Goal: Task Accomplishment & Management: Complete application form

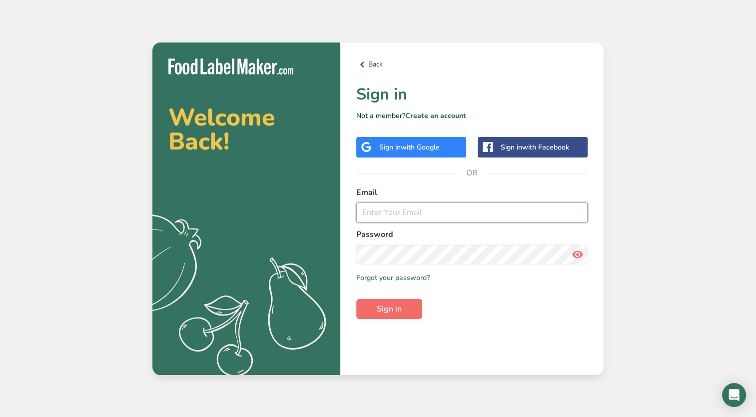
type input "[PERSON_NAME][EMAIL_ADDRESS][DOMAIN_NAME]"
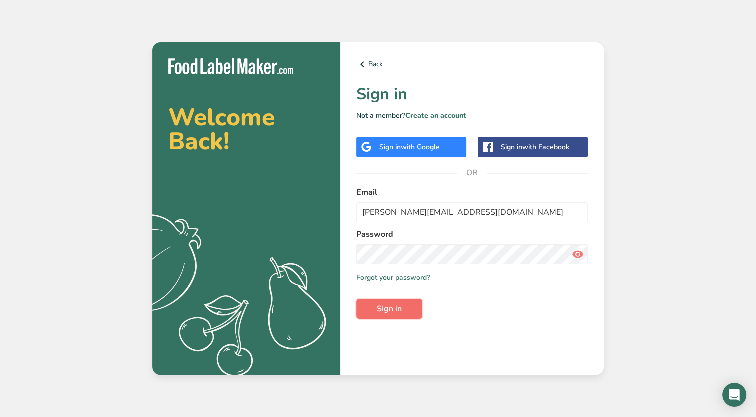
click at [387, 310] on span "Sign in" at bounding box center [389, 309] width 25 height 12
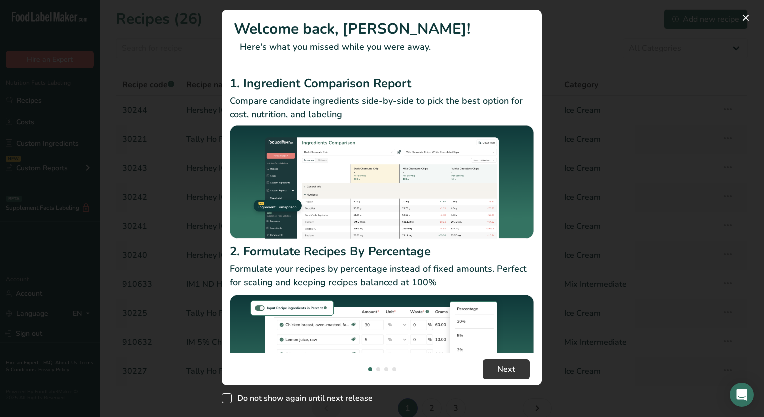
click at [300, 395] on span "Do not show again until next release" at bounding box center [302, 398] width 141 height 10
click at [228, 395] on input "Do not show again until next release" at bounding box center [225, 398] width 6 height 6
checkbox input "true"
click at [498, 387] on div "Do not show again until next release" at bounding box center [382, 395] width 320 height 21
click at [500, 374] on span "Next" at bounding box center [506, 369] width 18 height 12
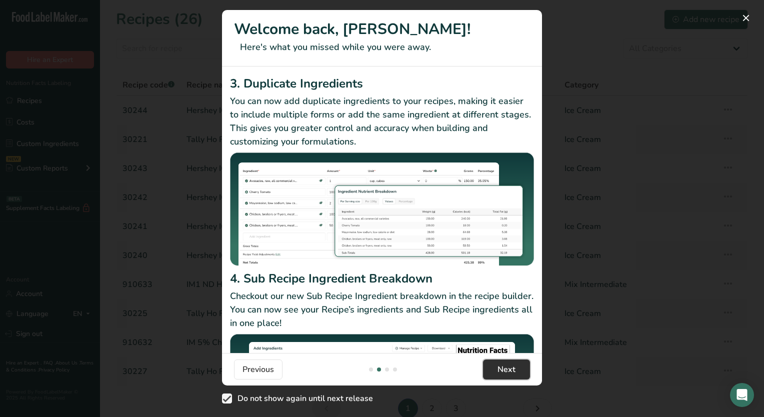
click at [502, 373] on span "Next" at bounding box center [506, 369] width 18 height 12
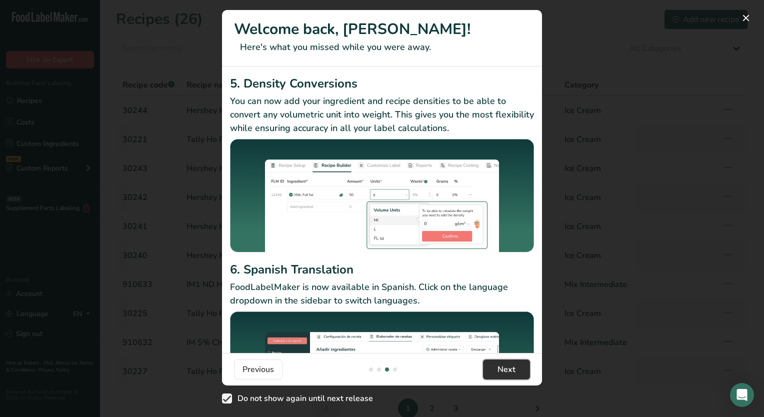
click at [502, 373] on span "Next" at bounding box center [506, 369] width 18 height 12
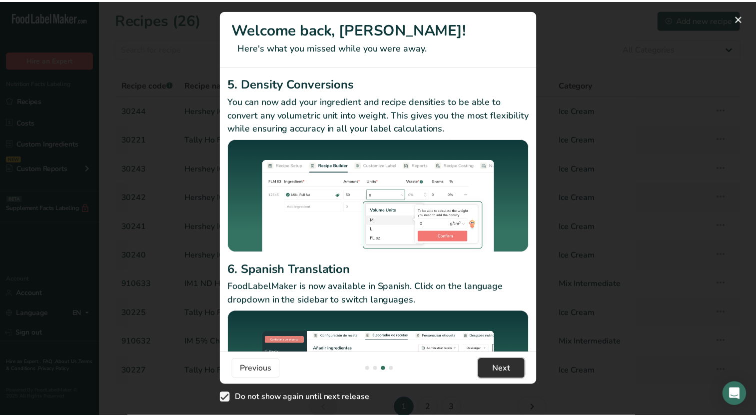
scroll to position [0, 960]
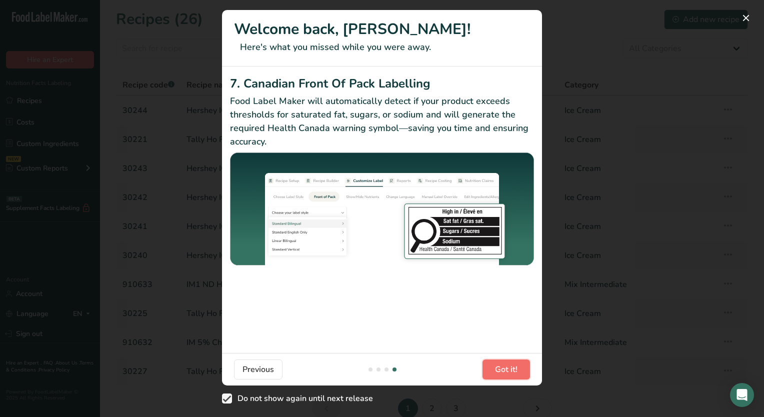
click at [502, 373] on span "Got it!" at bounding box center [506, 369] width 22 height 12
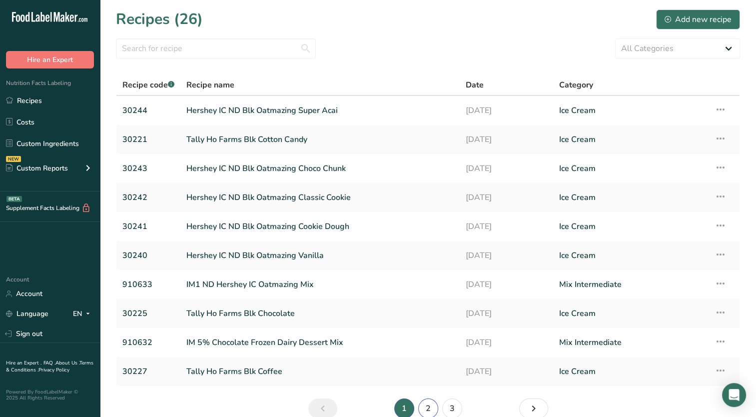
click at [427, 410] on link "2" at bounding box center [428, 408] width 20 height 20
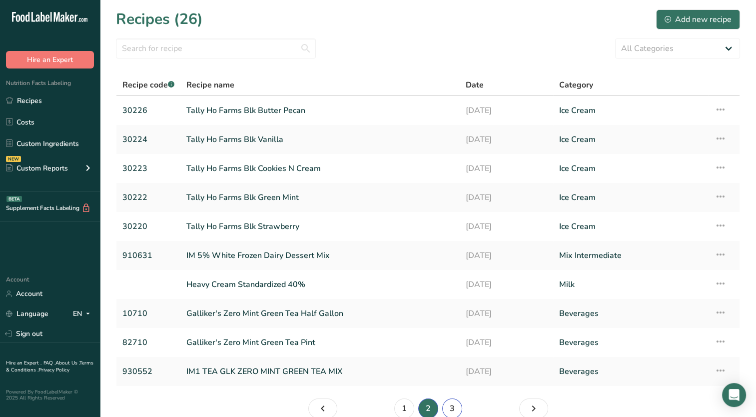
click at [453, 409] on link "3" at bounding box center [452, 408] width 20 height 20
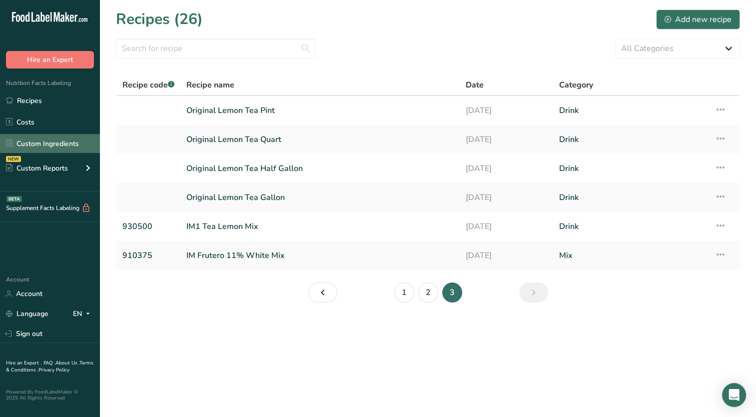
click at [55, 144] on link "Custom Ingredients" at bounding box center [50, 143] width 100 height 19
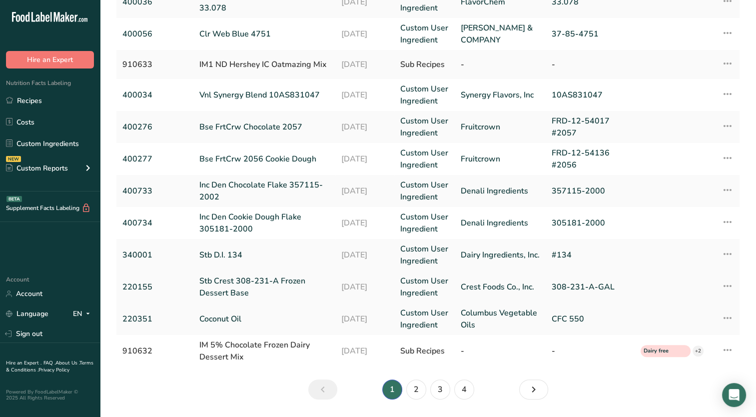
scroll to position [230, 0]
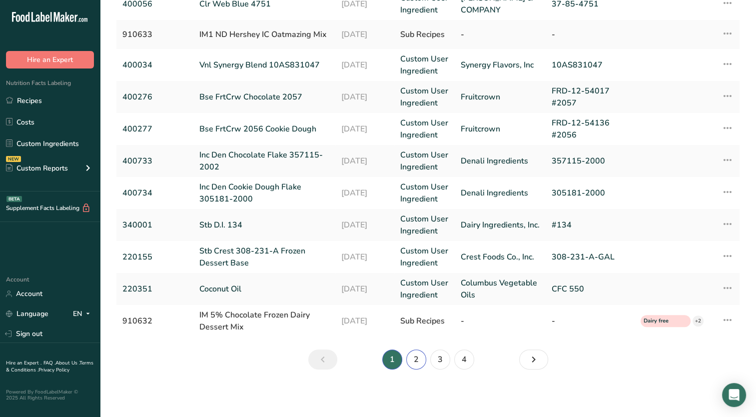
click at [415, 360] on link "2" at bounding box center [416, 359] width 20 height 20
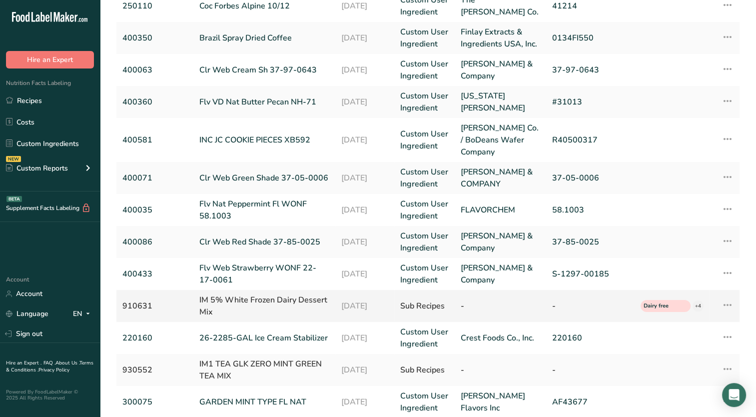
scroll to position [200, 0]
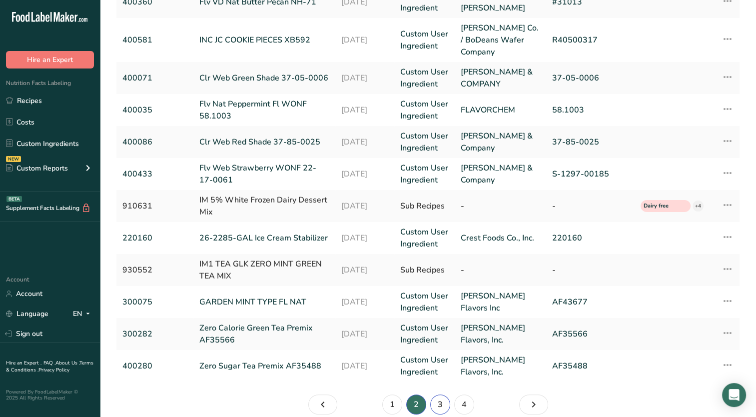
click at [449, 404] on link "3" at bounding box center [440, 404] width 20 height 20
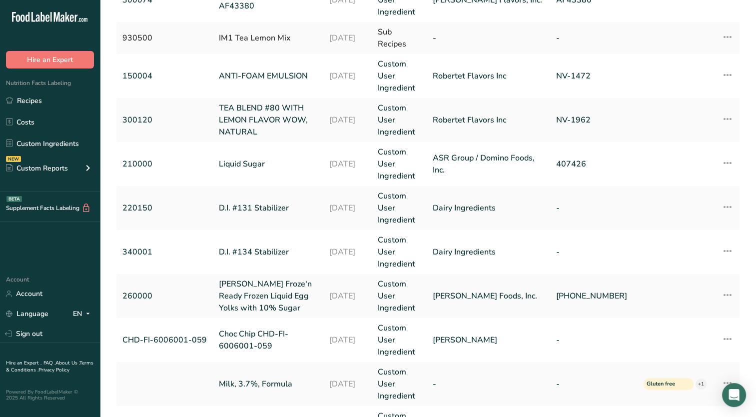
scroll to position [266, 0]
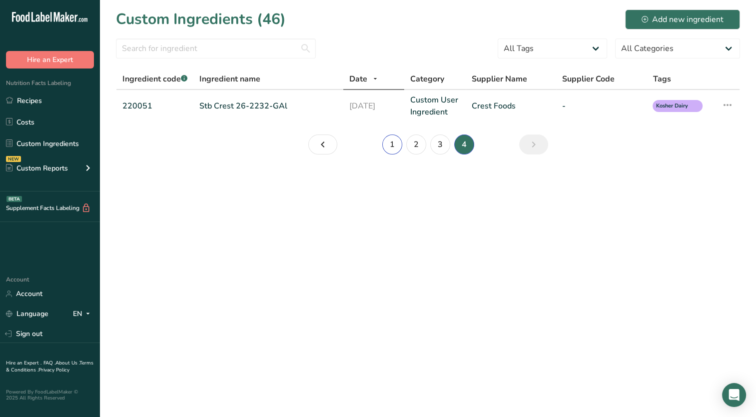
click at [395, 147] on link "1" at bounding box center [392, 144] width 20 height 20
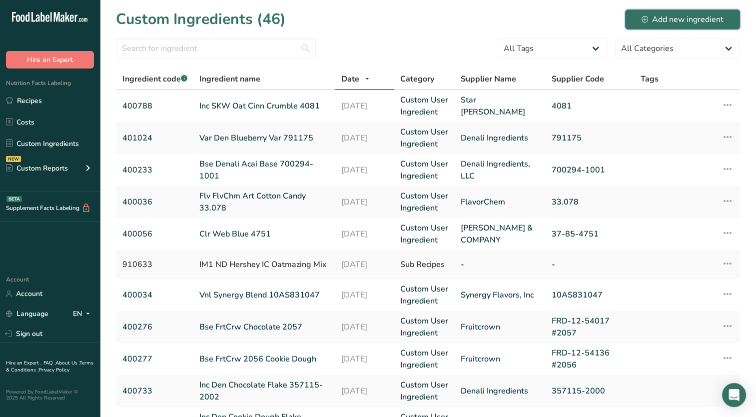
click at [692, 20] on div "Add new ingredient" at bounding box center [683, 19] width 82 height 12
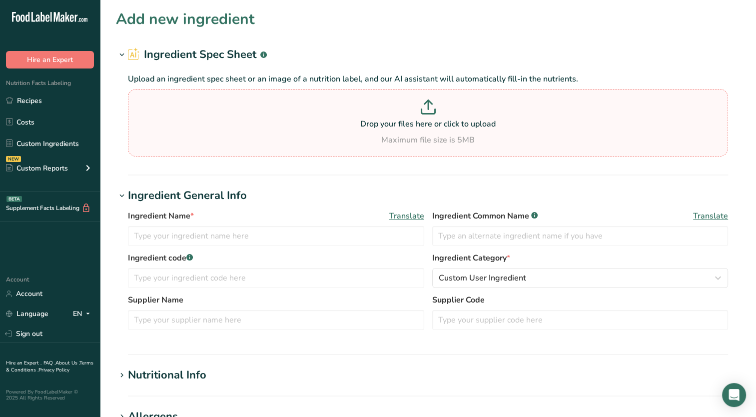
click at [390, 131] on div "Drop your files here or click to upload Maximum file size is 5MB" at bounding box center [427, 122] width 595 height 46
click at [390, 131] on input "Drop your files here or click to upload Maximum file size is 5MB" at bounding box center [428, 122] width 600 height 67
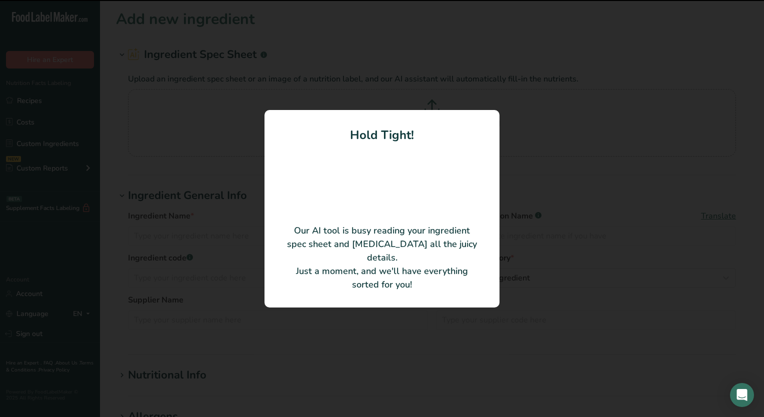
type input "26-2283-GAL Ice Cream Stabilizer"
type input "220030"
type input "Crest Foods Co., Inc."
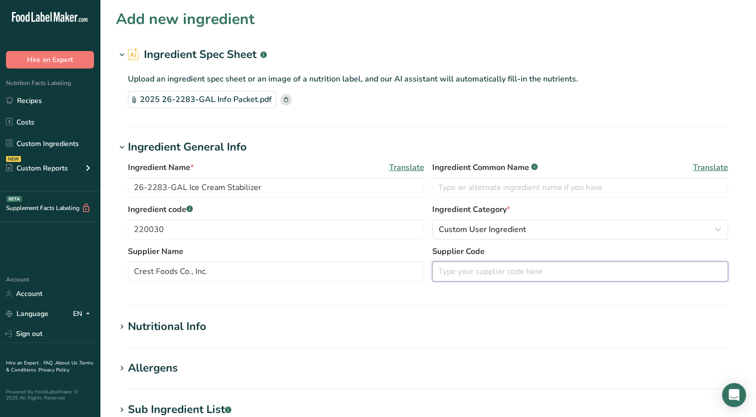
click at [480, 276] on input "text" at bounding box center [580, 271] width 296 height 20
type input "26-2283-GAL"
drag, startPoint x: 285, startPoint y: 184, endPoint x: 71, endPoint y: 186, distance: 214.0
click at [72, 186] on div ".a-20{fill:#fff;} Hire an Expert Nutrition Facts Labeling Recipes Costs Custom …" at bounding box center [378, 359] width 756 height 718
paste input "Stb Crest 26-2283-GAL"
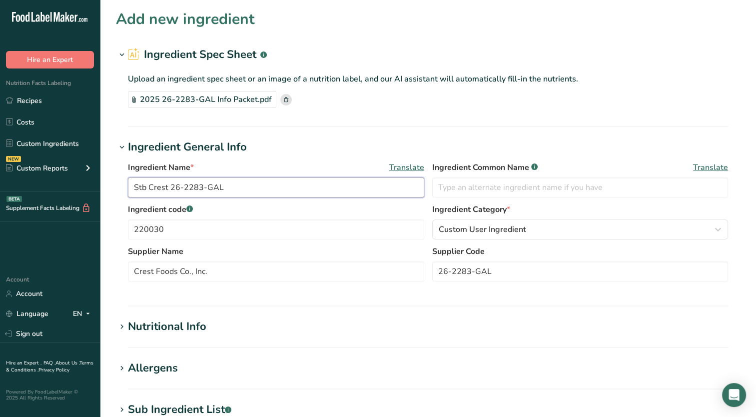
type input "Stb Crest 26-2283-GAL"
click at [168, 325] on div "Nutritional Info" at bounding box center [167, 326] width 78 height 16
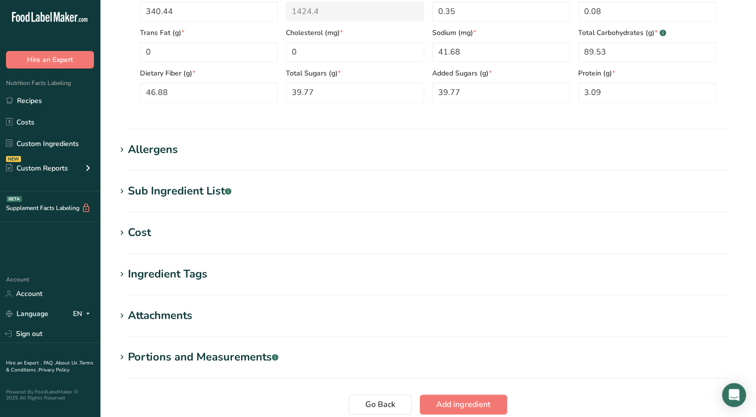
scroll to position [350, 0]
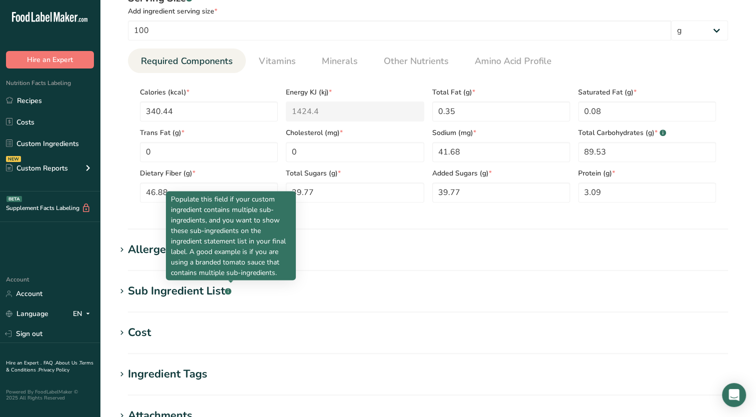
click at [134, 252] on div "Allergens" at bounding box center [153, 249] width 50 height 16
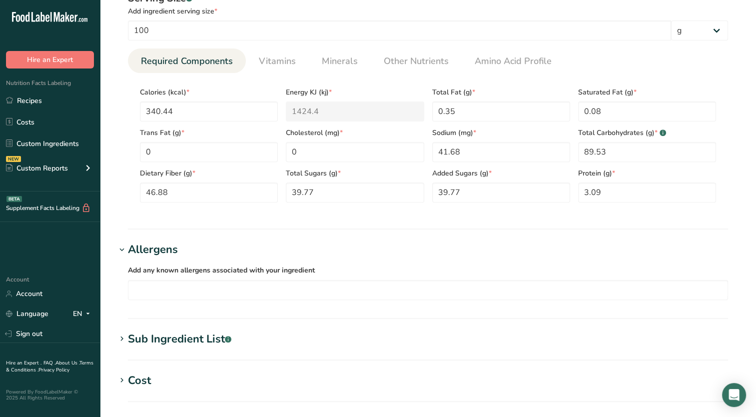
click at [160, 342] on div "Sub Ingredient List .a-a{fill:#347362;}.b-a{fill:#fff;}" at bounding box center [179, 339] width 103 height 16
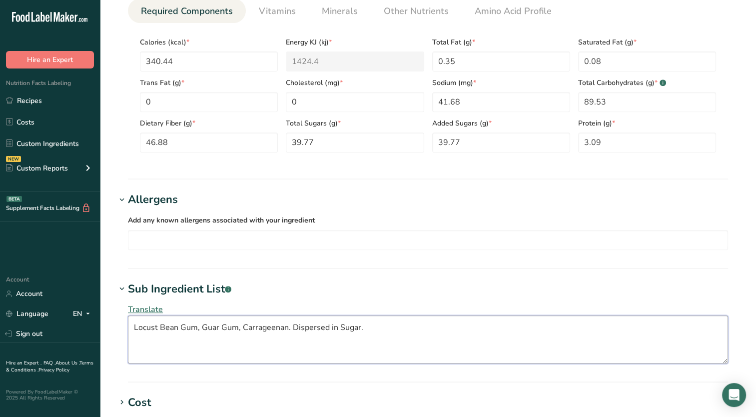
drag, startPoint x: 372, startPoint y: 329, endPoint x: 289, endPoint y: 327, distance: 82.5
click at [289, 327] on textarea "Locust Bean Gum, Guar Gum, Carrageenan. Dispersed in Sugar." at bounding box center [428, 339] width 600 height 48
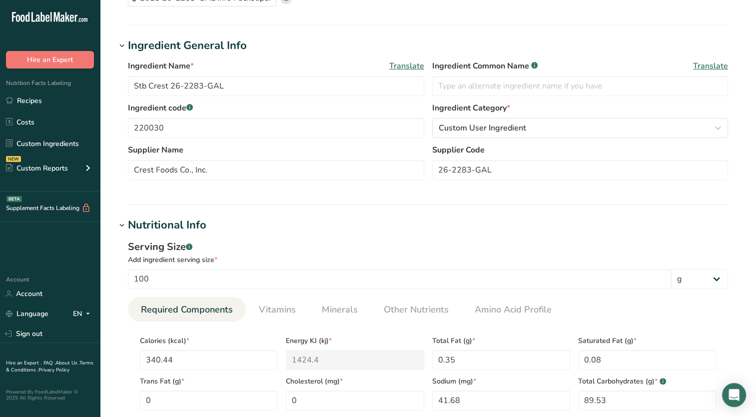
scroll to position [51, 0]
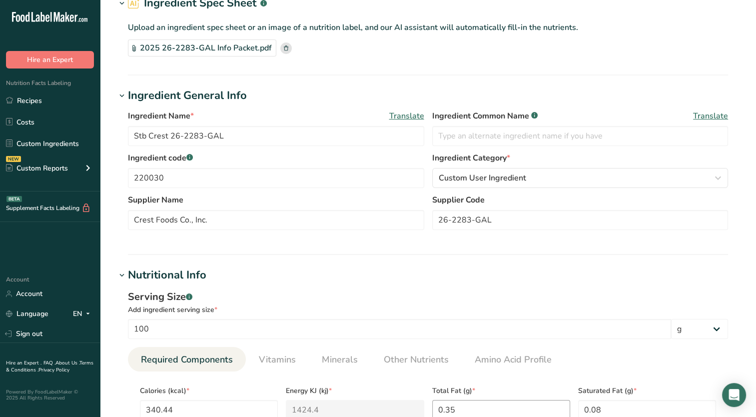
type textarea "Locust Bean Gum, Guar Gum, Carrageenan."
drag, startPoint x: 172, startPoint y: 171, endPoint x: 149, endPoint y: 175, distance: 23.8
click at [149, 175] on input "220030" at bounding box center [276, 178] width 296 height 20
type input "220151"
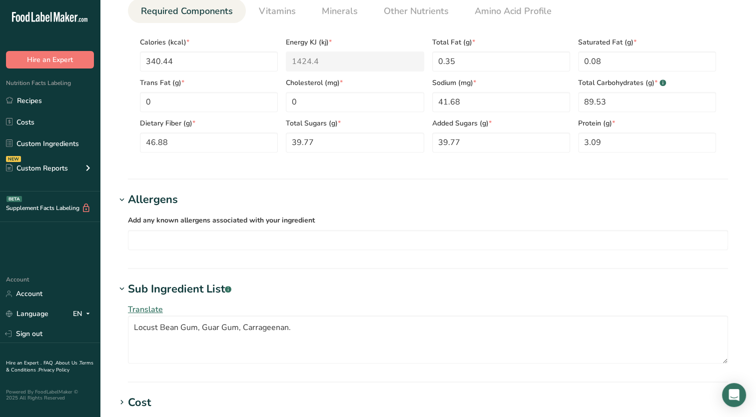
scroll to position [651, 0]
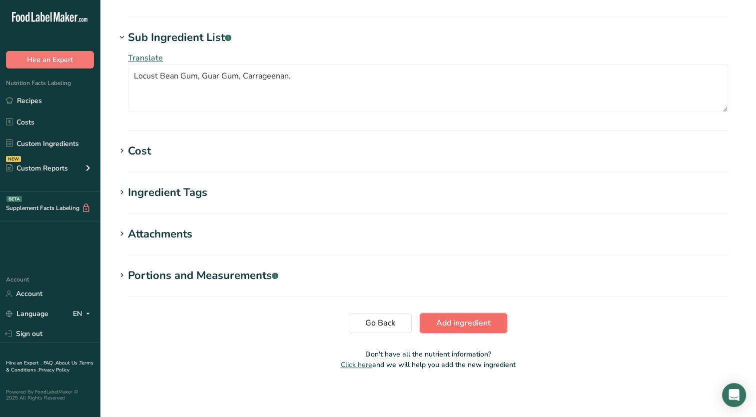
click at [469, 323] on span "Add ingredient" at bounding box center [463, 323] width 54 height 12
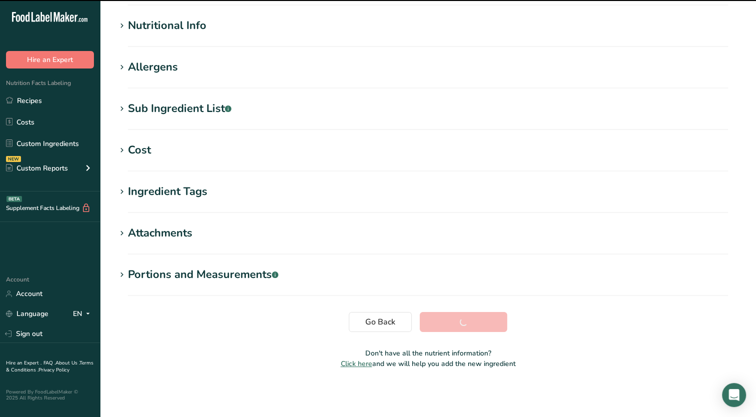
scroll to position [112, 0]
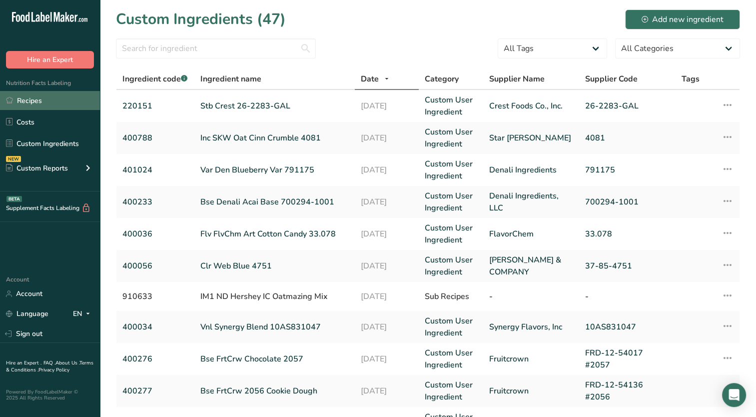
click at [39, 101] on link "Recipes" at bounding box center [50, 100] width 100 height 19
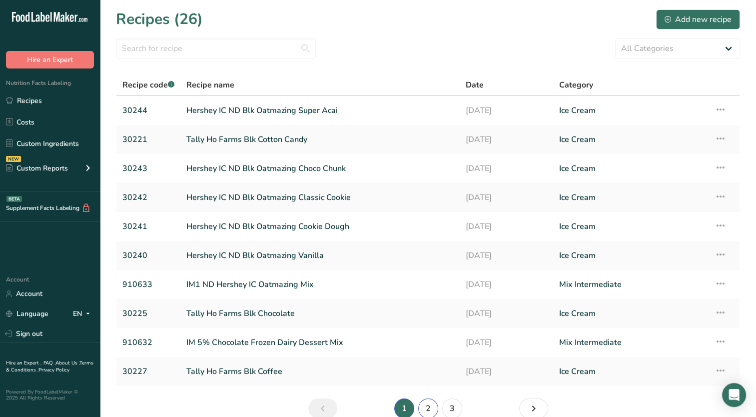
click at [432, 405] on link "2" at bounding box center [428, 408] width 20 height 20
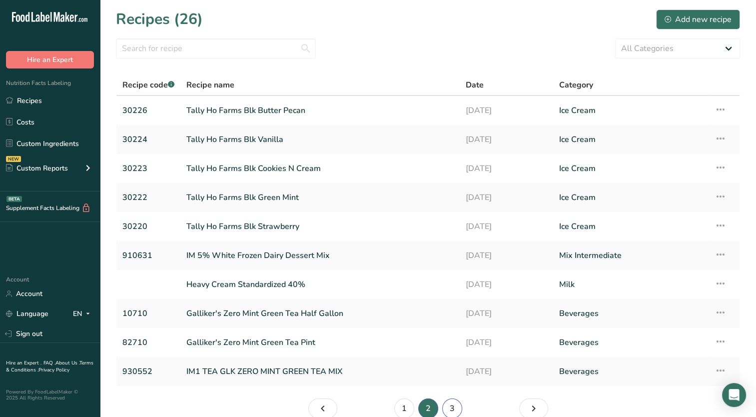
click at [450, 409] on link "3" at bounding box center [452, 408] width 20 height 20
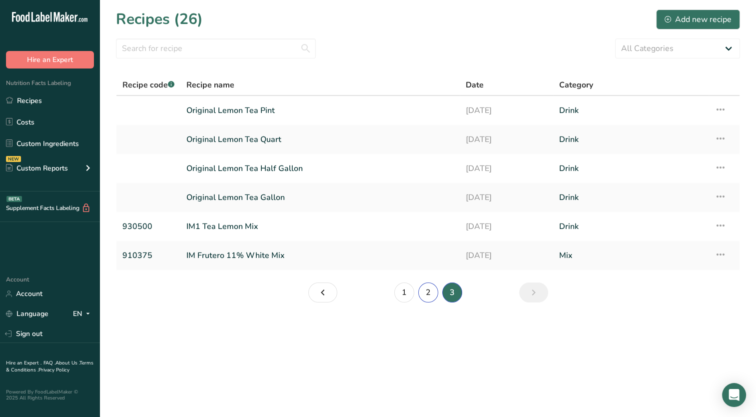
click at [421, 292] on link "2" at bounding box center [428, 292] width 20 height 20
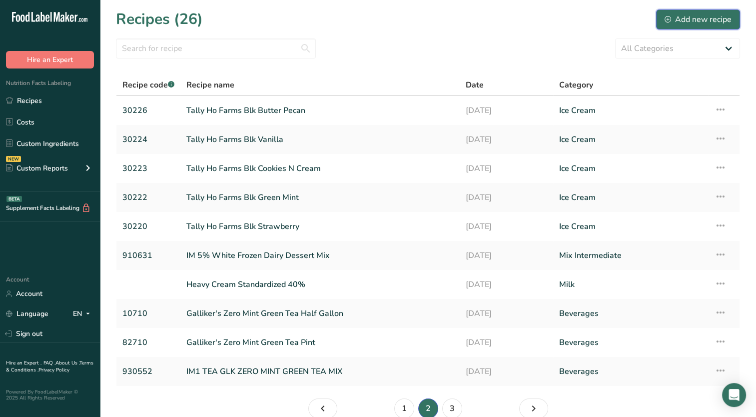
click at [709, 15] on div "Add new recipe" at bounding box center [698, 19] width 67 height 12
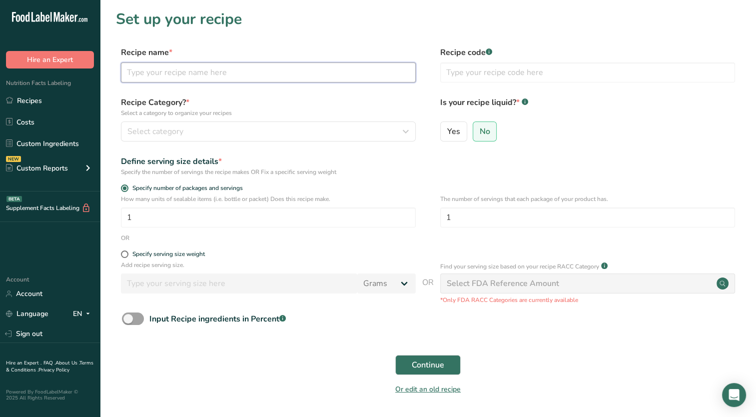
click at [196, 71] on input "text" at bounding box center [268, 72] width 295 height 20
type input "9"
type input "Natural 14% White Mix"
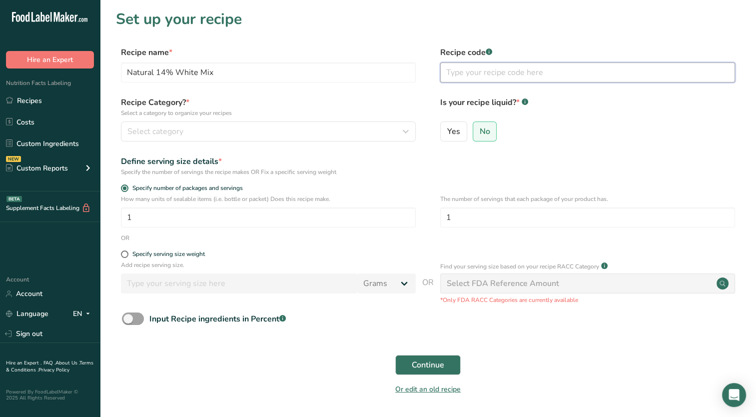
click at [494, 76] on input "text" at bounding box center [587, 72] width 295 height 20
type input "910270"
click at [380, 143] on div "Recipe Category? * Select a category to organize your recipes Select category S…" at bounding box center [428, 121] width 624 height 51
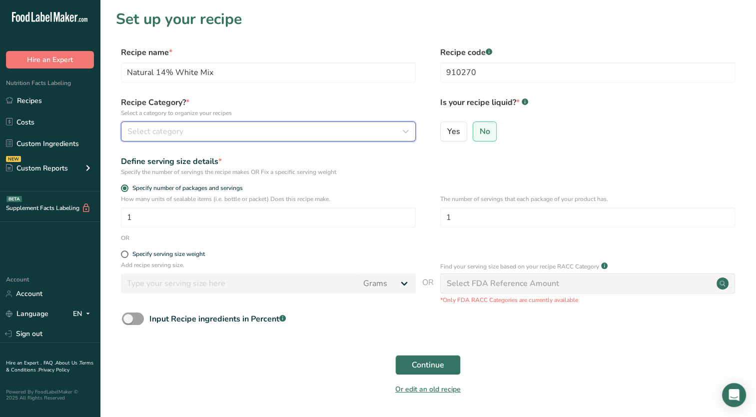
click at [380, 141] on button "Select category" at bounding box center [268, 131] width 295 height 20
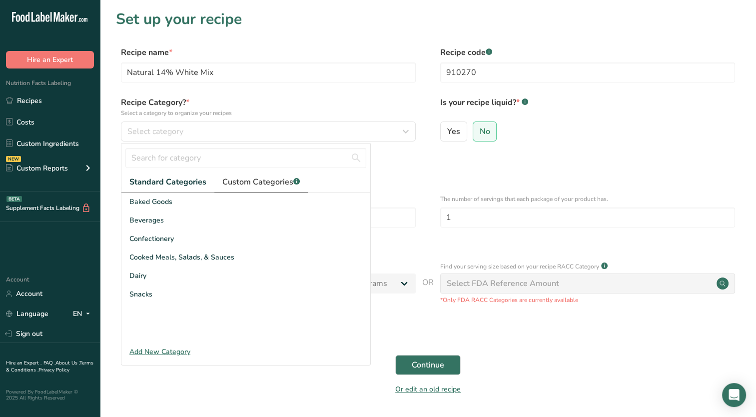
click at [268, 181] on span "Custom Categories .a-a{fill:#347362;}.b-a{fill:#fff;}" at bounding box center [260, 182] width 77 height 12
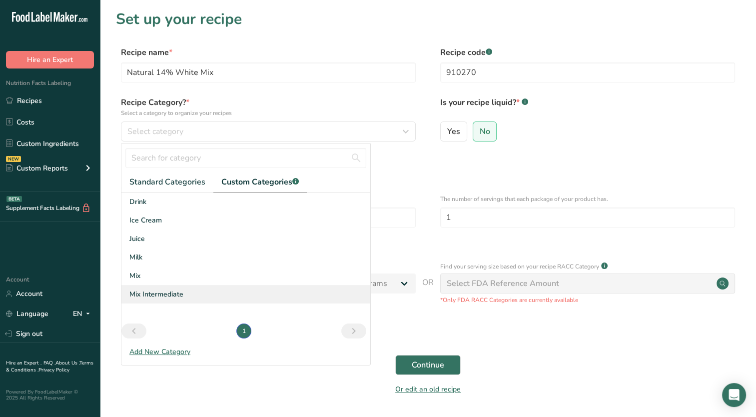
click at [162, 290] on span "Mix Intermediate" at bounding box center [156, 294] width 54 height 10
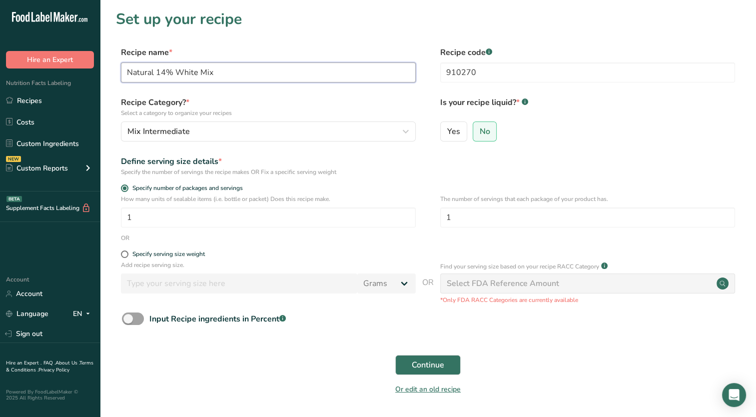
click at [123, 71] on input "Natural 14% White Mix" at bounding box center [268, 72] width 295 height 20
type input "IM Natural 14% White Mix"
click at [427, 367] on span "Continue" at bounding box center [428, 365] width 32 height 12
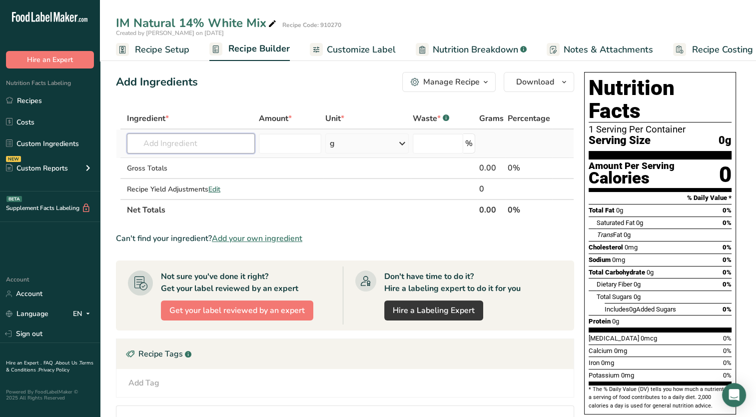
click at [192, 144] on input "text" at bounding box center [191, 143] width 128 height 20
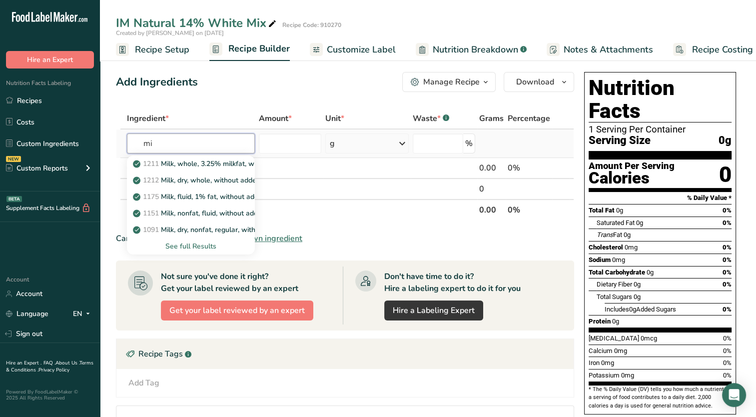
type input "m"
type input "p"
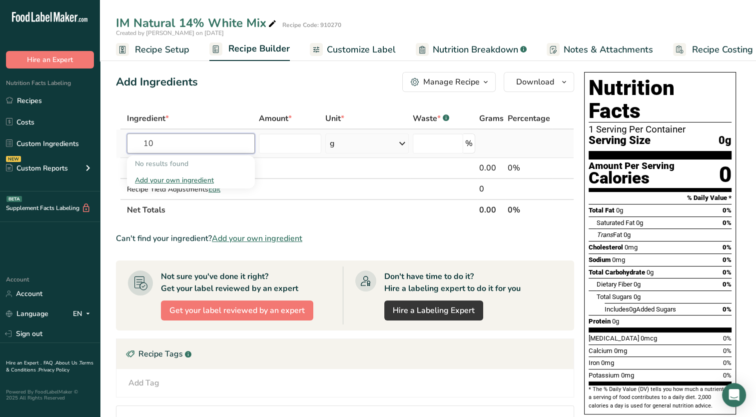
type input "1"
type input "3.7"
click at [198, 164] on p "1078 Milk, producer, fluid, 3.7% milkfat" at bounding box center [201, 163] width 132 height 10
type input "Milk, producer, fluid, 3.7% milkfat"
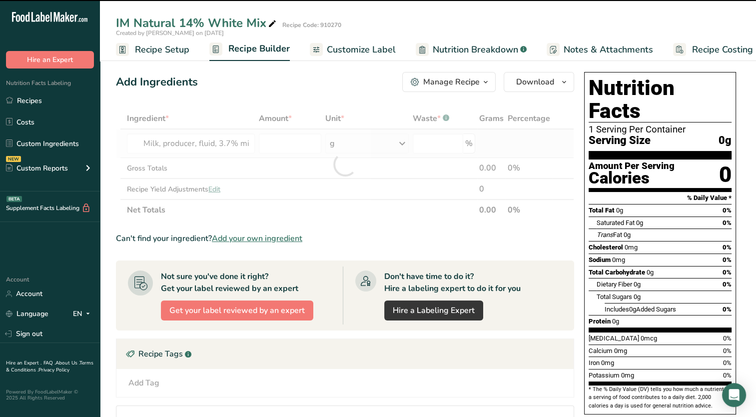
type input "0"
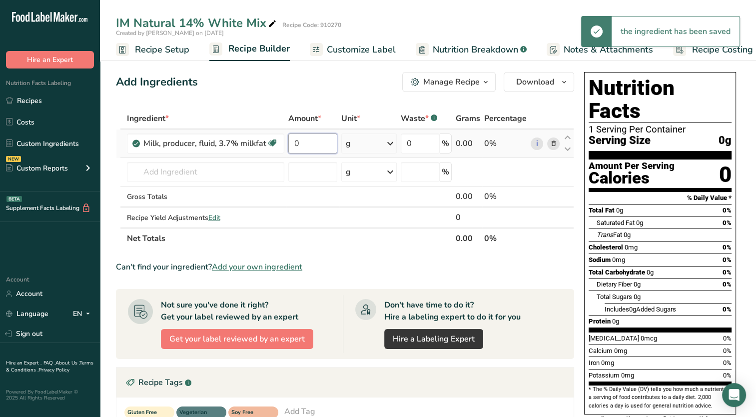
click at [318, 141] on input "0" at bounding box center [312, 143] width 49 height 20
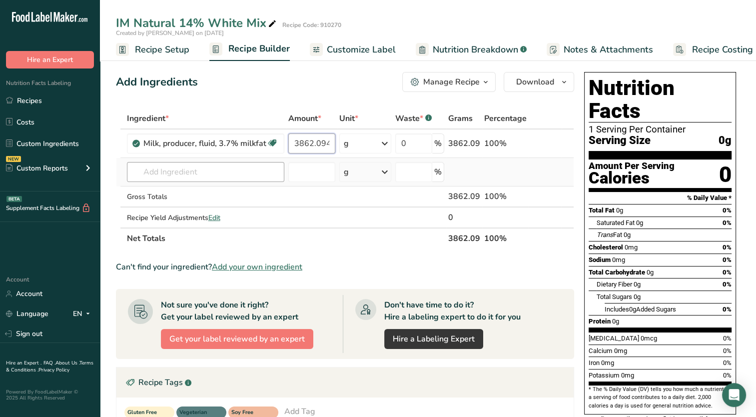
type input "3862.094"
click at [238, 174] on div "Ingredient * Amount * Unit * Waste * .a-a{fill:#347362;}.b-a{fill:#fff;} Grams …" at bounding box center [345, 178] width 458 height 141
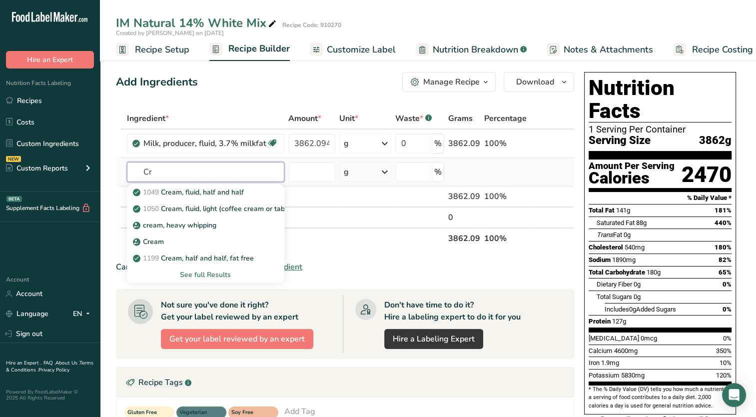
type input "C"
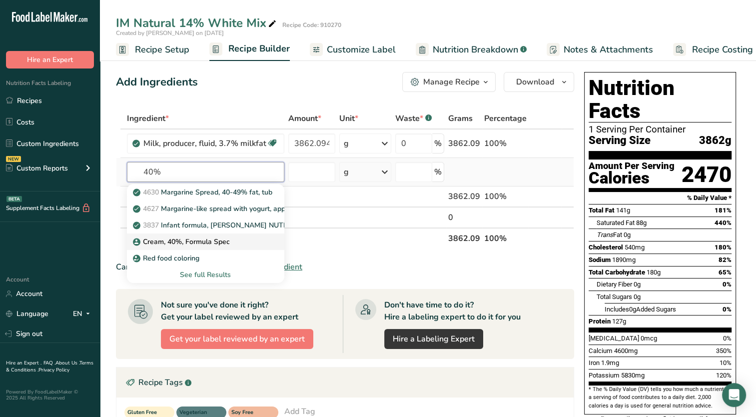
type input "40%"
click at [218, 243] on p "Cream, 40%, Formula Spec" at bounding box center [182, 241] width 95 height 10
type input "Cream, 40%, Formula Spec"
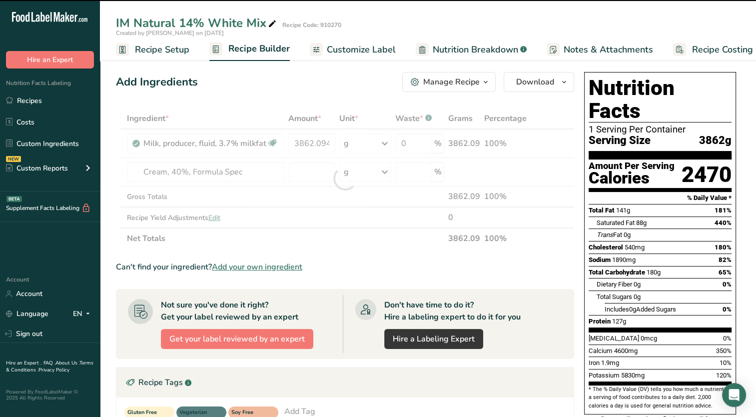
type input "0"
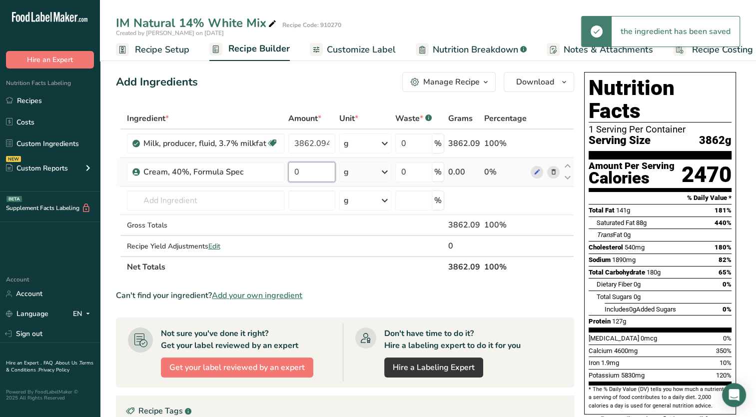
click at [320, 172] on input "0" at bounding box center [311, 172] width 47 height 20
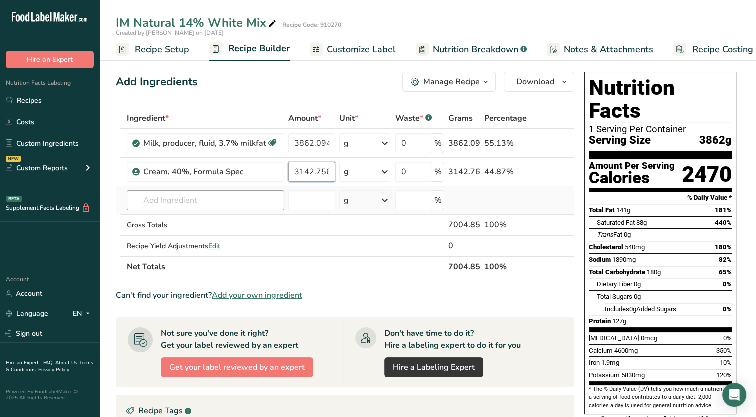
type input "3142.756"
click at [202, 207] on div "Ingredient * Amount * Unit * Waste * .a-a{fill:#347362;}.b-a{fill:#fff;} Grams …" at bounding box center [345, 192] width 458 height 169
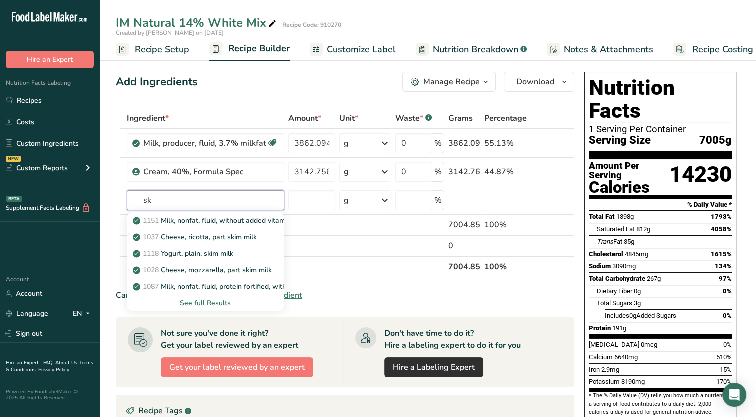
type input "s"
type input "m"
drag, startPoint x: 224, startPoint y: 287, endPoint x: 251, endPoint y: 285, distance: 27.6
click at [224, 287] on p "1091 Milk, dry, nonfat, regular, without added vitamin A and [MEDICAL_DATA]" at bounding box center [264, 286] width 259 height 10
type input "Milk, dry, nonfat, regular, without added vitamin A and [MEDICAL_DATA]"
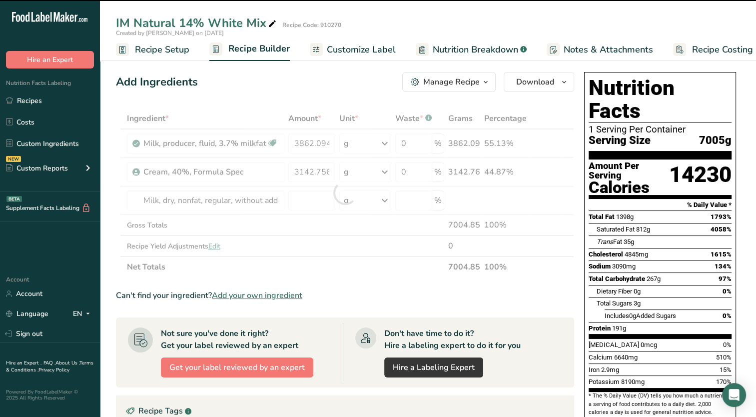
type input "0"
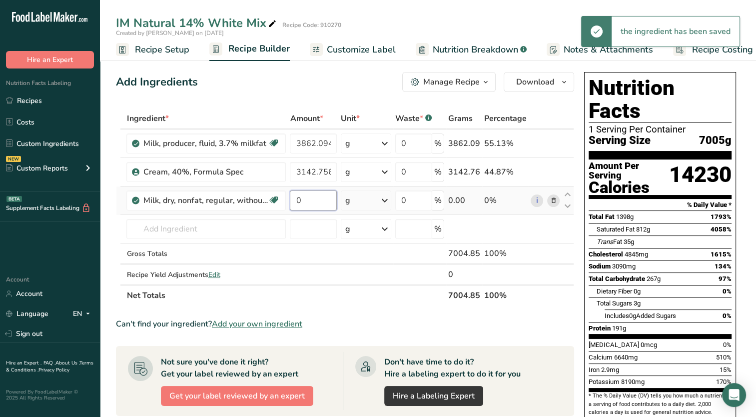
click at [317, 205] on input "0" at bounding box center [313, 200] width 47 height 20
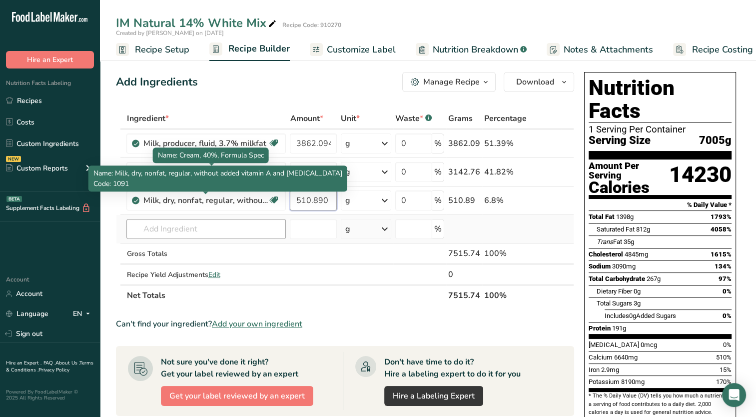
type input "510.890"
click at [188, 223] on div "Ingredient * Amount * Unit * Waste * .a-a{fill:#347362;}.b-a{fill:#fff;} Grams …" at bounding box center [345, 207] width 458 height 198
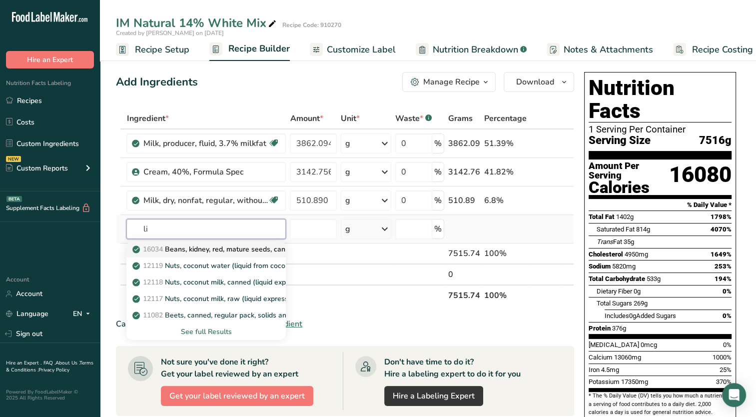
type input "l"
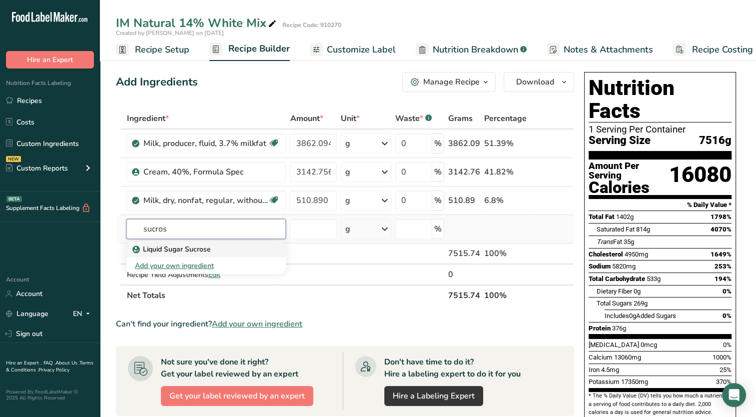
type input "sucros"
click at [238, 251] on div "Liquid Sugar Sucrose" at bounding box center [197, 249] width 127 height 10
type input "Liquid Sugar Sucrose"
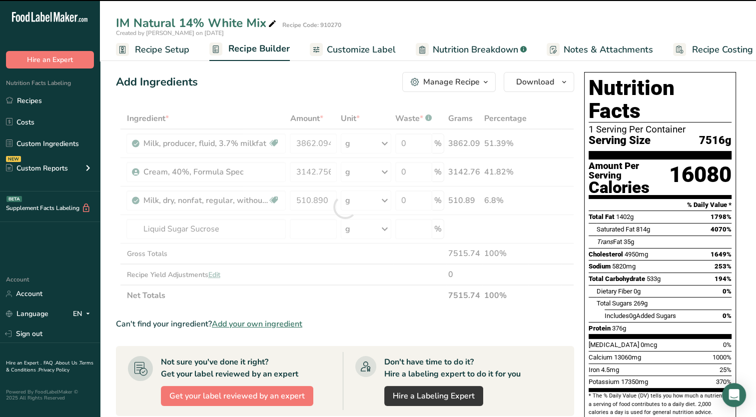
type input "0"
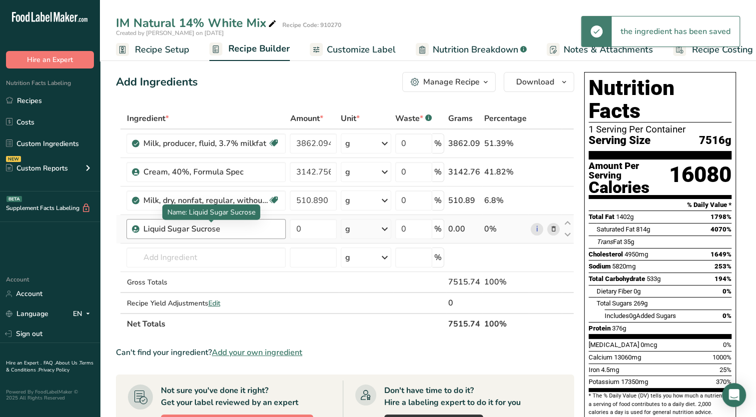
click at [248, 231] on div "Liquid Sugar Sucrose" at bounding box center [205, 229] width 125 height 12
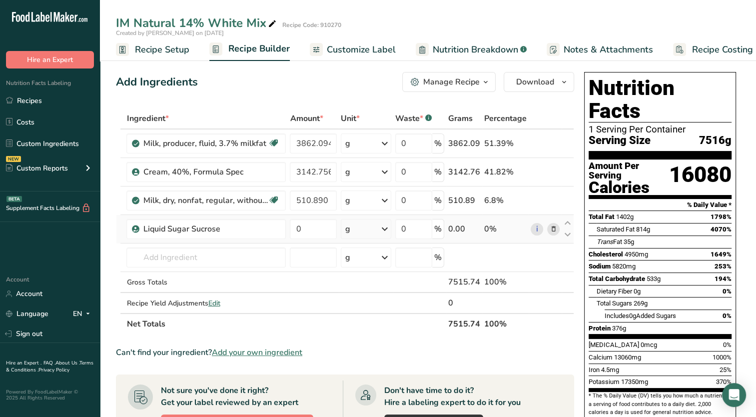
drag, startPoint x: 234, startPoint y: 230, endPoint x: 121, endPoint y: 228, distance: 113.0
click at [121, 228] on tr "Liquid Sugar Sucrose 0 g Weight Units g kg mg See more Volume Units l Volume un…" at bounding box center [344, 229] width 457 height 28
click at [552, 229] on icon at bounding box center [553, 229] width 7 height 10
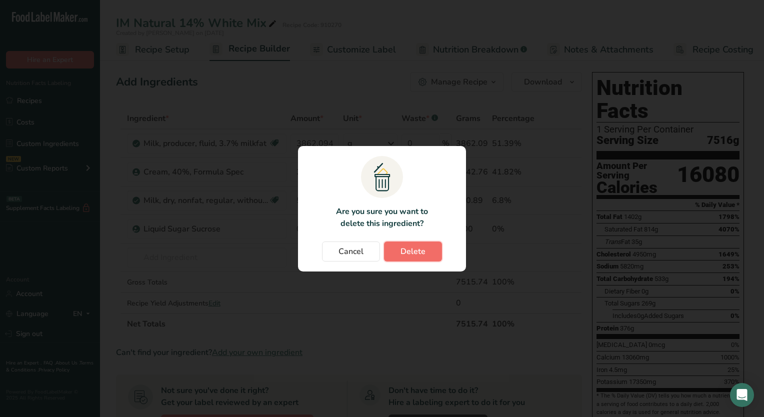
click at [407, 254] on span "Delete" at bounding box center [412, 251] width 25 height 12
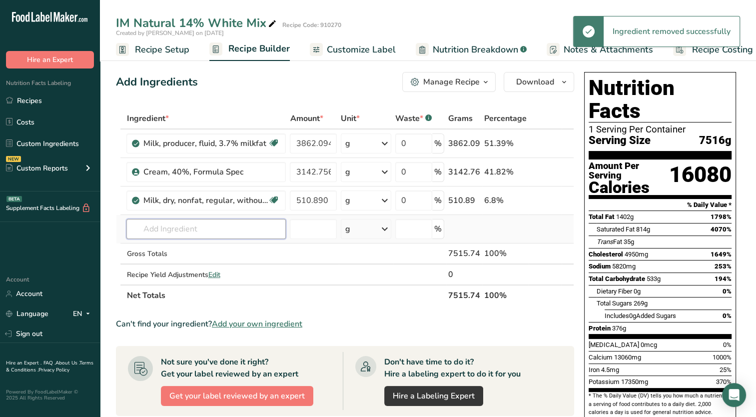
click at [196, 226] on input "text" at bounding box center [205, 229] width 159 height 20
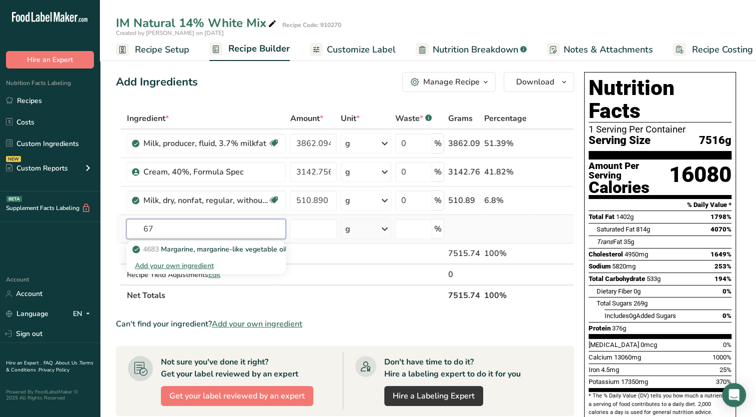
type input "6"
click at [207, 248] on p "210000 Liquid Sugar" at bounding box center [171, 249] width 74 height 10
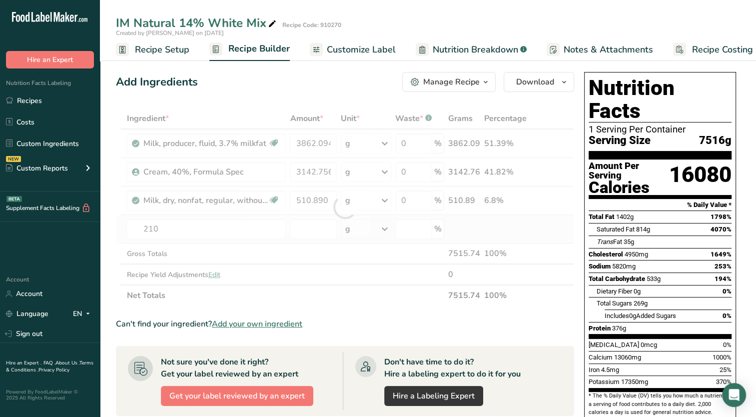
type input "Liquid Sugar"
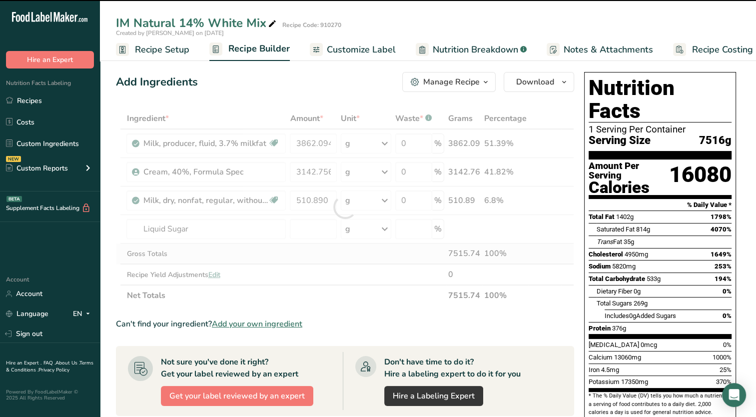
type input "0"
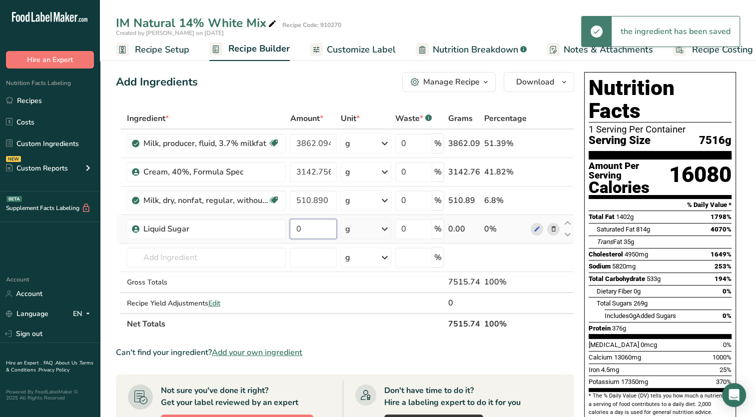
click at [322, 226] on input "0" at bounding box center [313, 229] width 47 height 20
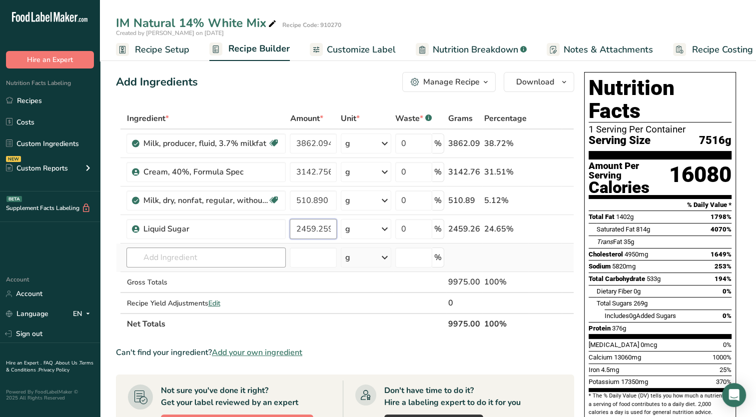
type input "2459.259"
click at [242, 258] on div "Ingredient * Amount * Unit * Waste * .a-a{fill:#347362;}.b-a{fill:#fff;} Grams …" at bounding box center [345, 221] width 458 height 226
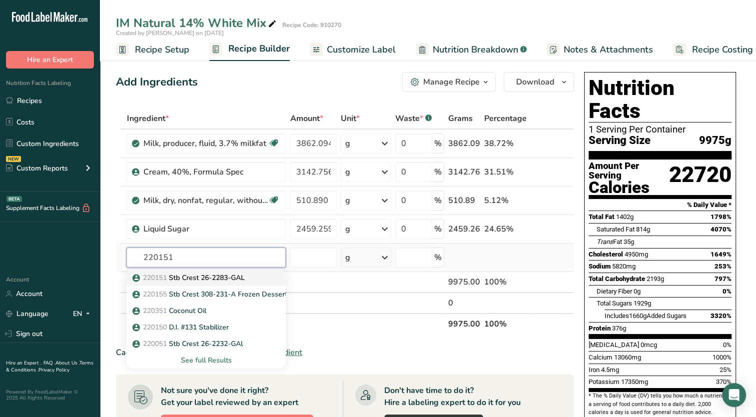
type input "220151"
click at [233, 274] on p "220151 Stb Crest 26-2283-GAL" at bounding box center [189, 277] width 110 height 10
type input "Stb Crest 26-2283-GAL"
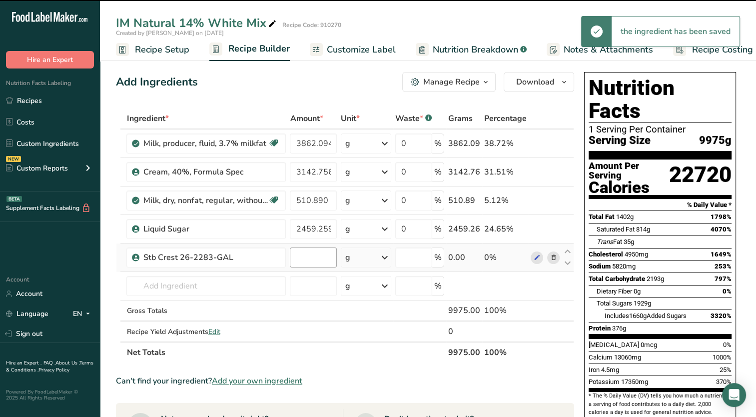
type input "0"
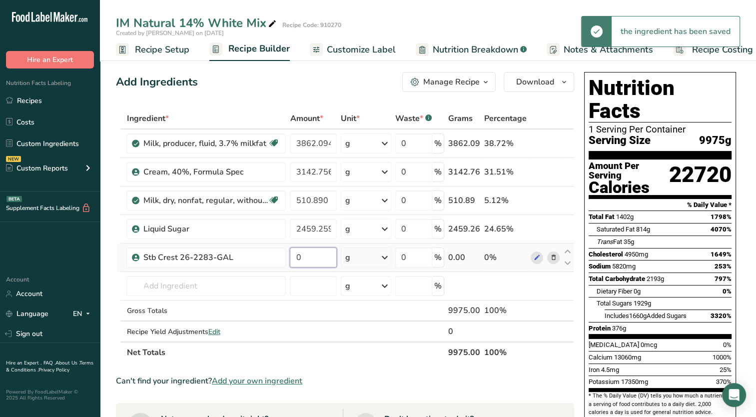
click at [309, 259] on input "0" at bounding box center [313, 257] width 47 height 20
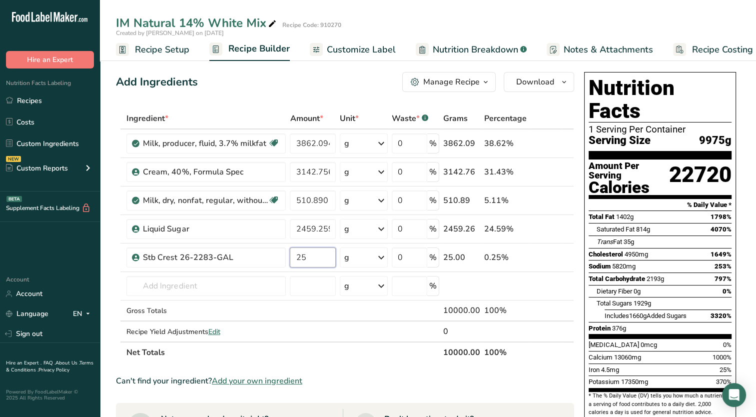
type input "25"
click at [575, 340] on div "Add Ingredients Manage Recipe Delete Recipe Duplicate Recipe Scale Recipe Save …" at bounding box center [348, 418] width 464 height 701
click at [489, 87] on icon "button" at bounding box center [486, 82] width 8 height 12
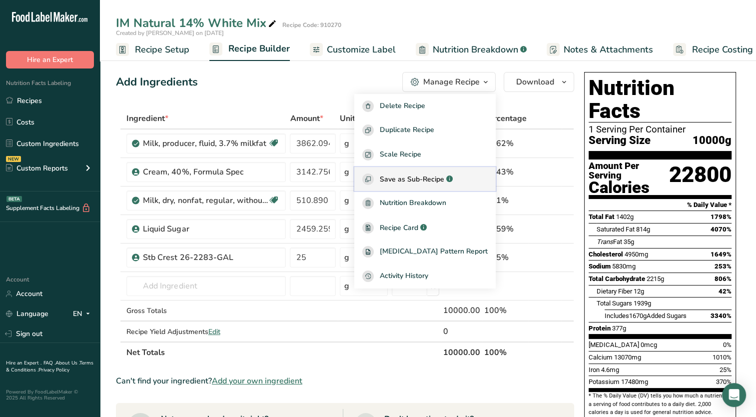
click at [437, 181] on span "Save as Sub-Recipe" at bounding box center [412, 179] width 64 height 10
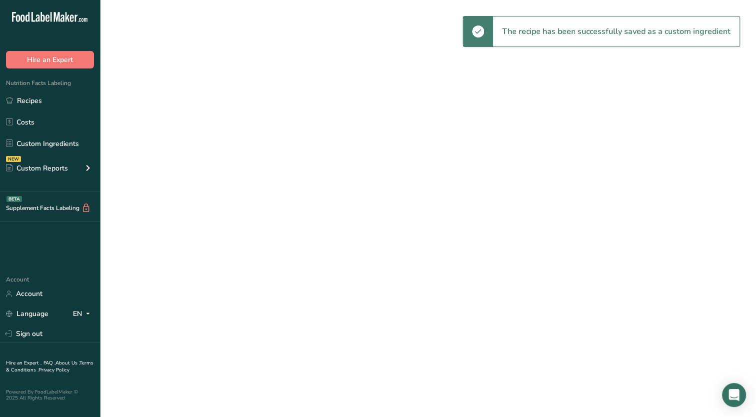
select select "30"
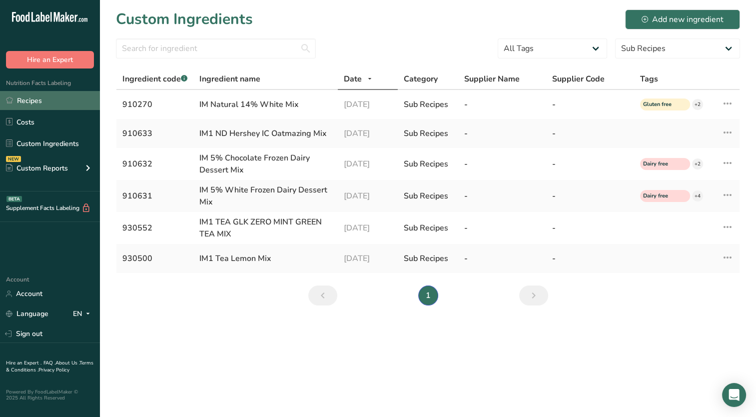
click at [50, 104] on link "Recipes" at bounding box center [50, 100] width 100 height 19
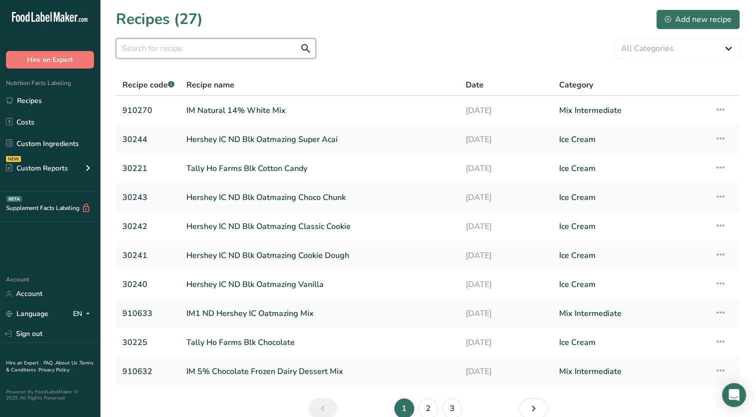
click at [174, 44] on input "text" at bounding box center [216, 48] width 200 height 20
click at [688, 17] on div "Add new recipe" at bounding box center [698, 19] width 67 height 12
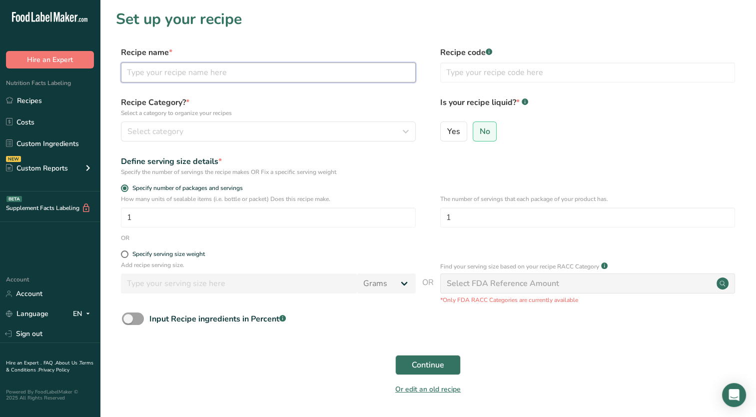
click at [185, 76] on input "text" at bounding box center [268, 72] width 295 height 20
type input "DeConna [PERSON_NAME] Cream Pint"
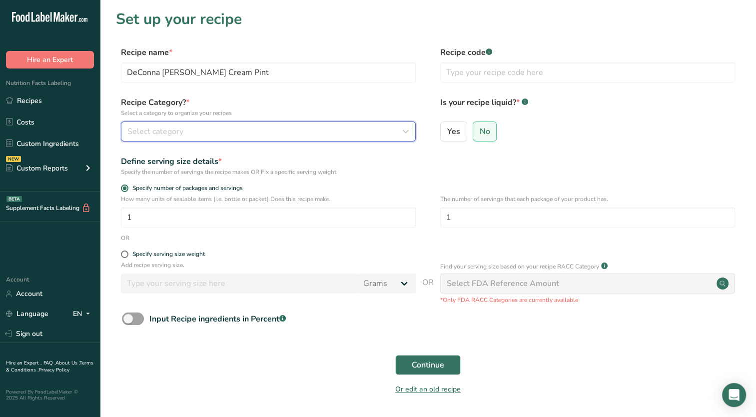
click at [367, 131] on div "Select category" at bounding box center [265, 131] width 276 height 12
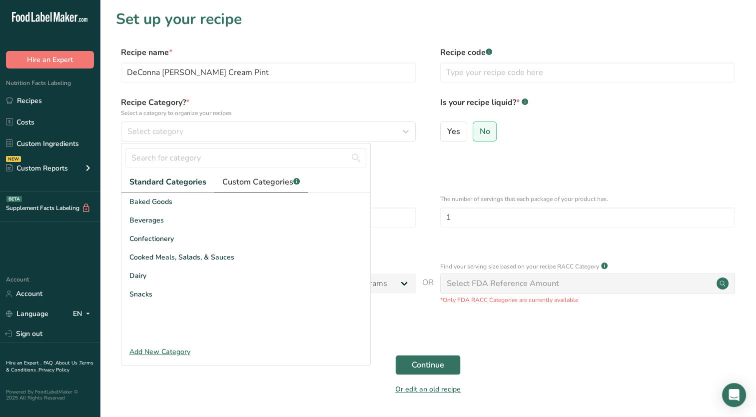
click at [260, 183] on span "Custom Categories .a-a{fill:#347362;}.b-a{fill:#fff;}" at bounding box center [260, 182] width 77 height 12
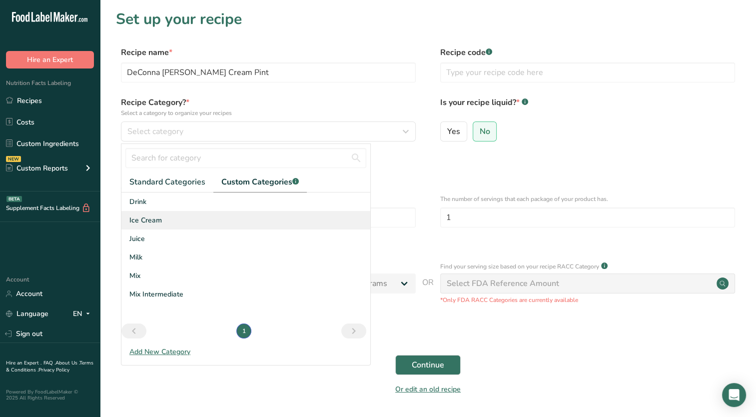
click at [148, 219] on span "Ice Cream" at bounding box center [145, 220] width 32 height 10
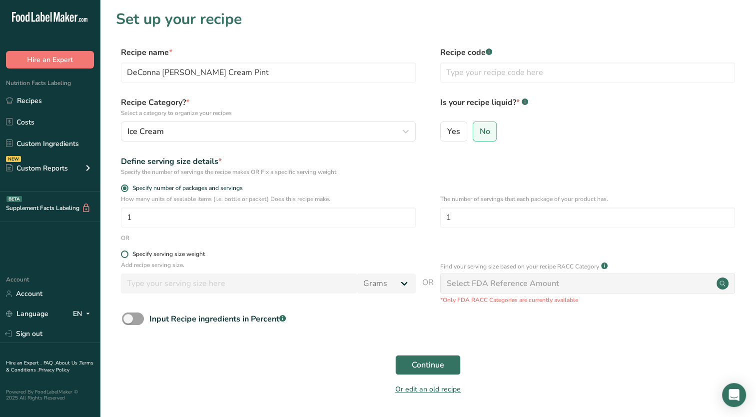
click at [121, 255] on span at bounding box center [124, 253] width 7 height 7
click at [121, 255] on input "Specify serving size weight" at bounding box center [124, 254] width 6 height 6
radio input "true"
radio input "false"
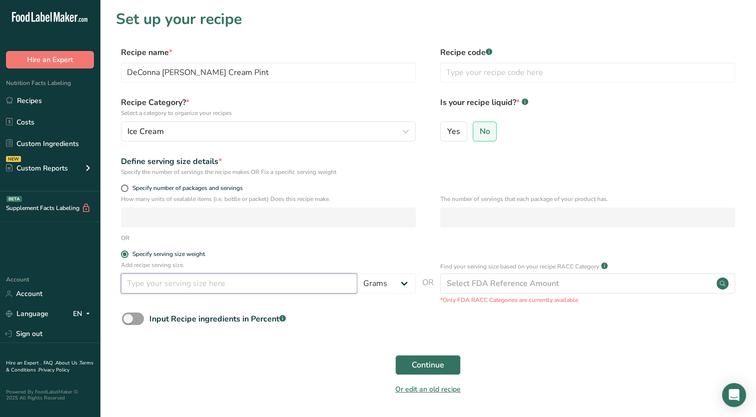
click at [206, 281] on input "number" at bounding box center [239, 283] width 236 height 20
type input "6"
type input "86.355"
click at [433, 368] on span "Continue" at bounding box center [428, 365] width 32 height 12
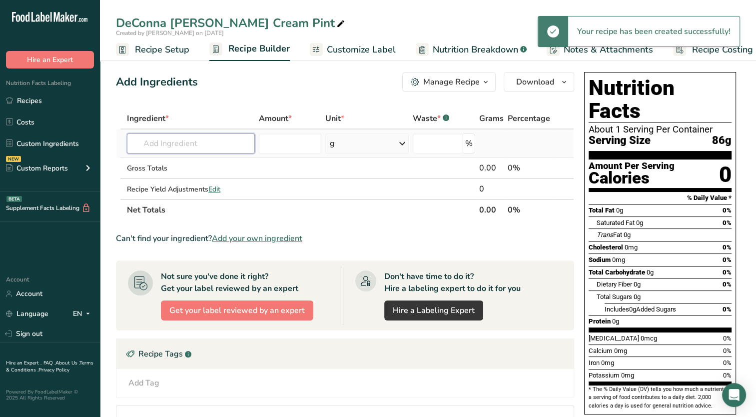
click at [183, 143] on input "text" at bounding box center [191, 143] width 128 height 20
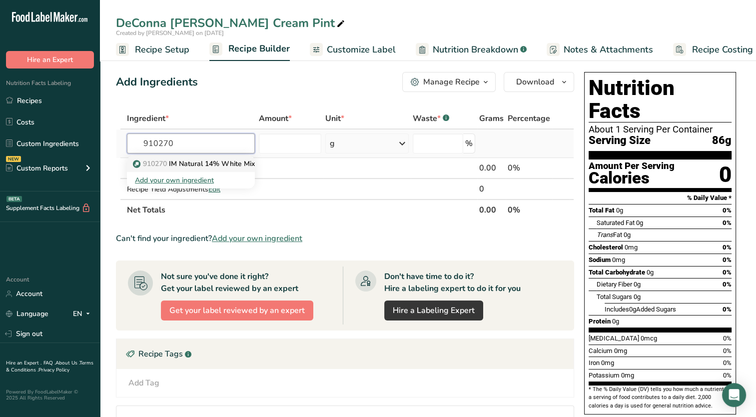
type input "910270"
click at [190, 165] on p "910270 IM Natural 14% White Mix" at bounding box center [195, 163] width 120 height 10
type input "IM Natural 14% White Mix"
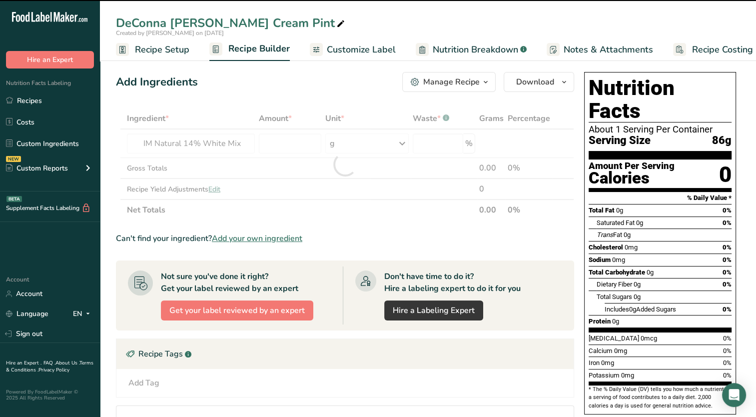
type input "0"
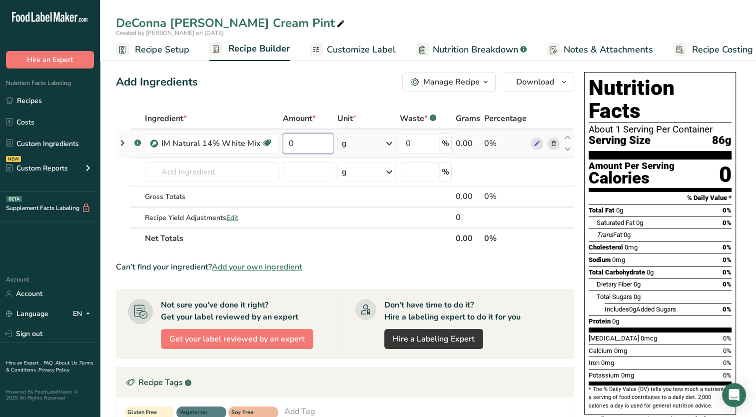
click at [305, 142] on input "0" at bounding box center [308, 143] width 50 height 20
type input "913.4"
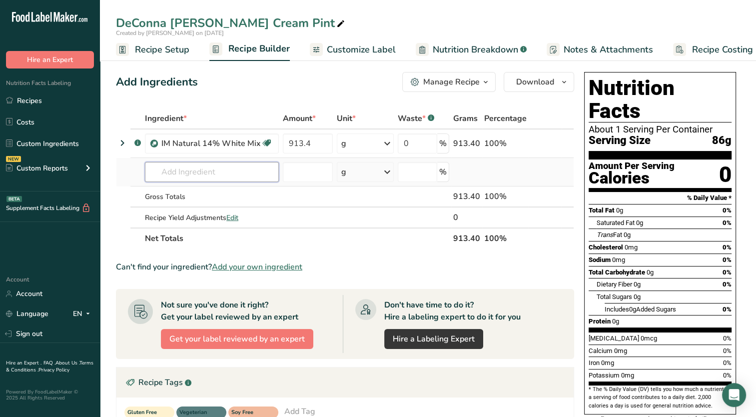
click at [218, 167] on div "Ingredient * Amount * Unit * Waste * .a-a{fill:#347362;}.b-a{fill:#fff;} Grams …" at bounding box center [345, 178] width 458 height 141
type input "4"
click at [279, 267] on span "Add your own ingredient" at bounding box center [257, 267] width 90 height 12
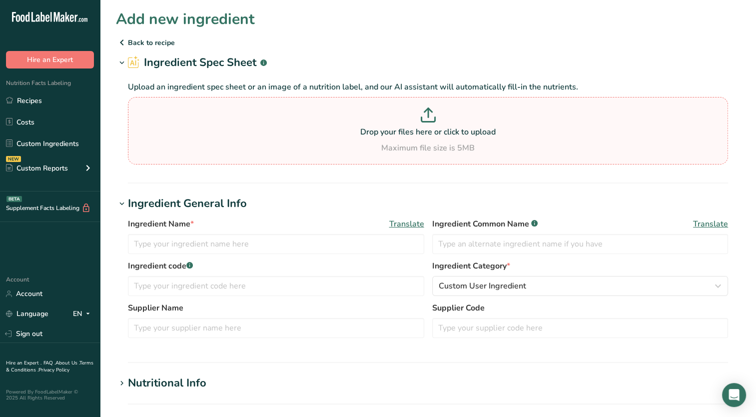
click at [287, 119] on p at bounding box center [427, 116] width 595 height 18
click at [287, 119] on input "Drop your files here or click to upload Maximum file size is 5MB" at bounding box center [428, 130] width 600 height 67
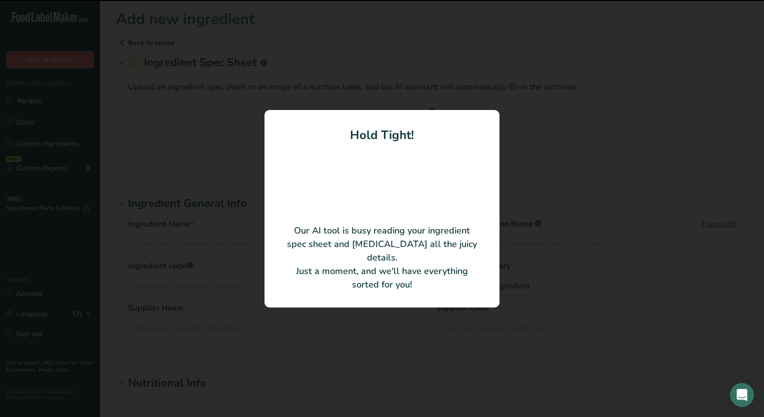
type input "2X Pure Vanilla Extract"
type input "[US_STATE][PERSON_NAME]"
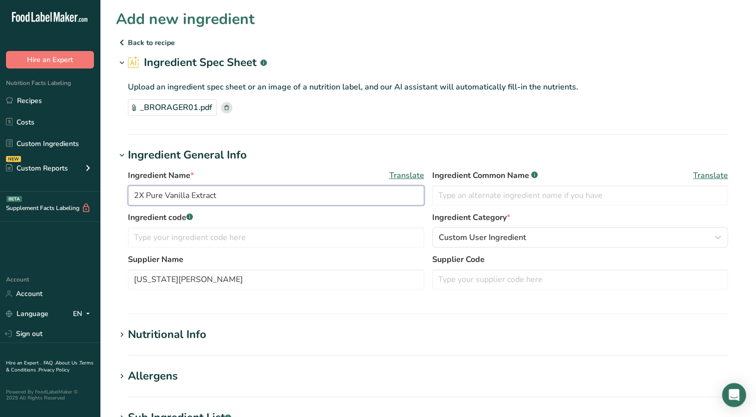
click at [132, 193] on input "2X Pure Vanilla Extract" at bounding box center [276, 195] width 296 height 20
type input "VD 2X Pure Vanilla Extract"
click at [230, 240] on input "text" at bounding box center [276, 237] width 296 height 20
click at [173, 336] on div "Nutritional Info" at bounding box center [167, 334] width 78 height 16
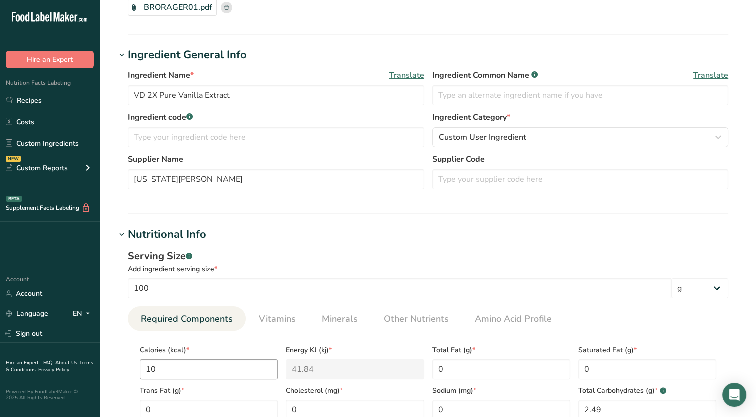
scroll to position [150, 0]
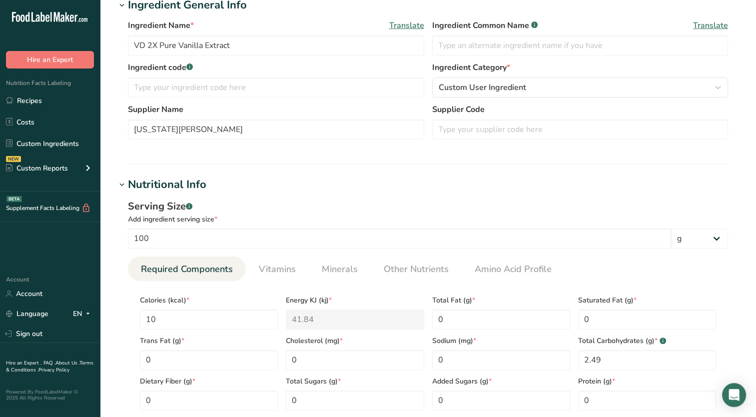
click at [167, 182] on div "Nutritional Info" at bounding box center [167, 184] width 78 height 16
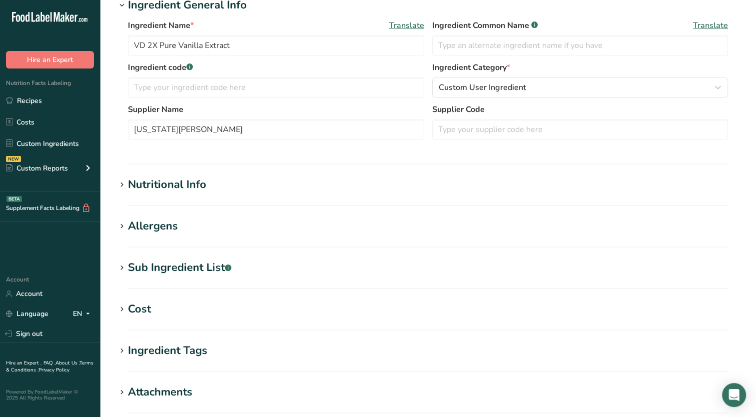
click at [167, 228] on div "Allergens" at bounding box center [153, 226] width 50 height 16
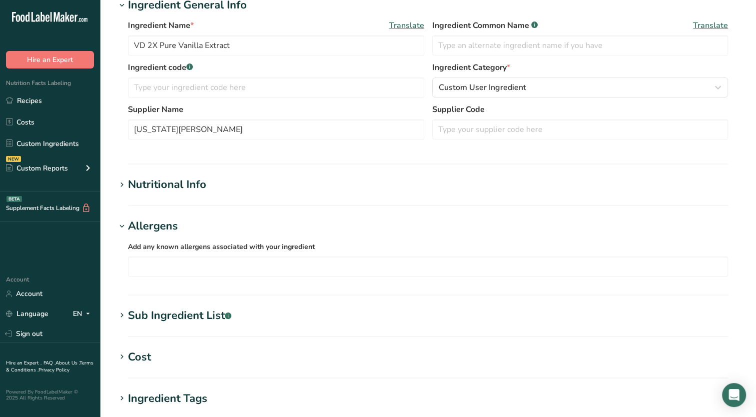
click at [167, 228] on div "Allergens" at bounding box center [153, 226] width 50 height 16
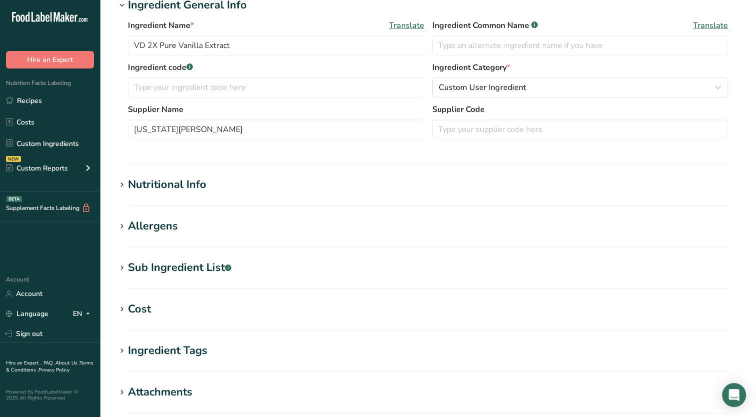
click at [184, 265] on div "Sub Ingredient List .a-a{fill:#347362;}.b-a{fill:#fff;}" at bounding box center [179, 267] width 103 height 16
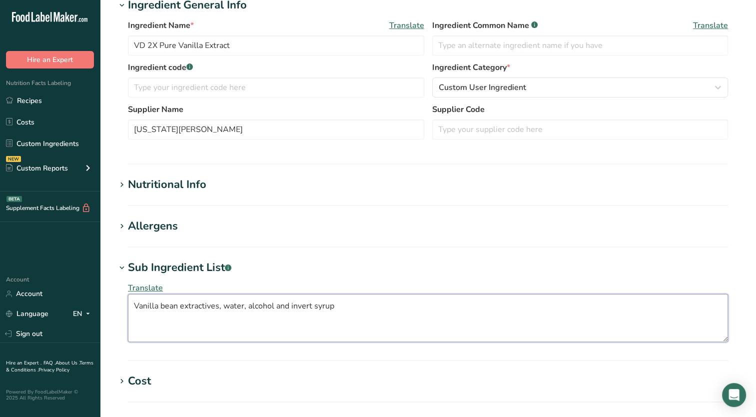
drag, startPoint x: 203, startPoint y: 303, endPoint x: 105, endPoint y: 302, distance: 98.0
click at [105, 302] on section "Add new ingredient Back to recipe Ingredient Spec Sheet .a-a{fill:#347362;}.b-a…" at bounding box center [428, 233] width 656 height 766
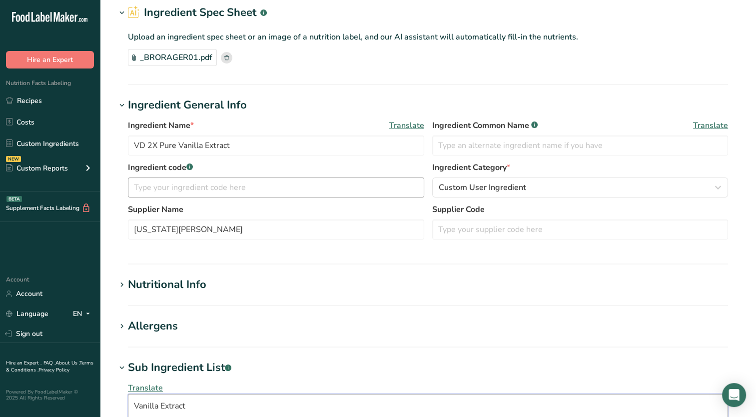
type textarea "Vanilla Extract"
click at [278, 193] on input "text" at bounding box center [276, 187] width 296 height 20
type input "400020"
click at [484, 145] on input "text" at bounding box center [580, 145] width 296 height 20
click at [484, 230] on input "text" at bounding box center [580, 229] width 296 height 20
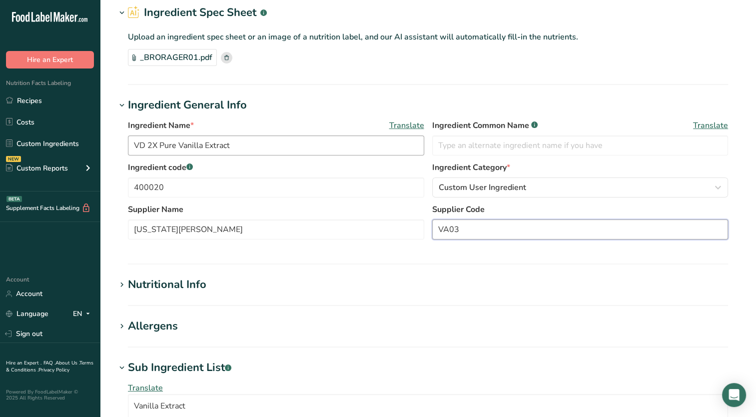
type input "VA03"
click at [265, 146] on input "VD 2X Pure Vanilla Extract" at bounding box center [276, 145] width 296 height 20
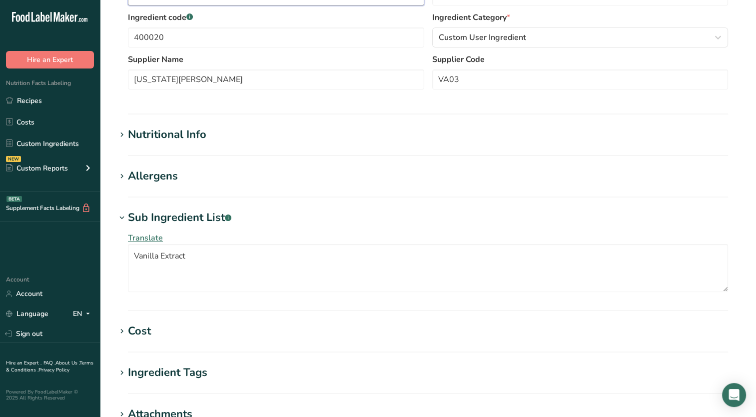
scroll to position [300, 0]
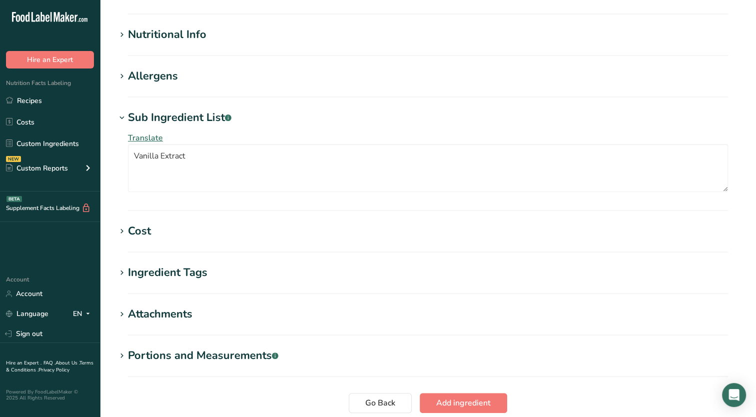
type input "VD 2X Pure Vanilla Extract VA03"
click at [256, 273] on h1 "Ingredient Tags" at bounding box center [428, 272] width 624 height 16
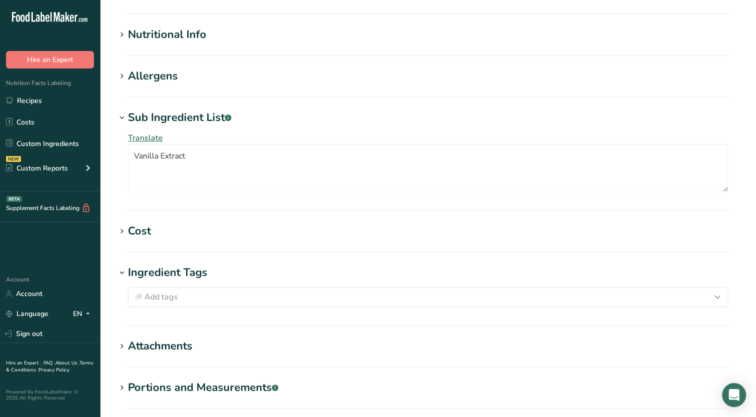
click at [260, 272] on h1 "Ingredient Tags" at bounding box center [428, 272] width 624 height 16
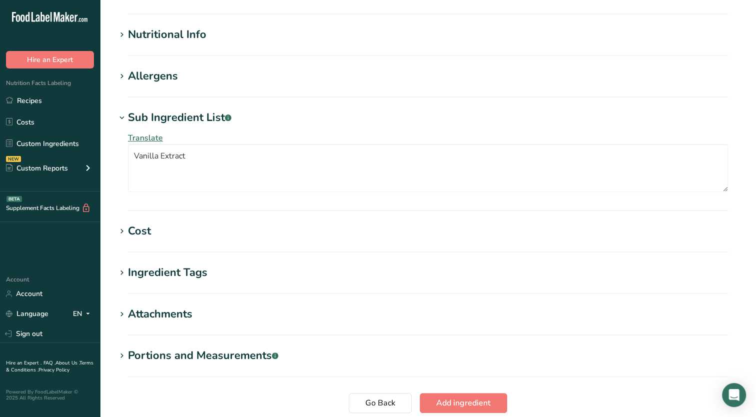
click at [256, 301] on section "Add new ingredient Back to recipe Ingredient Spec Sheet .a-a{fill:#347362;}.b-a…" at bounding box center [428, 83] width 656 height 766
click at [189, 310] on div "Attachments" at bounding box center [160, 314] width 64 height 16
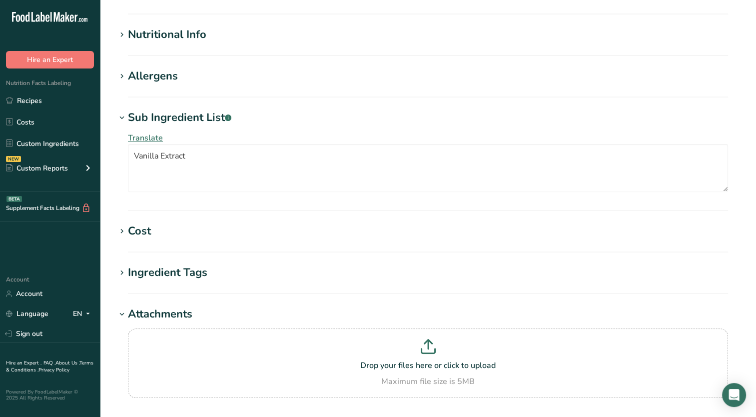
click at [202, 310] on h1 "Attachments" at bounding box center [428, 314] width 624 height 16
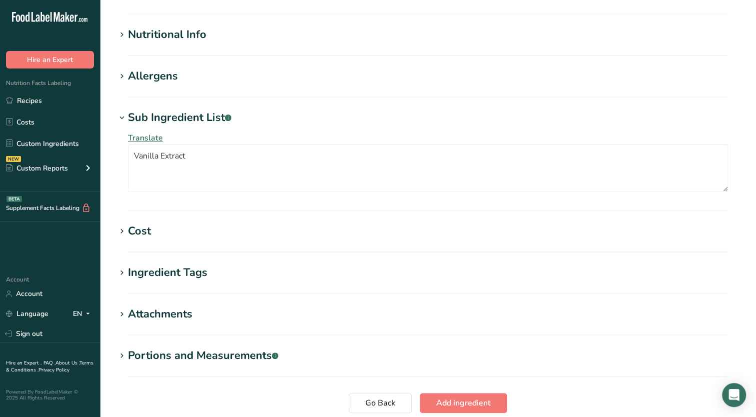
scroll to position [0, 0]
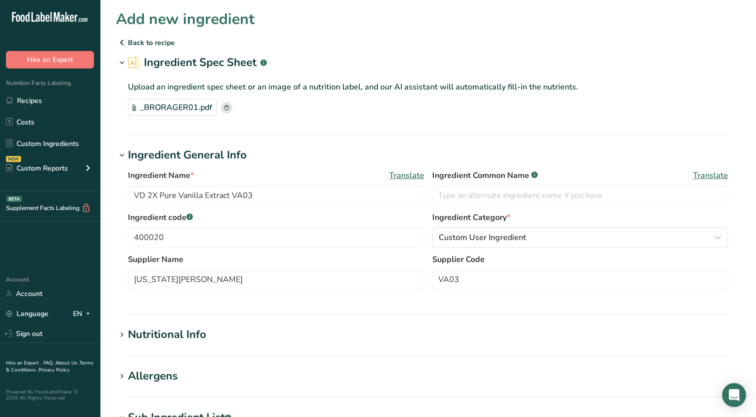
click at [187, 333] on div "Nutritional Info" at bounding box center [167, 334] width 78 height 16
click at [209, 332] on h1 "Nutritional Info" at bounding box center [428, 334] width 624 height 16
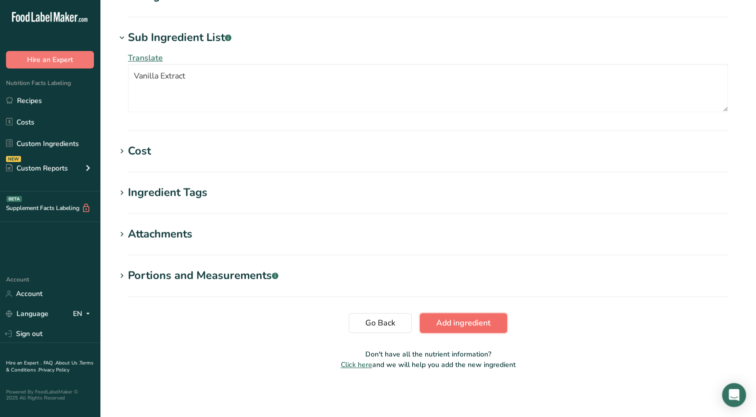
click at [467, 325] on span "Add ingredient" at bounding box center [463, 323] width 54 height 12
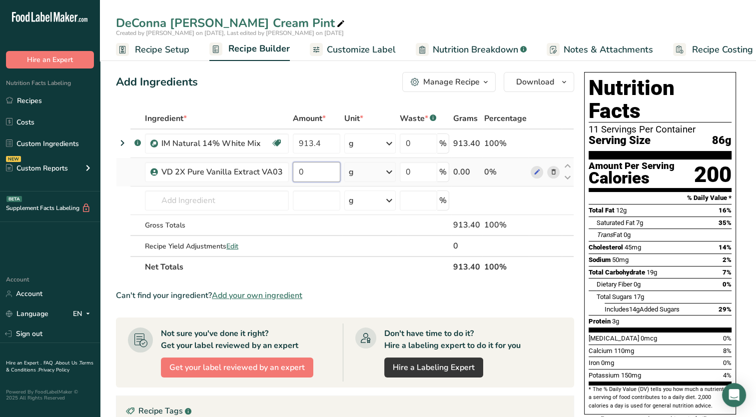
click at [323, 170] on input "0" at bounding box center [316, 172] width 47 height 20
type input "3.75"
click at [355, 50] on span "Customize Label" at bounding box center [361, 49] width 69 height 13
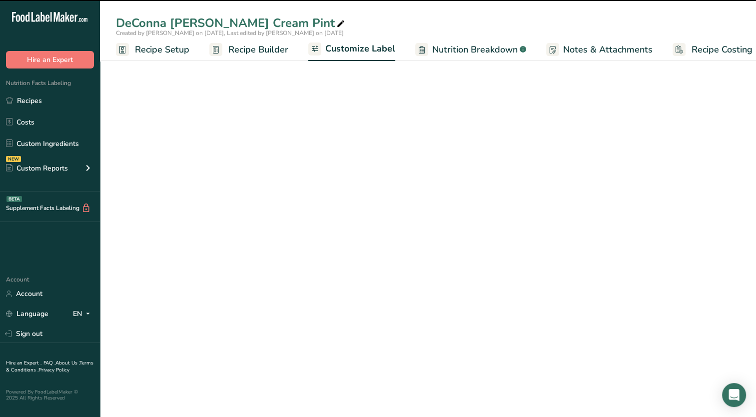
scroll to position [0, 12]
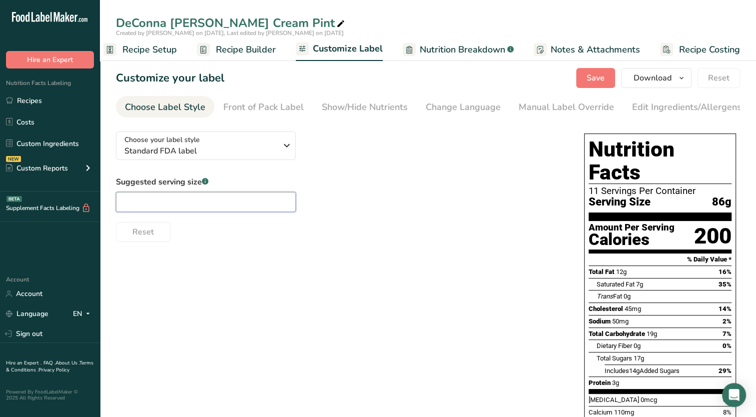
click at [177, 203] on input "text" at bounding box center [206, 202] width 180 height 20
type input "2/3 Cup"
click at [532, 108] on div "Manual Label Override" at bounding box center [566, 106] width 95 height 13
type input "2/3 Cup (86g)"
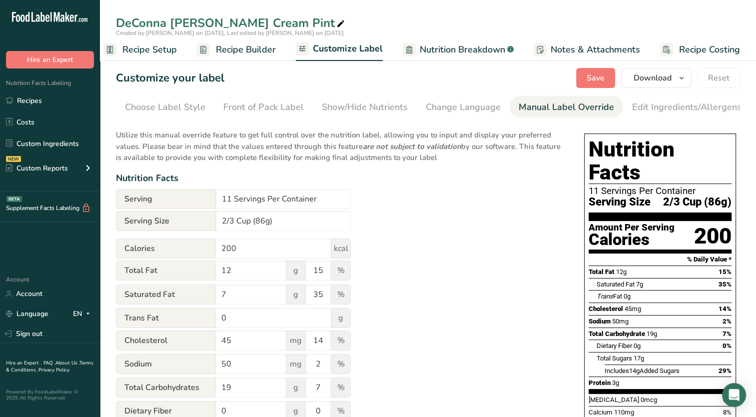
scroll to position [0, 102]
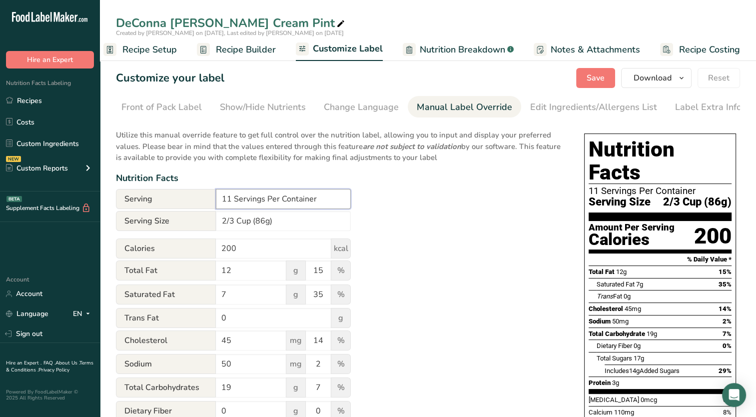
drag, startPoint x: 321, startPoint y: 201, endPoint x: 112, endPoint y: 198, distance: 209.5
click at [112, 198] on section "Customize your label Save Download Choose what to show on your downloaded label…" at bounding box center [428, 340] width 656 height 577
click at [261, 253] on input "200" at bounding box center [273, 248] width 115 height 20
click at [260, 205] on input "3" at bounding box center [283, 199] width 135 height 20
type input "3 Servings per Container"
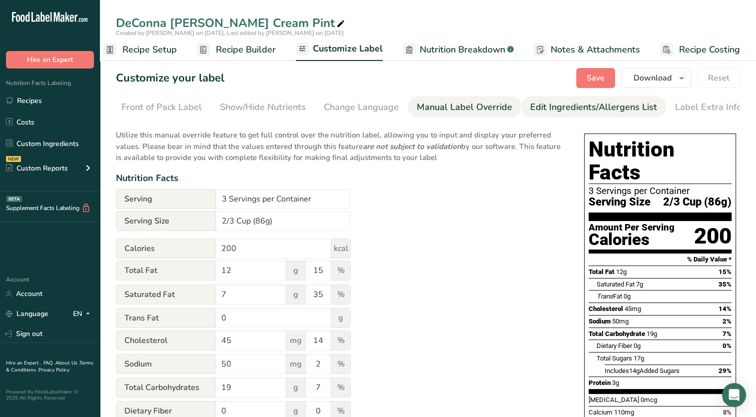
click at [550, 109] on div "Edit Ingredients/Allergens List" at bounding box center [593, 106] width 127 height 13
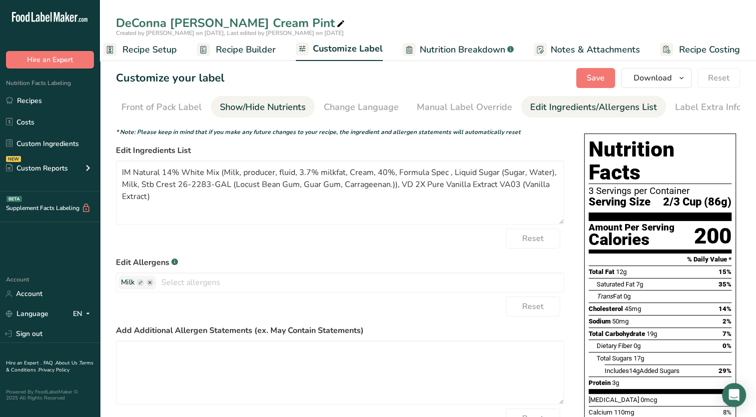
click at [258, 108] on div "Show/Hide Nutrients" at bounding box center [263, 106] width 86 height 13
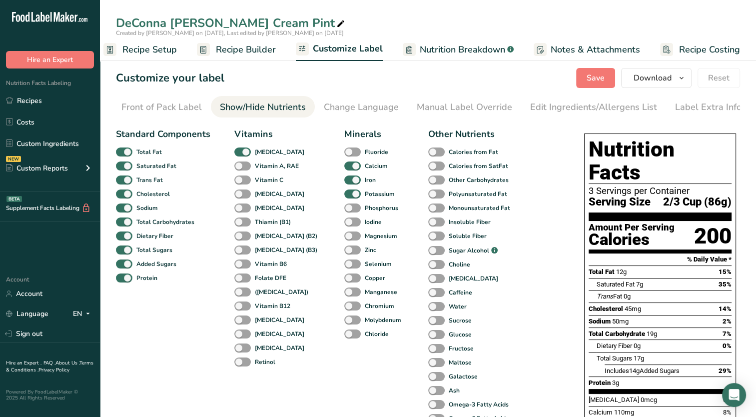
click at [181, 109] on div "Front of Pack Label" at bounding box center [161, 106] width 80 height 13
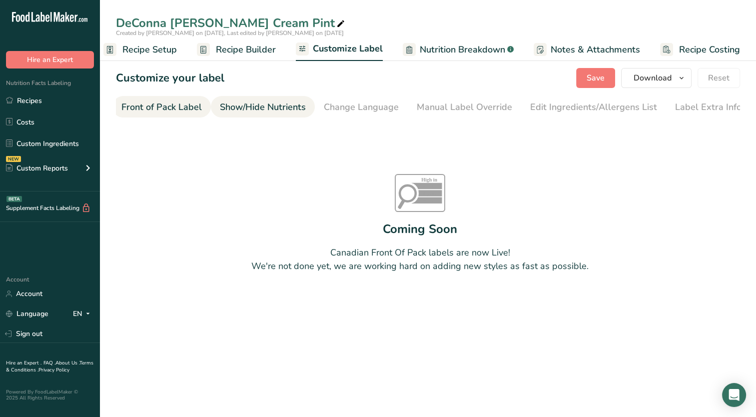
scroll to position [0, 97]
click at [380, 111] on div "Change Language" at bounding box center [366, 106] width 75 height 13
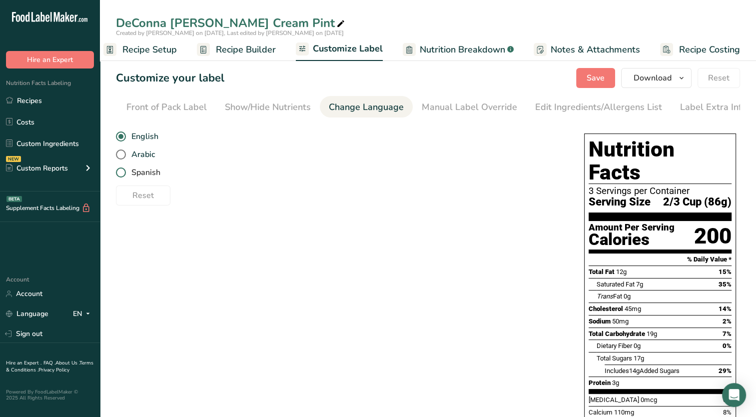
scroll to position [0, 102]
click at [251, 115] on link "Show/Hide Nutrients" at bounding box center [263, 107] width 86 height 22
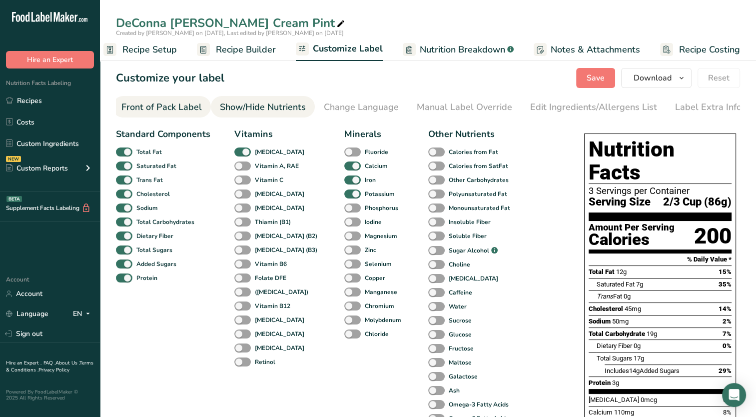
click at [172, 111] on div "Front of Pack Label" at bounding box center [161, 106] width 80 height 13
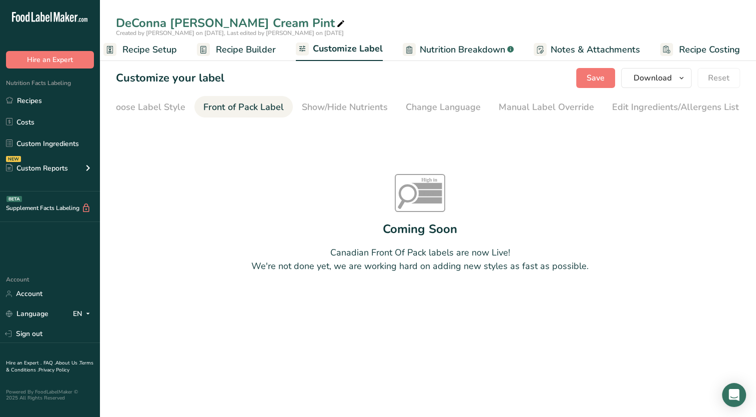
scroll to position [0, 0]
click at [164, 109] on div "Choose Label Style" at bounding box center [165, 106] width 80 height 13
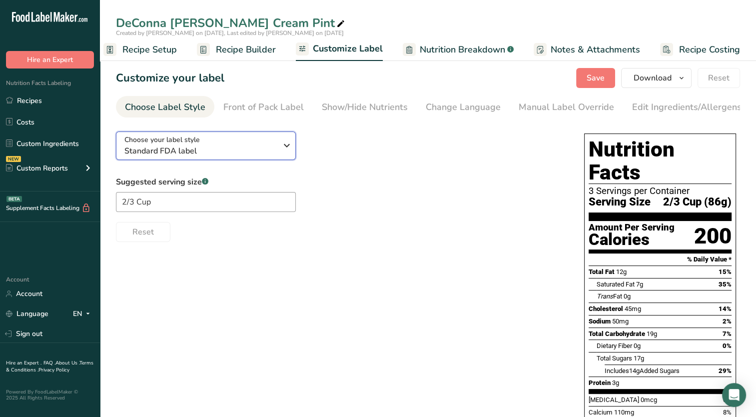
click at [288, 150] on icon "button" at bounding box center [287, 145] width 12 height 18
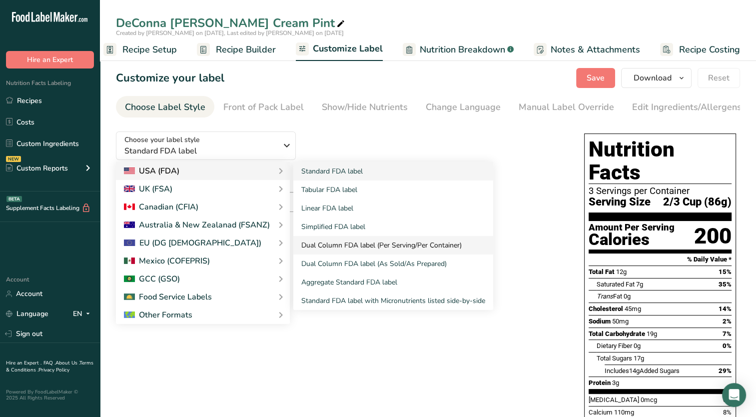
click at [364, 251] on link "Dual Column FDA label (Per Serving/Per Container)" at bounding box center [393, 245] width 200 height 18
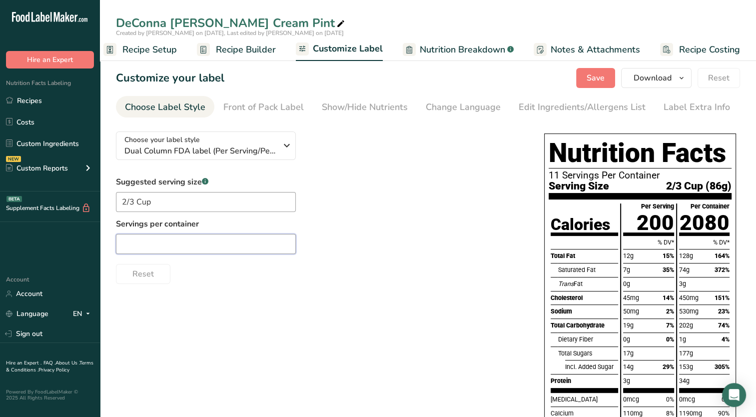
click at [209, 244] on input "text" at bounding box center [206, 244] width 180 height 20
type input "3"
click at [328, 190] on div "Suggested serving size .a-a{fill:#347362;}.b-a{fill:#fff;} 2/3 Cup Servings per…" at bounding box center [320, 230] width 408 height 108
click at [600, 76] on span "Save" at bounding box center [596, 78] width 18 height 12
click at [276, 107] on div "Front of Pack Label" at bounding box center [263, 106] width 80 height 13
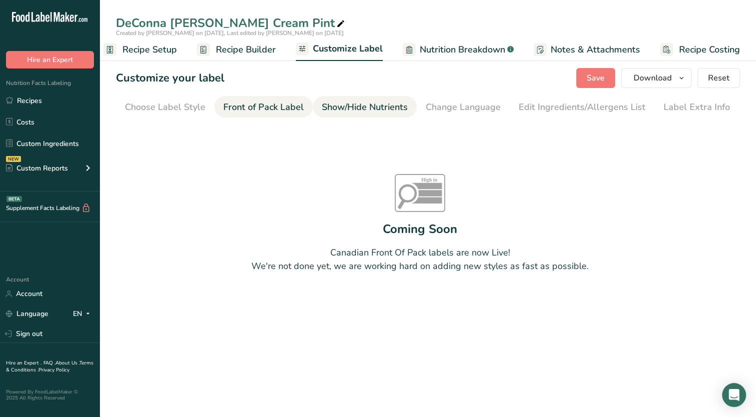
click at [372, 117] on section "Customize your label Save Download Choose what to show on your downloaded label…" at bounding box center [428, 195] width 656 height 287
click at [375, 111] on div "Show/Hide Nutrients" at bounding box center [365, 106] width 86 height 13
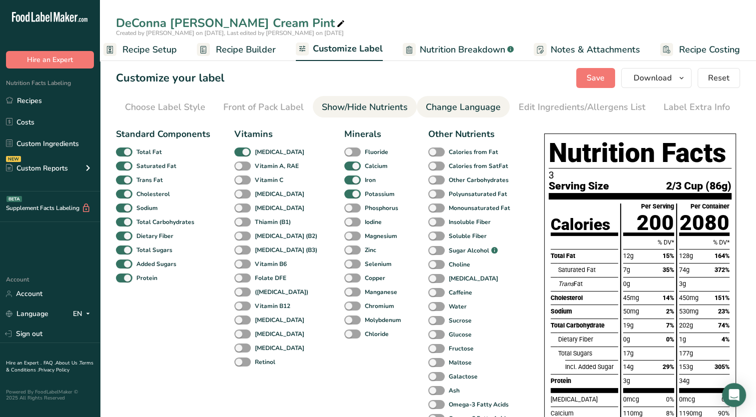
click at [437, 108] on div "Change Language" at bounding box center [463, 106] width 75 height 13
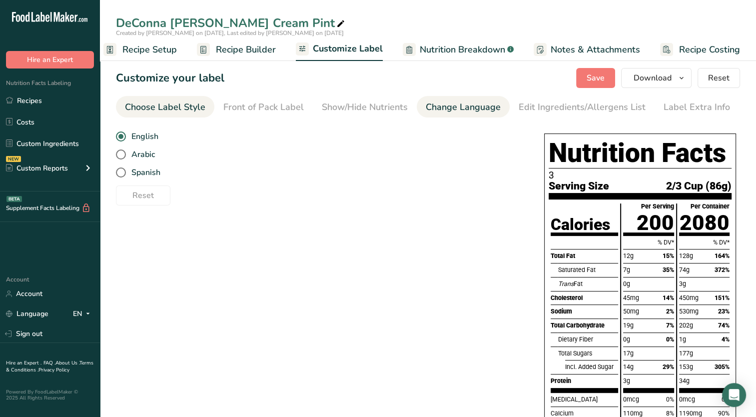
click at [163, 107] on div "Choose Label Style" at bounding box center [165, 106] width 80 height 13
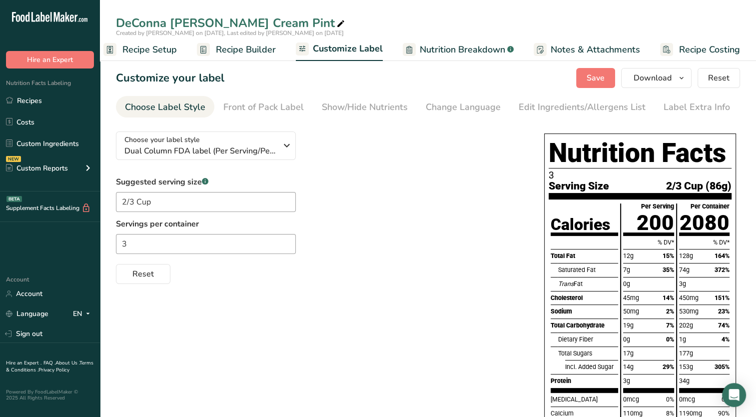
click at [160, 50] on span "Recipe Setup" at bounding box center [149, 49] width 54 height 13
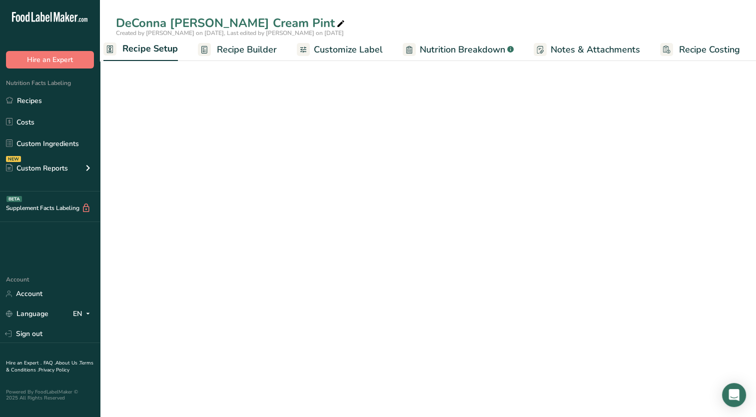
scroll to position [0, 3]
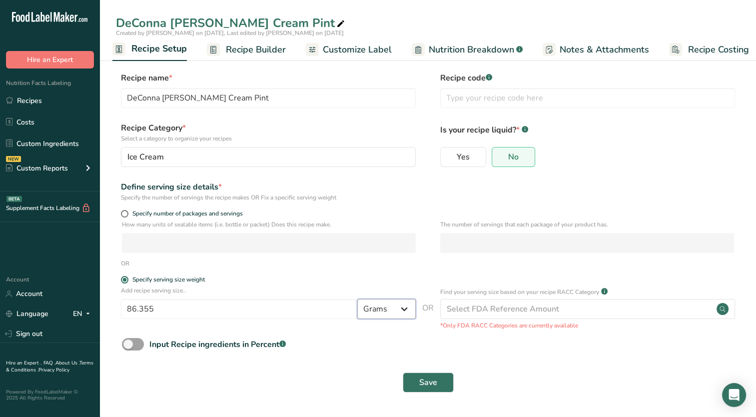
click at [405, 309] on select "Grams kg mg mcg lb oz l mL fl oz tbsp tsp cup qt gallon" at bounding box center [386, 309] width 58 height 20
click at [404, 310] on select "Grams kg mg mcg lb oz l mL fl oz tbsp tsp cup qt gallon" at bounding box center [386, 309] width 58 height 20
click at [403, 309] on select "Grams kg mg mcg lb oz l mL fl oz tbsp tsp cup qt gallon" at bounding box center [386, 309] width 58 height 20
click at [260, 49] on span "Recipe Builder" at bounding box center [256, 49] width 60 height 13
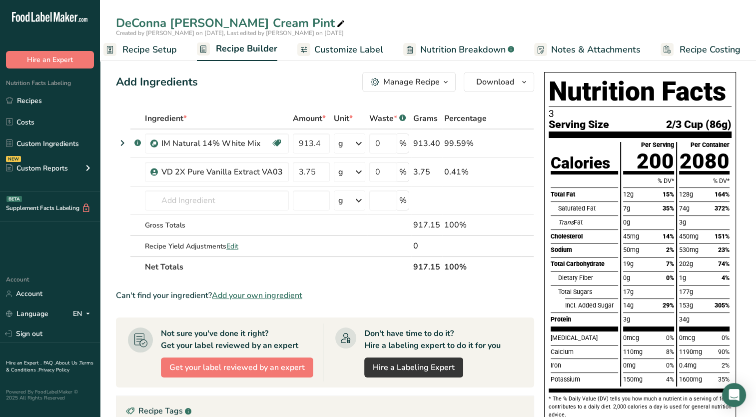
click at [366, 45] on span "Customize Label" at bounding box center [348, 49] width 69 height 13
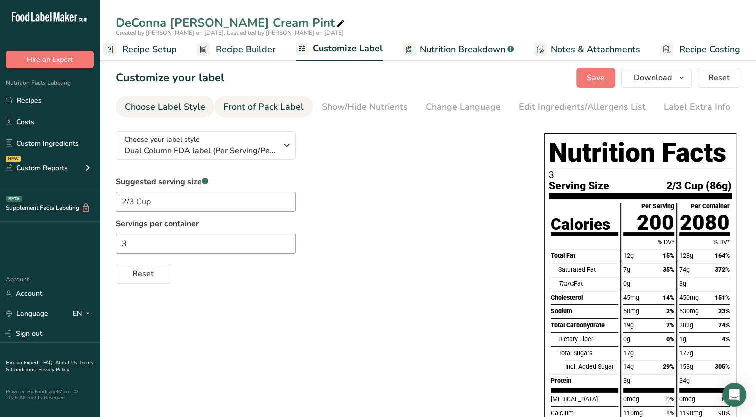
click at [270, 105] on div "Front of Pack Label" at bounding box center [263, 106] width 80 height 13
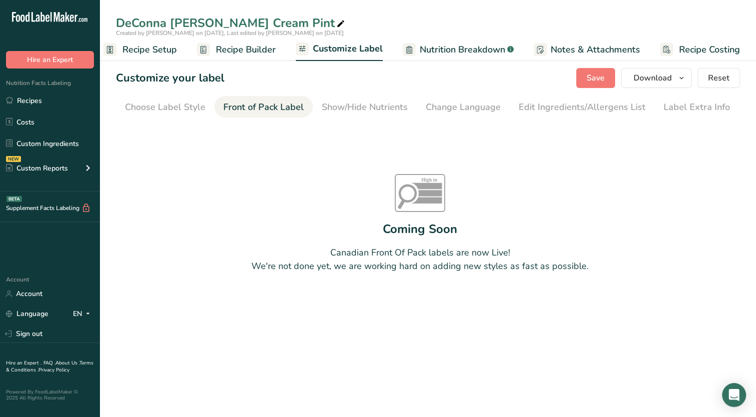
click at [374, 107] on div "Show/Hide Nutrients" at bounding box center [365, 106] width 86 height 13
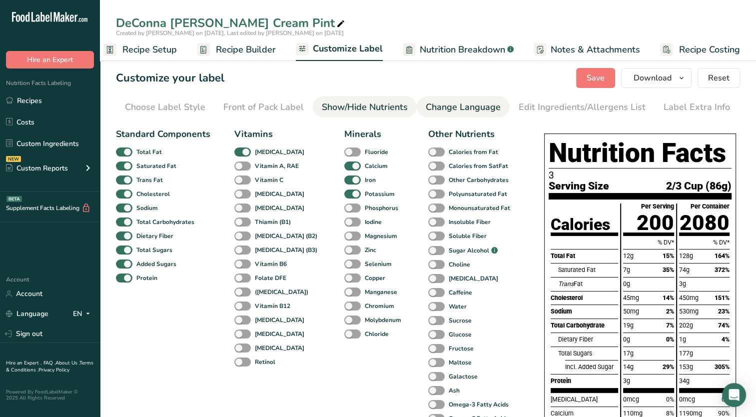
click at [456, 105] on div "Change Language" at bounding box center [463, 106] width 75 height 13
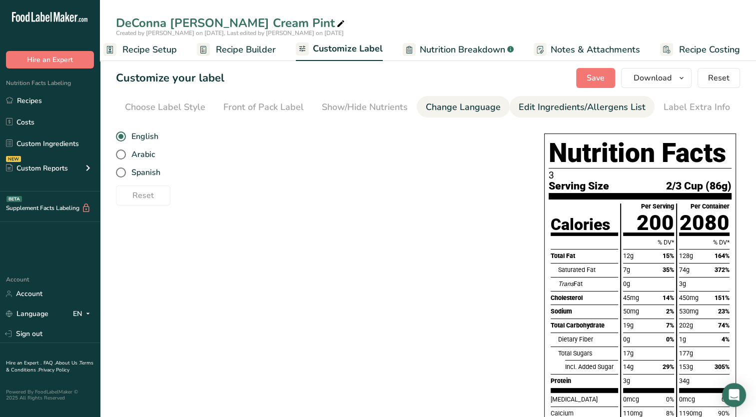
click at [538, 107] on div "Edit Ingredients/Allergens List" at bounding box center [582, 106] width 127 height 13
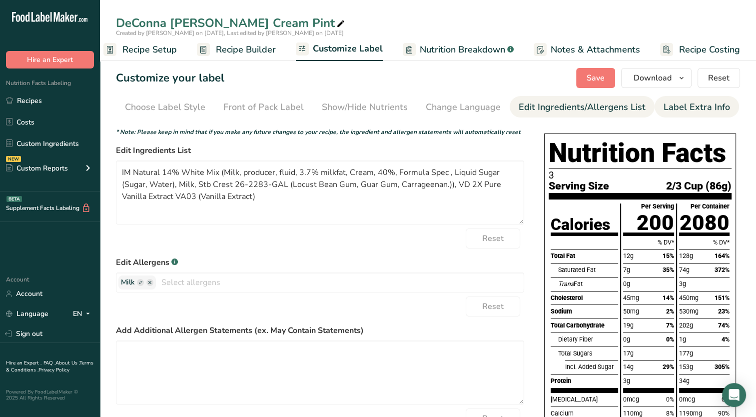
click at [685, 104] on div "Label Extra Info" at bounding box center [697, 106] width 66 height 13
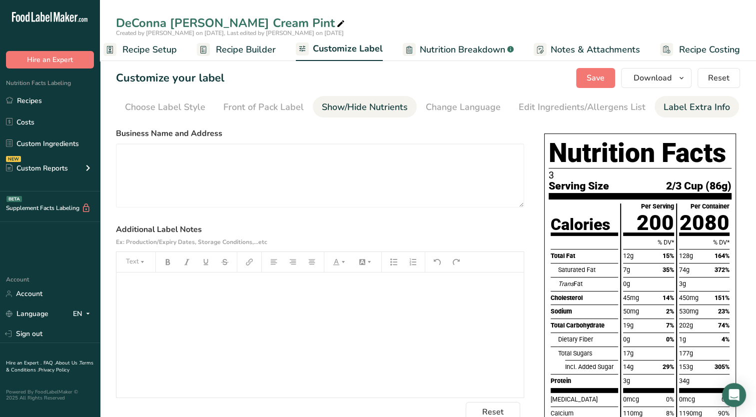
click at [337, 112] on div "Show/Hide Nutrients" at bounding box center [365, 106] width 86 height 13
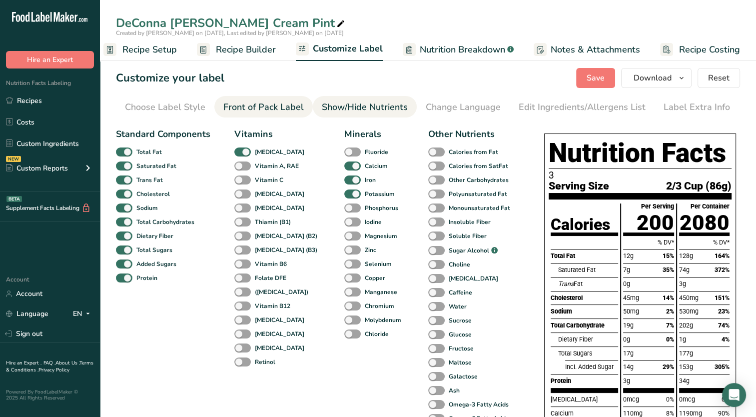
click at [262, 108] on div "Front of Pack Label" at bounding box center [263, 106] width 80 height 13
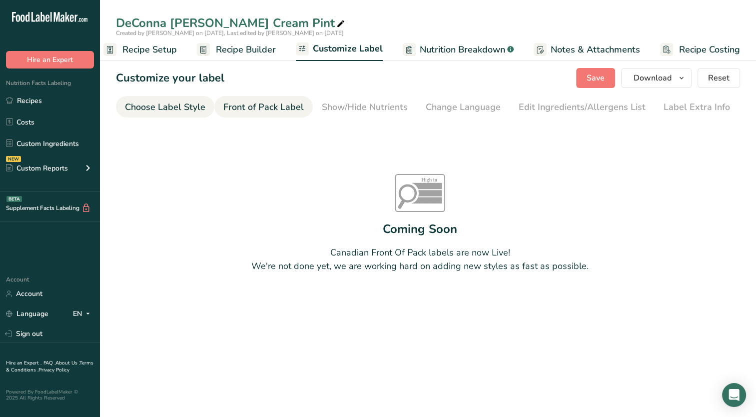
click at [187, 106] on div "Choose Label Style" at bounding box center [165, 106] width 80 height 13
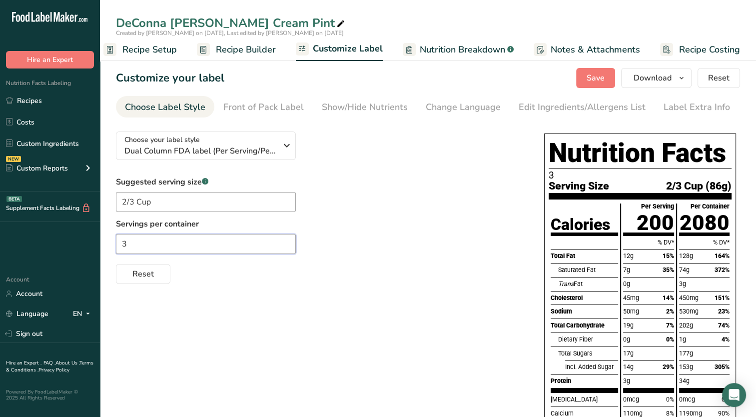
click at [223, 247] on input "3" at bounding box center [206, 244] width 180 height 20
click at [153, 48] on span "Recipe Setup" at bounding box center [149, 49] width 54 height 13
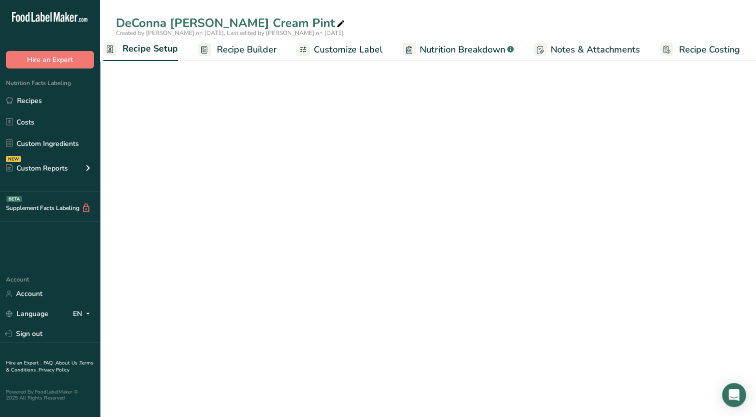
scroll to position [0, 3]
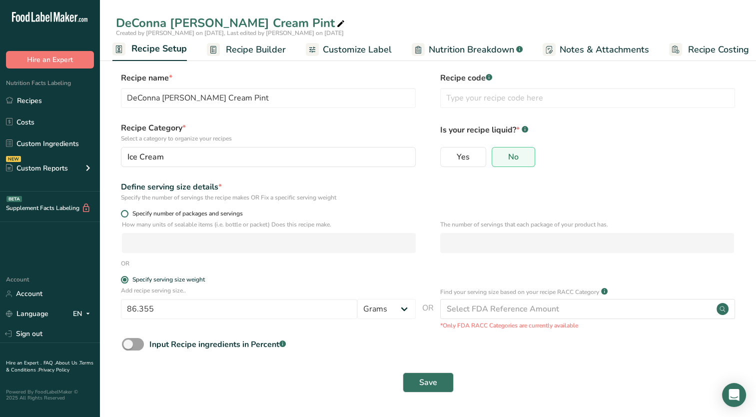
click at [204, 215] on span "Specify number of packages and servings" at bounding box center [185, 213] width 114 height 7
click at [127, 215] on input "Specify number of packages and servings" at bounding box center [124, 213] width 6 height 6
radio input "true"
radio input "false"
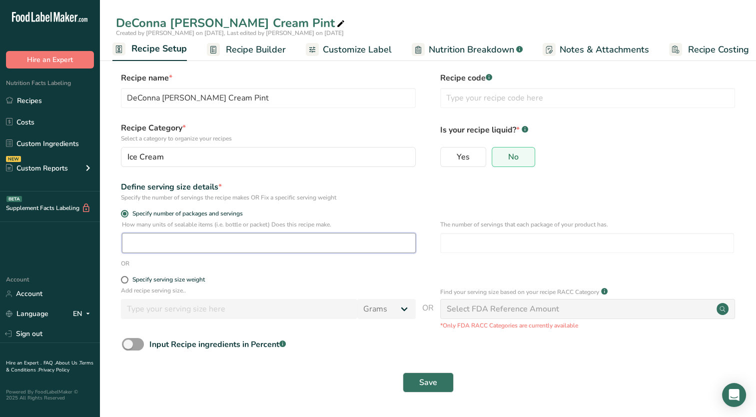
click at [232, 245] on input "number" at bounding box center [269, 243] width 294 height 20
click at [482, 246] on input "number" at bounding box center [587, 243] width 294 height 20
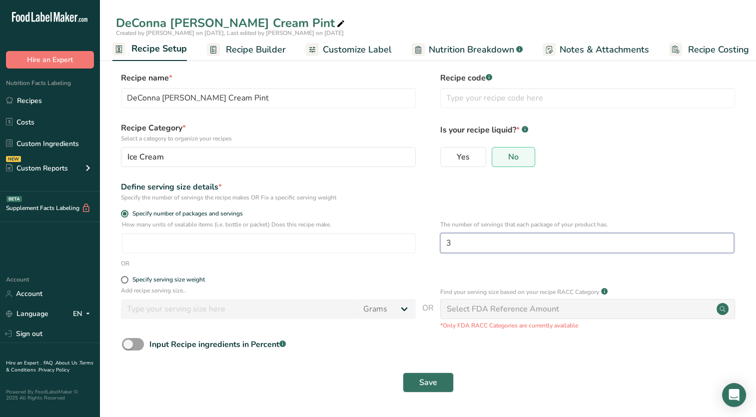
type input "3"
click at [401, 204] on form "Recipe name * DeConna [PERSON_NAME] Cream Pint Recipe code .a-a{fill:#347362;}.…" at bounding box center [428, 235] width 624 height 326
click at [438, 385] on button "Save" at bounding box center [428, 382] width 51 height 20
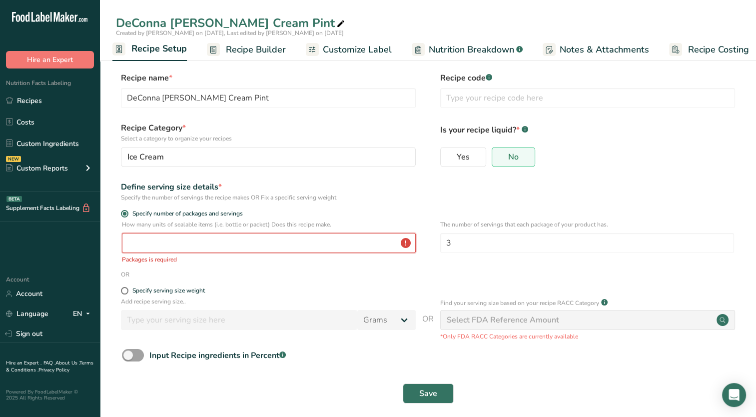
click at [258, 247] on input "number" at bounding box center [269, 243] width 294 height 20
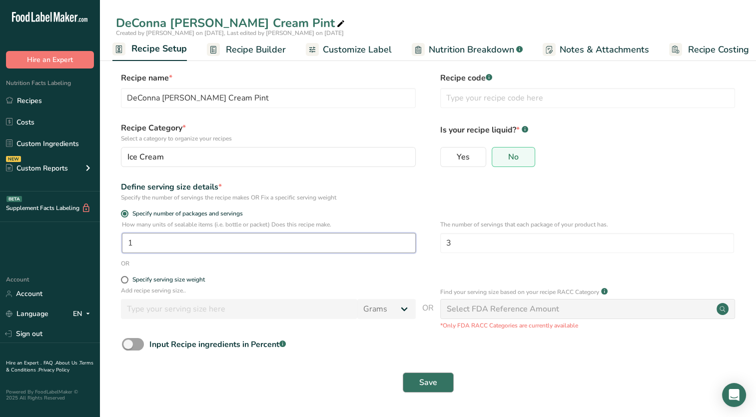
type input "1"
click at [425, 379] on span "Save" at bounding box center [428, 382] width 18 height 12
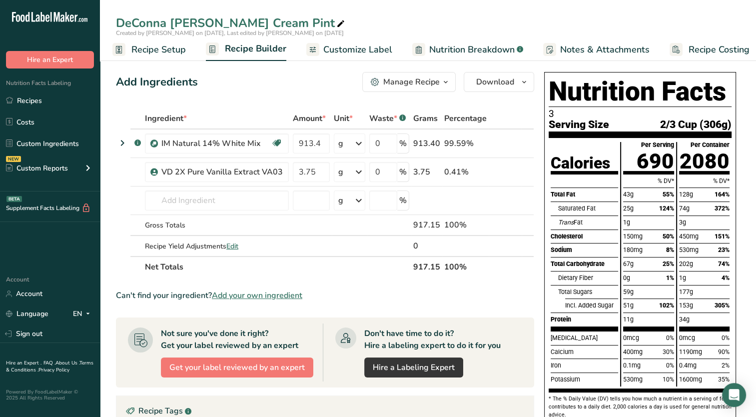
click at [146, 47] on span "Recipe Setup" at bounding box center [158, 49] width 54 height 13
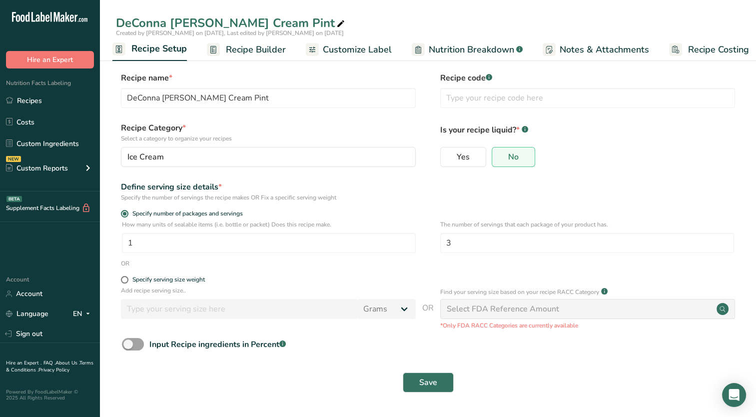
click at [140, 282] on div "Specify serving size weight" at bounding box center [168, 279] width 72 height 7
click at [127, 282] on input "Specify serving size weight" at bounding box center [124, 279] width 6 height 6
radio input "true"
radio input "false"
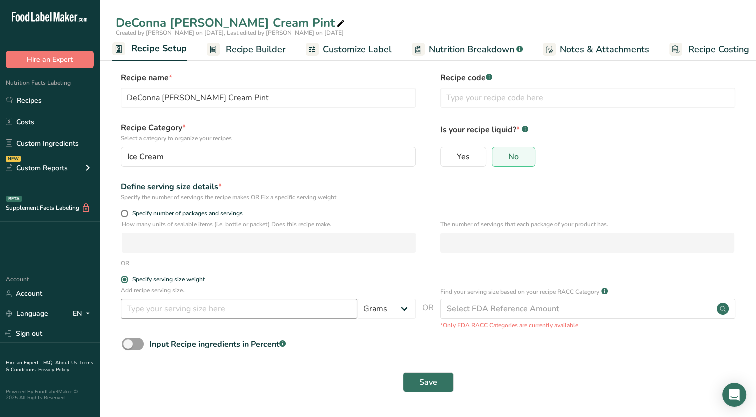
click at [126, 279] on span at bounding box center [124, 279] width 7 height 7
click at [126, 279] on input "Specify serving size weight" at bounding box center [124, 279] width 6 height 6
click at [243, 314] on input "number" at bounding box center [239, 309] width 236 height 20
type input "86.35"
click at [443, 389] on button "Save" at bounding box center [428, 382] width 51 height 20
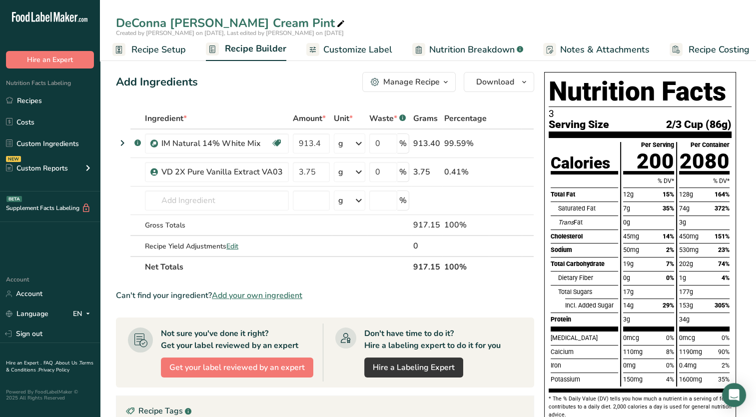
click at [442, 79] on icon "button" at bounding box center [446, 82] width 8 height 12
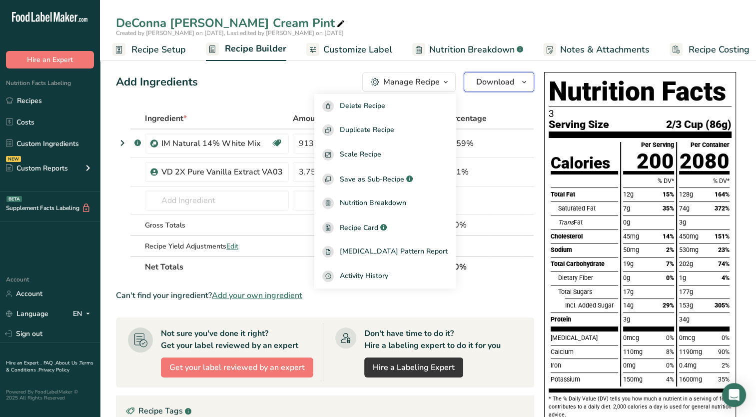
click at [523, 83] on icon "button" at bounding box center [524, 82] width 8 height 12
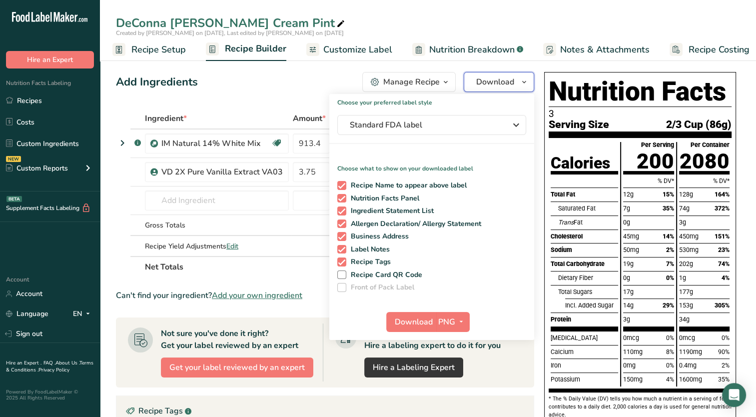
click at [523, 83] on icon "button" at bounding box center [524, 82] width 8 height 12
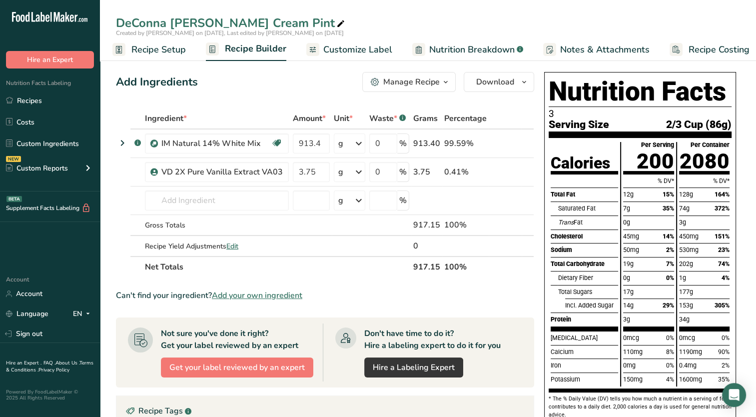
click at [339, 50] on span "Customize Label" at bounding box center [357, 49] width 69 height 13
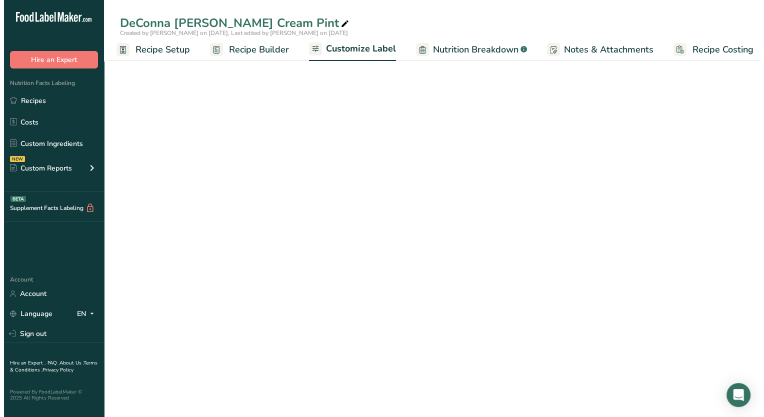
scroll to position [0, 12]
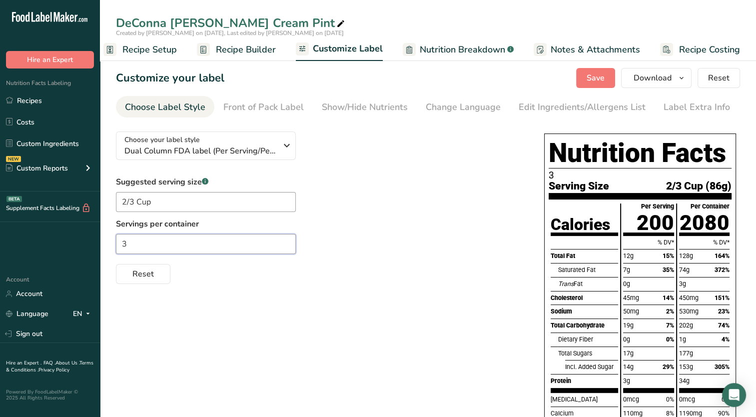
click at [200, 246] on input "3" at bounding box center [206, 244] width 180 height 20
type input "3 Servings per Container"
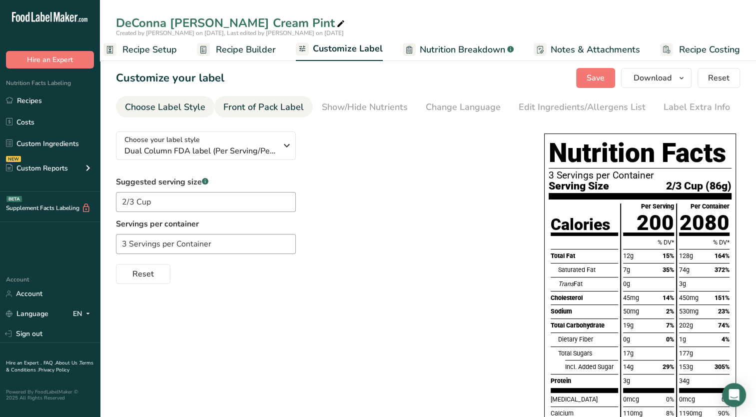
click at [263, 110] on div "Front of Pack Label" at bounding box center [263, 106] width 80 height 13
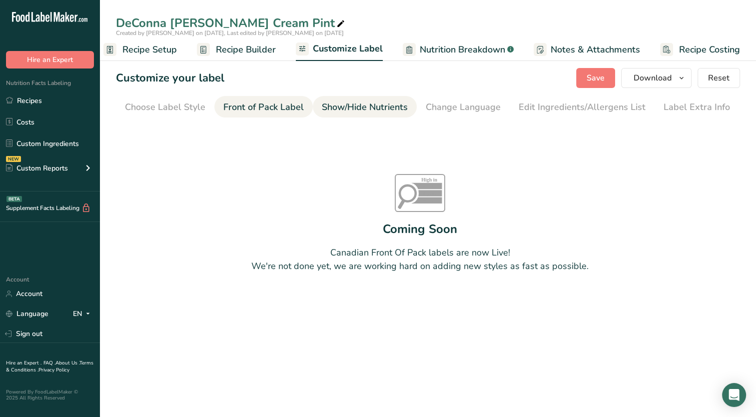
click at [361, 112] on div "Show/Hide Nutrients" at bounding box center [365, 106] width 86 height 13
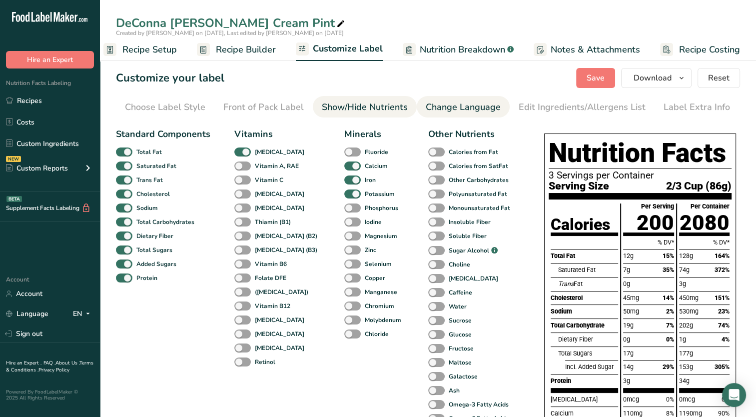
click at [471, 109] on div "Change Language" at bounding box center [463, 106] width 75 height 13
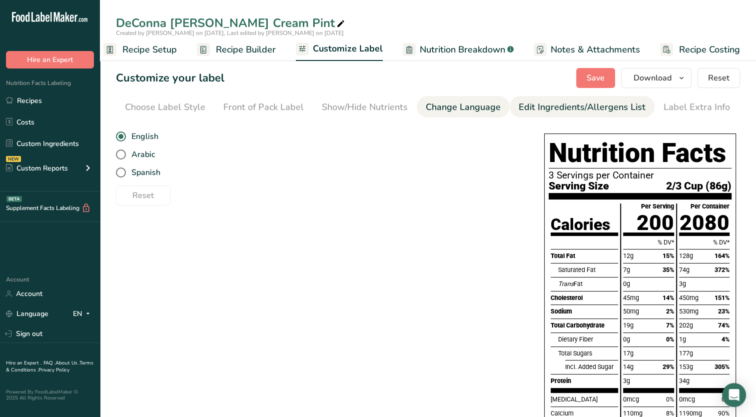
click at [561, 111] on div "Edit Ingredients/Allergens List" at bounding box center [582, 106] width 127 height 13
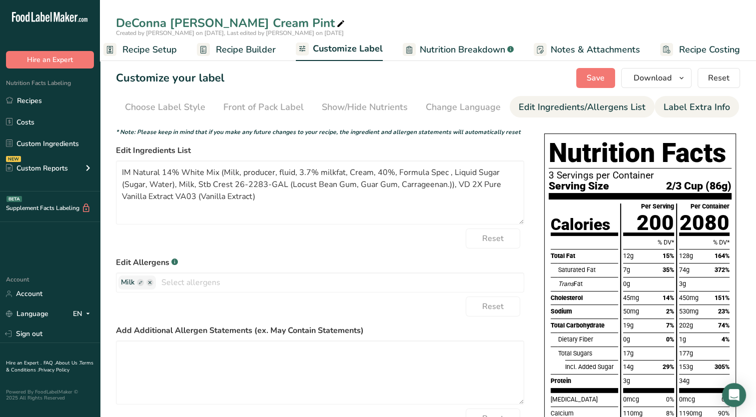
click at [678, 108] on div "Label Extra Info" at bounding box center [697, 106] width 66 height 13
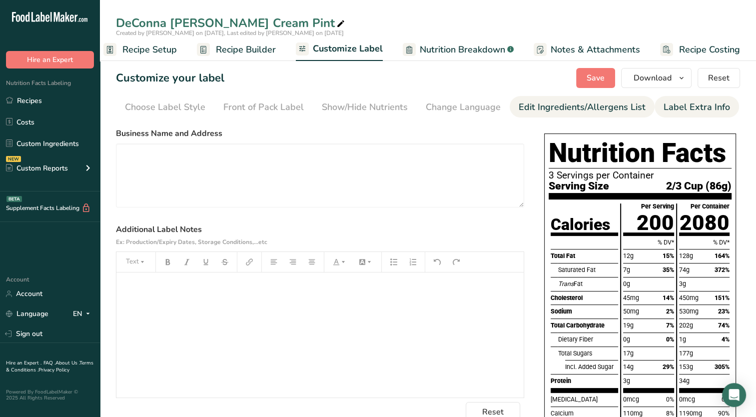
click at [554, 110] on div "Edit Ingredients/Allergens List" at bounding box center [582, 106] width 127 height 13
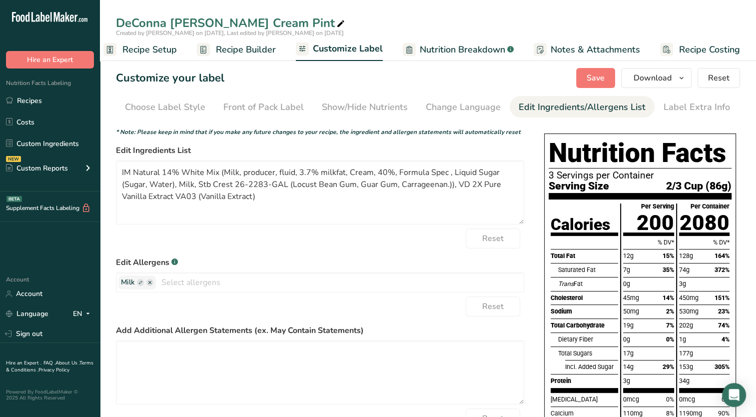
click at [443, 49] on span "Nutrition Breakdown" at bounding box center [462, 49] width 85 height 13
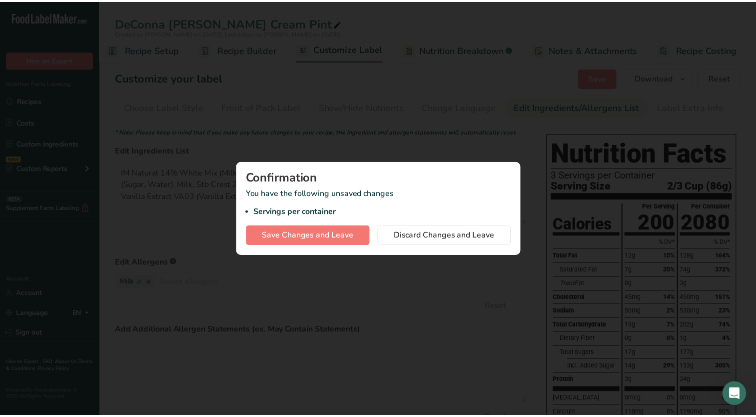
scroll to position [0, 5]
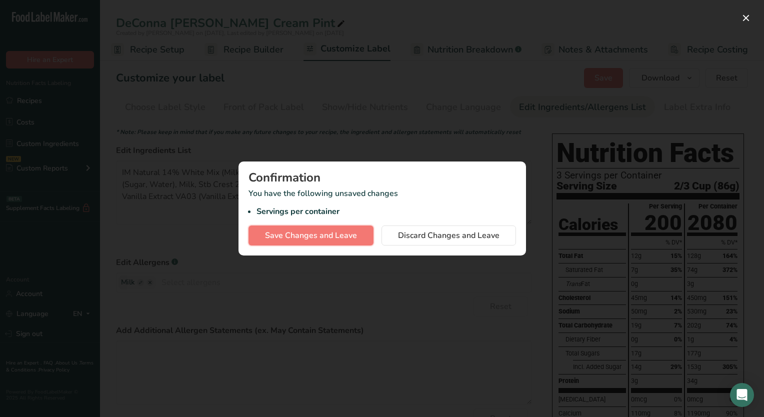
click at [323, 235] on span "Save Changes and Leave" at bounding box center [311, 235] width 92 height 12
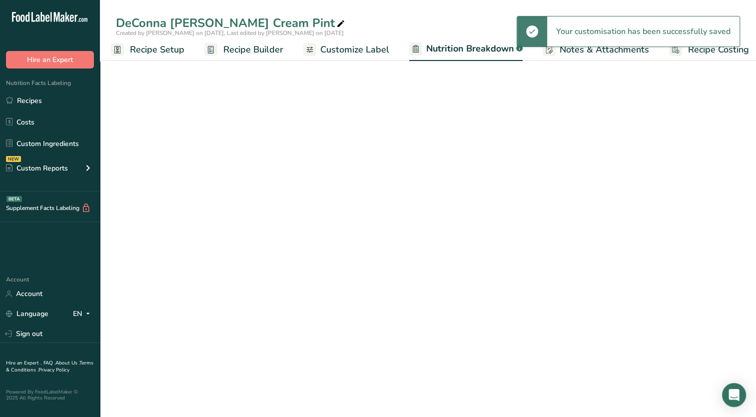
select select "Calories"
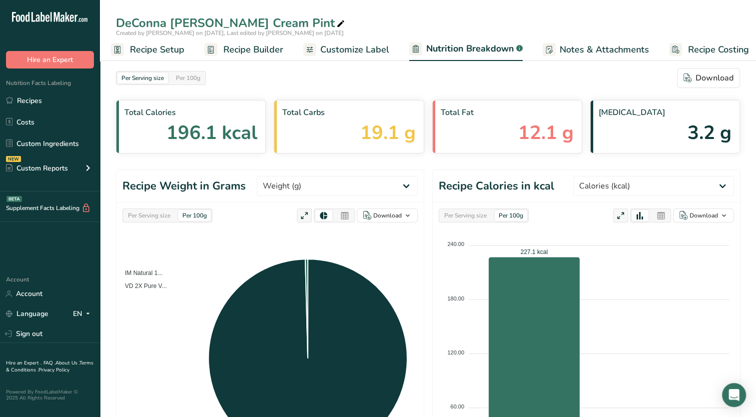
click at [357, 52] on span "Customize Label" at bounding box center [354, 49] width 69 height 13
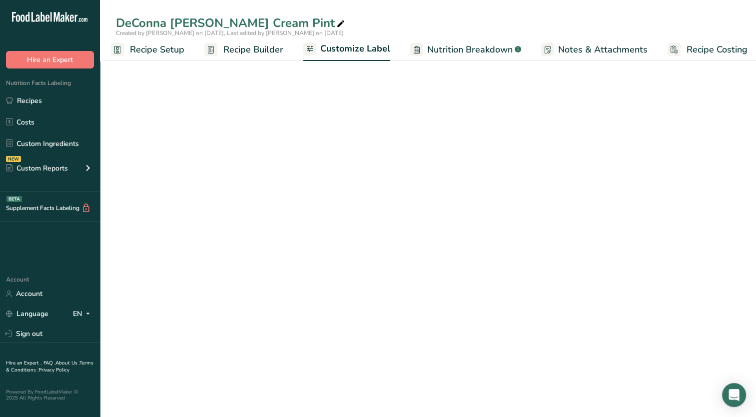
scroll to position [0, 12]
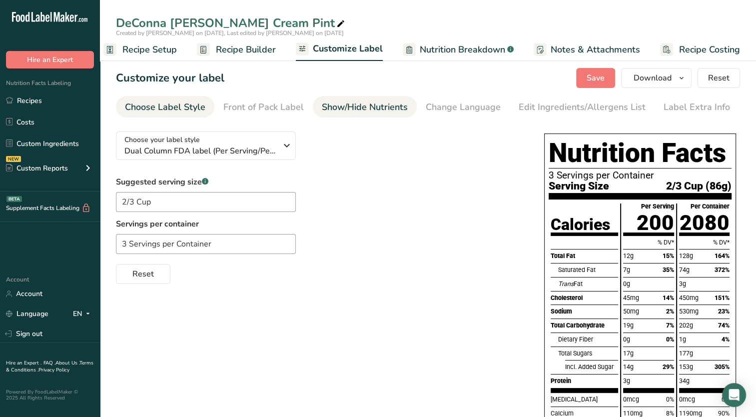
click at [375, 109] on div "Show/Hide Nutrients" at bounding box center [365, 106] width 86 height 13
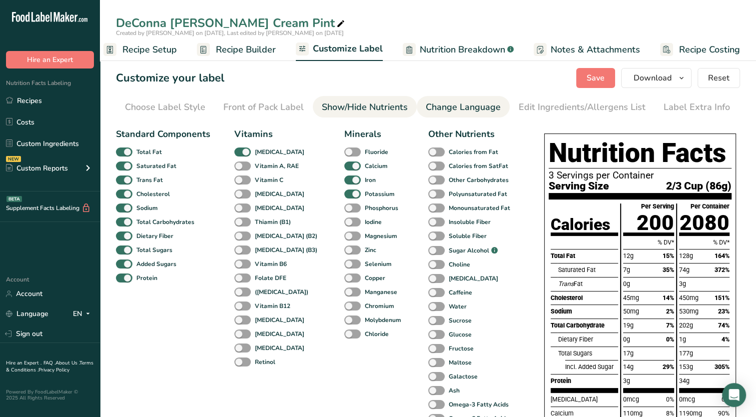
click at [481, 109] on div "Change Language" at bounding box center [463, 106] width 75 height 13
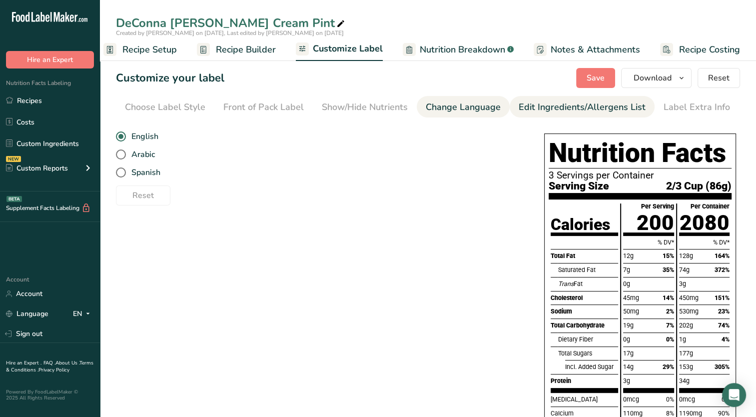
click at [575, 108] on div "Edit Ingredients/Allergens List" at bounding box center [582, 106] width 127 height 13
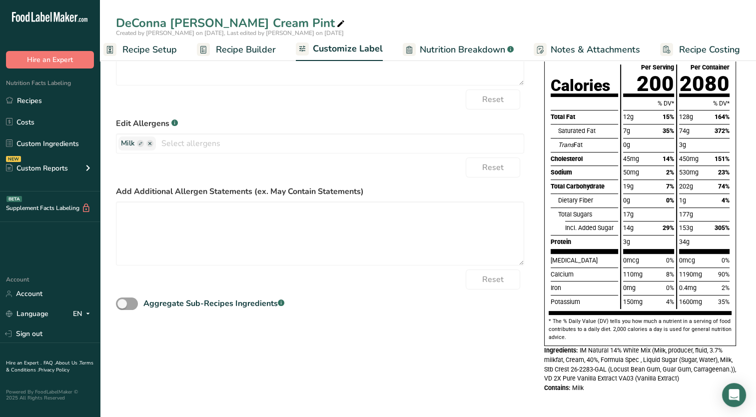
scroll to position [0, 0]
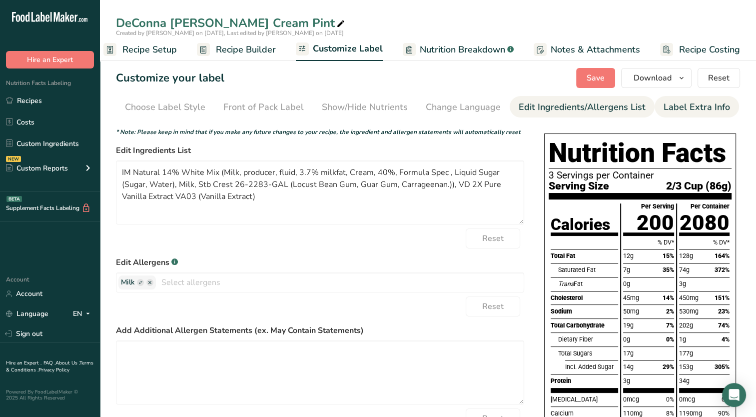
click at [695, 111] on div "Label Extra Info" at bounding box center [697, 106] width 66 height 13
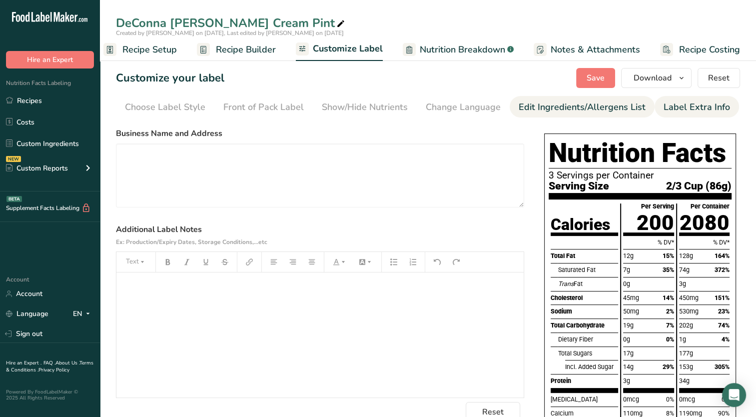
click at [584, 108] on div "Edit Ingredients/Allergens List" at bounding box center [582, 106] width 127 height 13
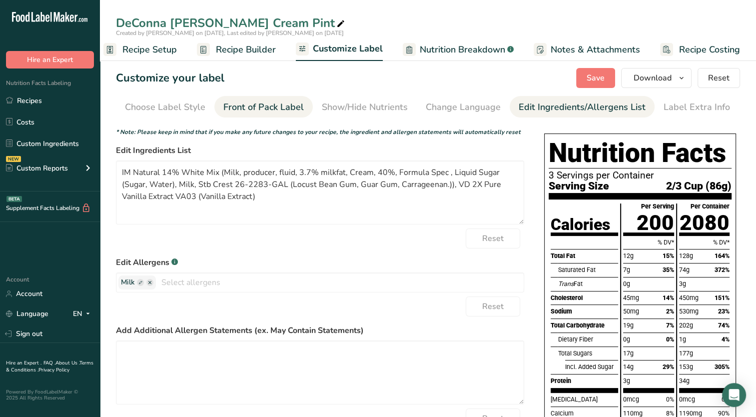
click at [283, 107] on div "Front of Pack Label" at bounding box center [263, 106] width 80 height 13
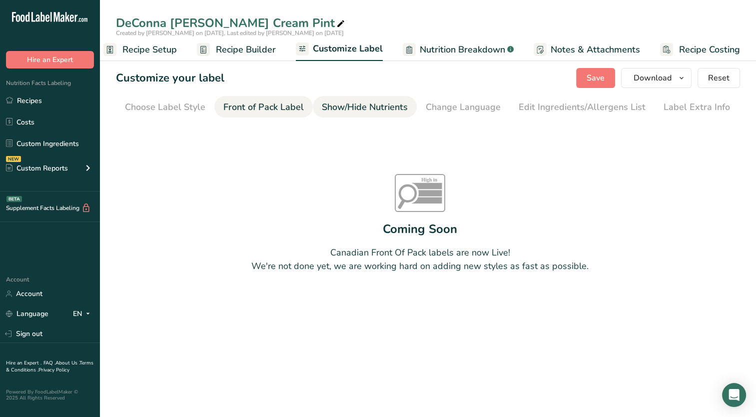
click at [368, 114] on link "Show/Hide Nutrients" at bounding box center [365, 107] width 86 height 22
click at [460, 112] on div "Change Language" at bounding box center [463, 106] width 75 height 13
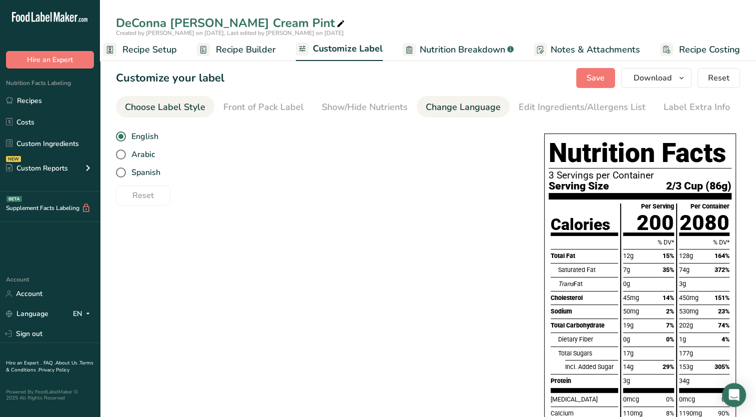
click at [146, 109] on div "Choose Label Style" at bounding box center [165, 106] width 80 height 13
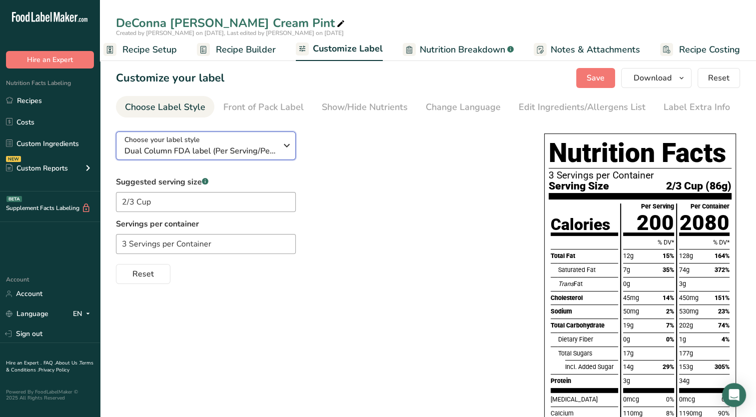
click at [286, 147] on icon "button" at bounding box center [287, 145] width 12 height 18
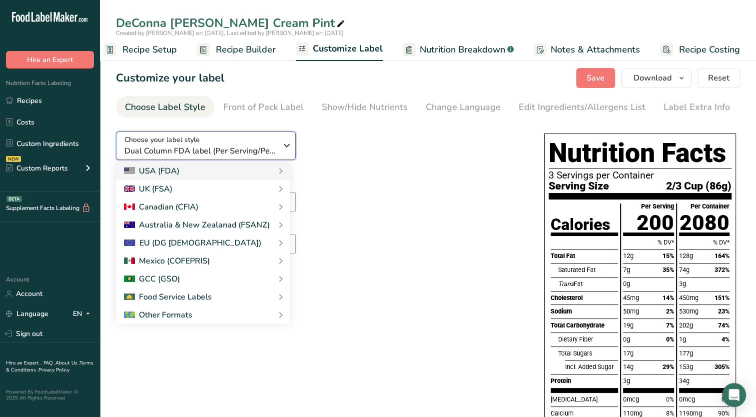
click at [281, 139] on icon "button" at bounding box center [287, 145] width 12 height 18
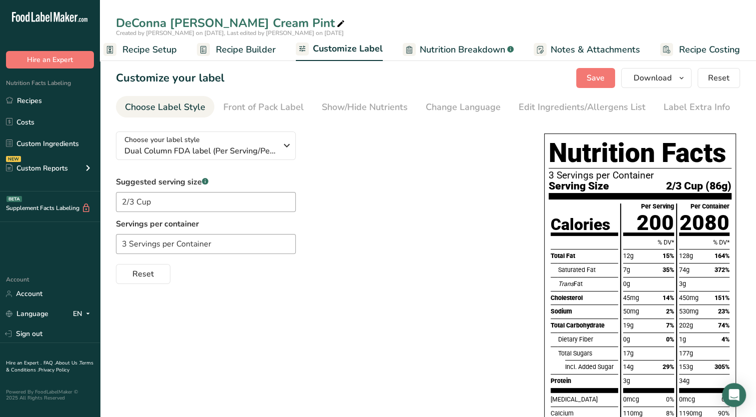
drag, startPoint x: 248, startPoint y: 51, endPoint x: 317, endPoint y: 63, distance: 70.5
click at [248, 51] on span "Recipe Builder" at bounding box center [246, 49] width 60 height 13
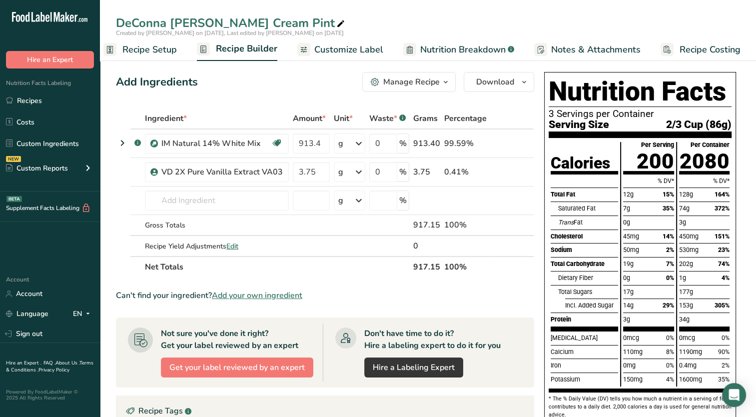
click at [152, 47] on span "Recipe Setup" at bounding box center [149, 49] width 54 height 13
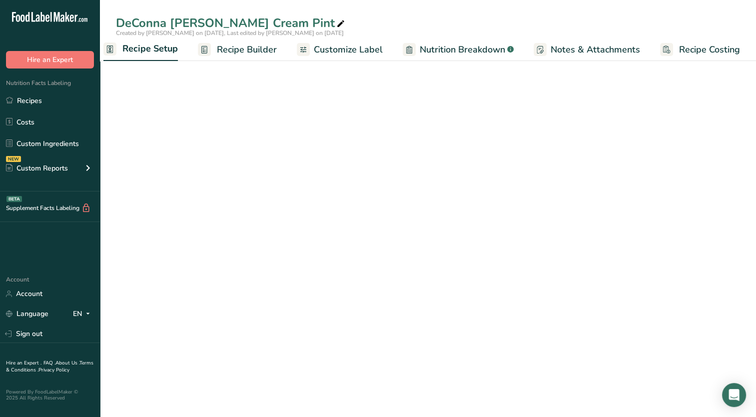
scroll to position [0, 3]
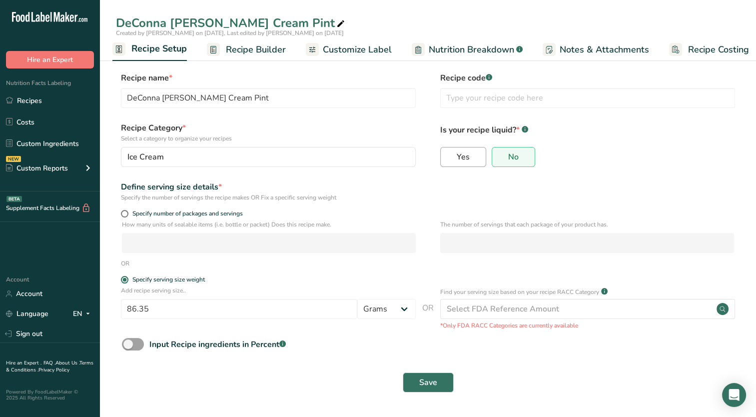
click at [470, 158] on label "Yes" at bounding box center [463, 157] width 46 height 20
click at [447, 158] on input "Yes" at bounding box center [444, 156] width 6 height 6
radio input "true"
radio input "false"
select select "22"
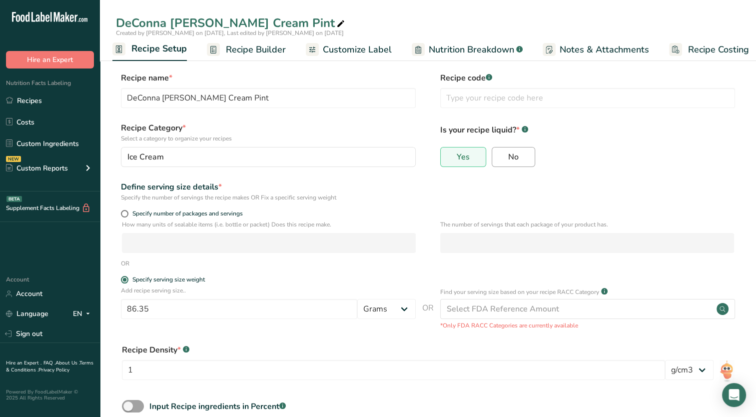
click at [508, 157] on span "No" at bounding box center [513, 157] width 10 height 10
click at [499, 157] on input "No" at bounding box center [495, 156] width 6 height 6
radio input "true"
radio input "false"
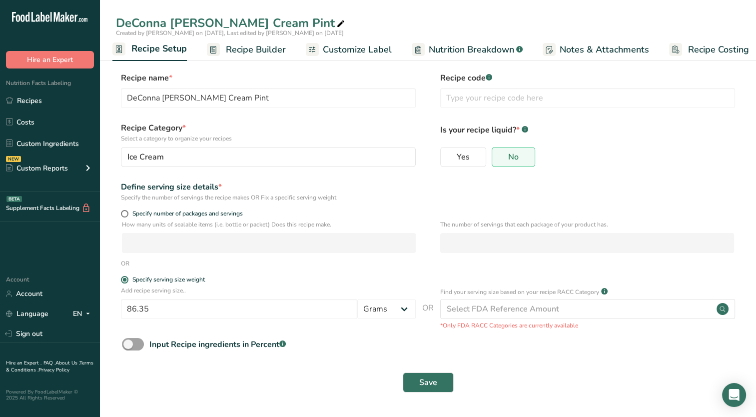
click at [247, 46] on span "Recipe Builder" at bounding box center [256, 49] width 60 height 13
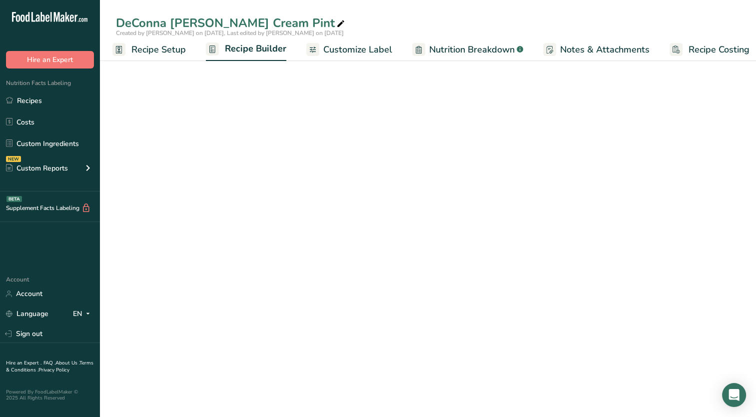
scroll to position [0, 12]
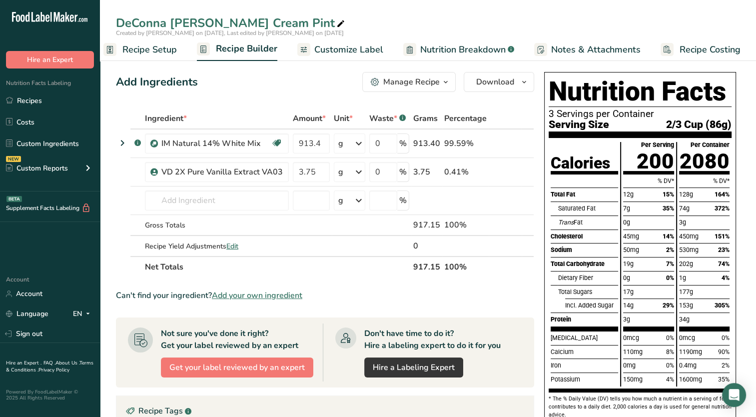
click at [342, 57] on link "Customize Label" at bounding box center [340, 49] width 86 height 22
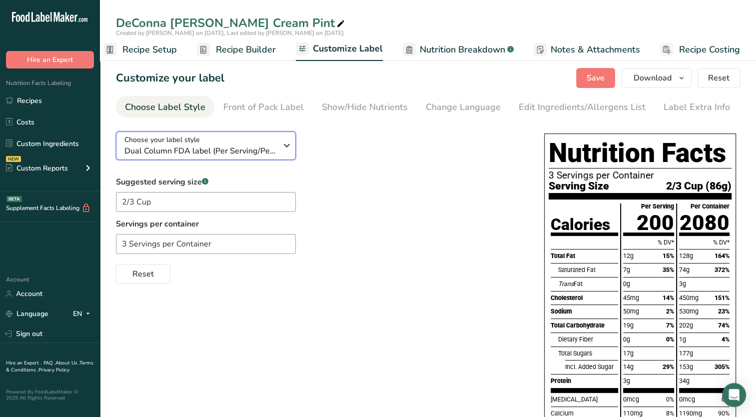
click at [289, 151] on icon "button" at bounding box center [287, 145] width 12 height 18
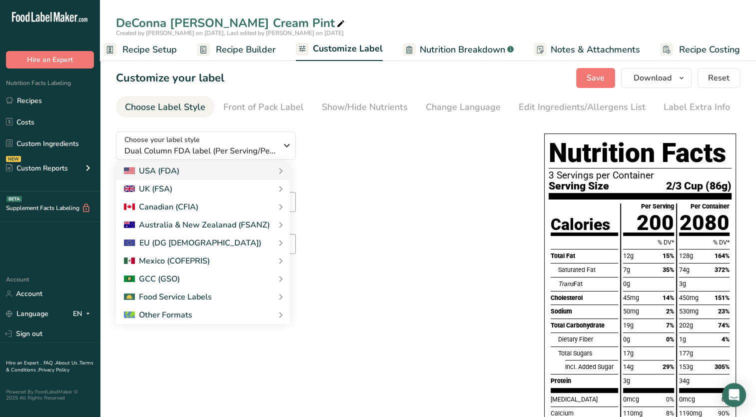
click at [400, 127] on div "Choose your label style Dual Column FDA label (Per Serving/Per Container) USA (…" at bounding box center [320, 203] width 408 height 160
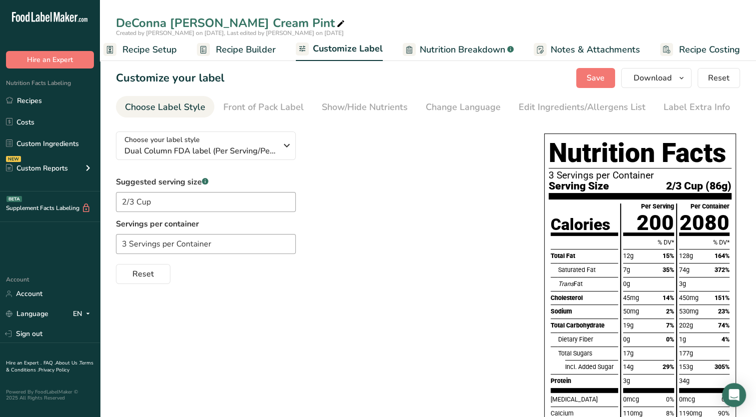
click at [160, 49] on span "Recipe Setup" at bounding box center [149, 49] width 54 height 13
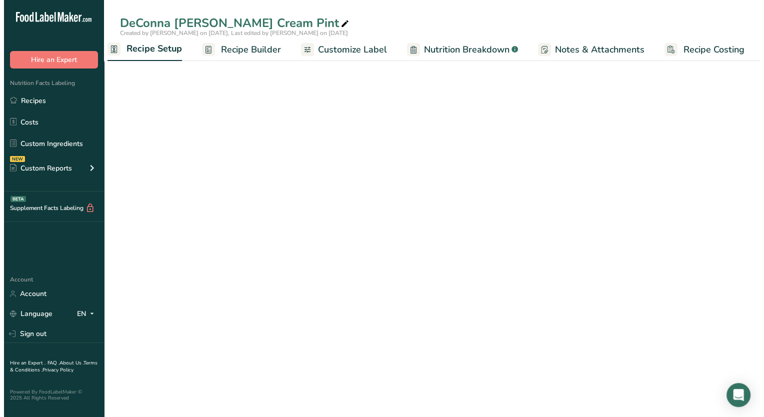
scroll to position [0, 3]
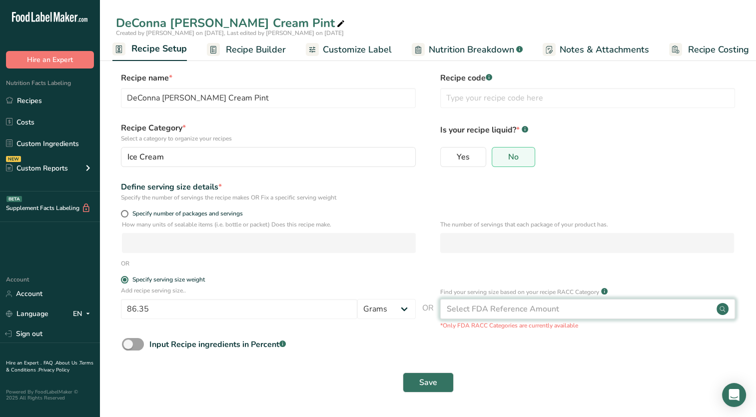
click at [710, 309] on div "Select FDA Reference Amount" at bounding box center [587, 309] width 295 height 20
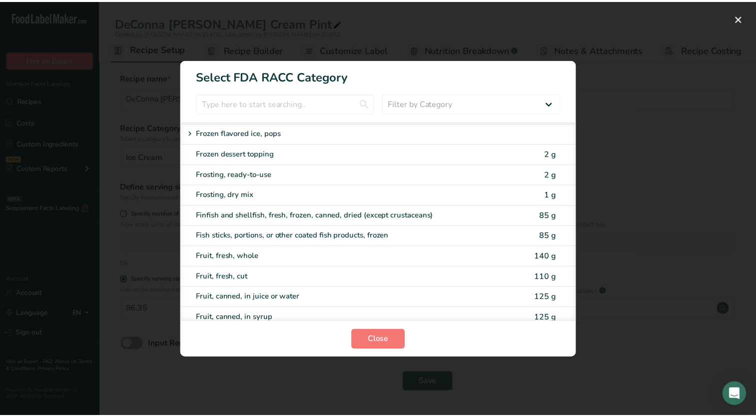
scroll to position [750, 0]
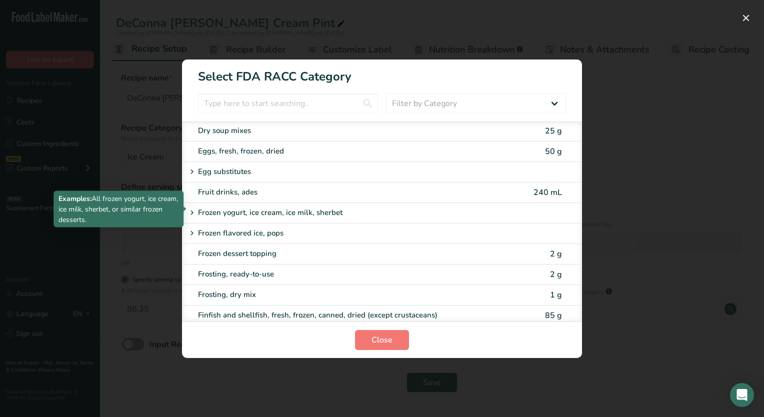
click at [296, 207] on p "Frozen yogurt, ice cream, ice milk, sherbet" at bounding box center [270, 213] width 144 height 12
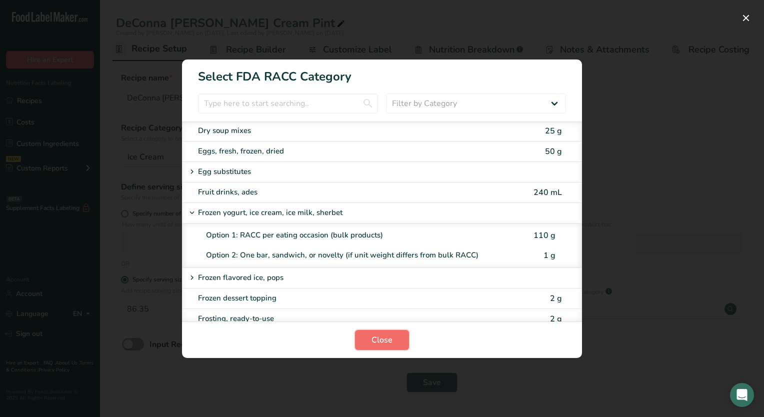
click at [392, 344] on button "Close" at bounding box center [382, 340] width 54 height 20
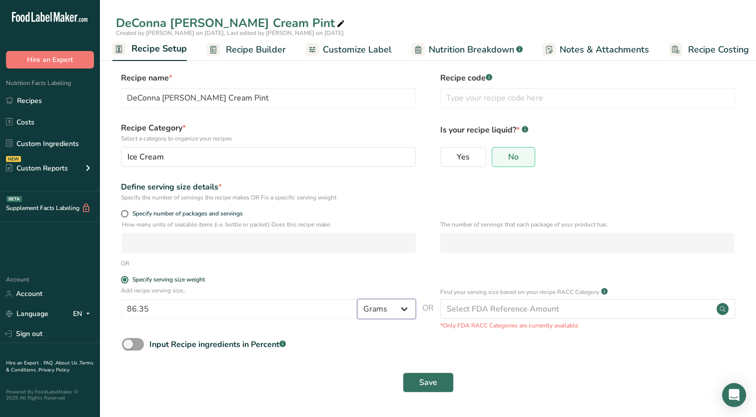
click at [400, 310] on select "Grams kg mg mcg lb oz l mL fl oz tbsp tsp cup qt gallon" at bounding box center [386, 309] width 58 height 20
click at [398, 312] on select "Grams kg mg mcg lb oz l mL fl oz tbsp tsp cup qt gallon" at bounding box center [386, 309] width 58 height 20
click at [256, 52] on span "Recipe Builder" at bounding box center [256, 49] width 60 height 13
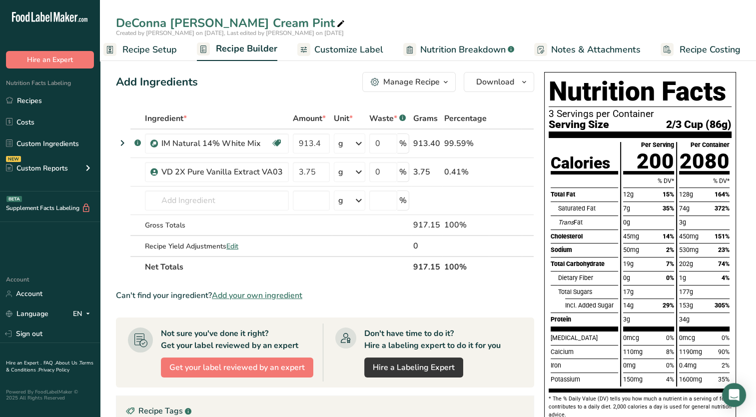
click at [443, 82] on icon "button" at bounding box center [446, 82] width 8 height 12
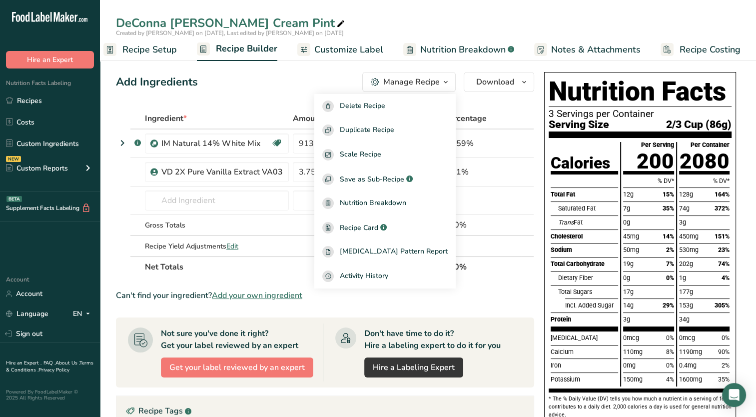
click at [443, 82] on icon "button" at bounding box center [446, 82] width 8 height 12
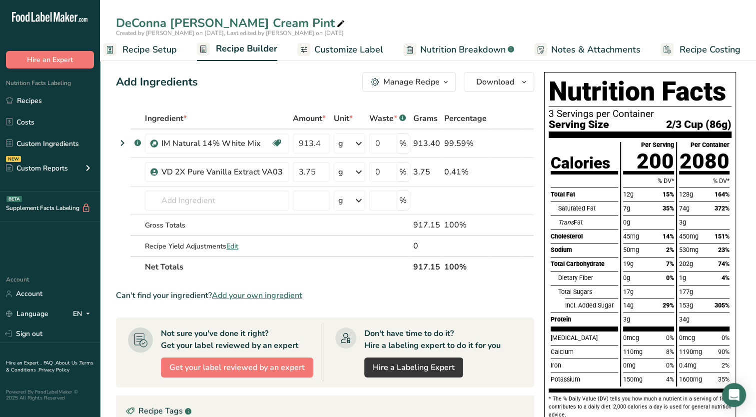
click at [357, 57] on link "Customize Label" at bounding box center [340, 49] width 86 height 22
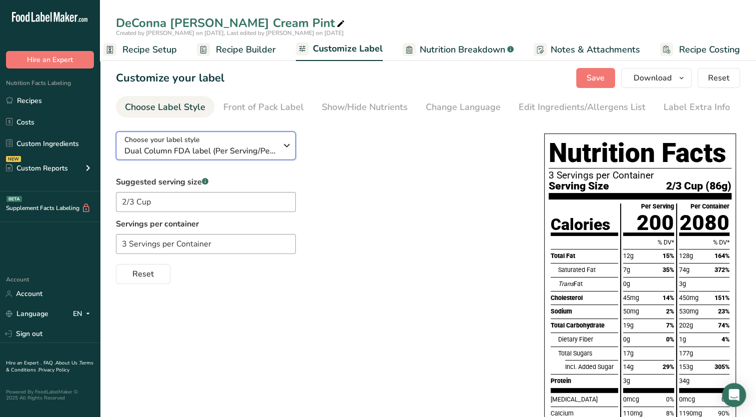
click at [288, 146] on icon "button" at bounding box center [287, 145] width 12 height 18
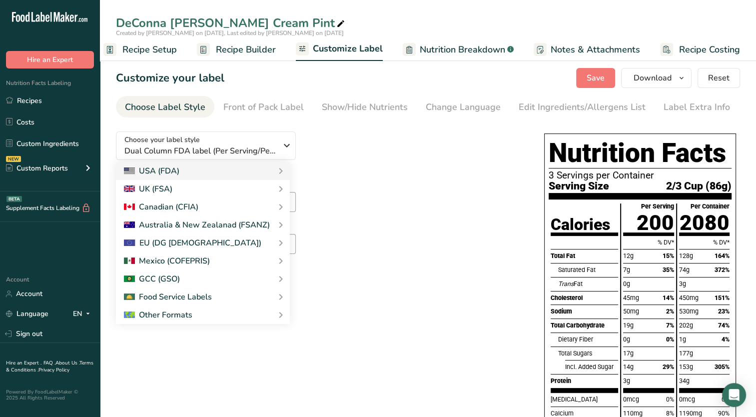
click at [470, 131] on div "Choose your label style Dual Column FDA label (Per Serving/Per Container) USA (…" at bounding box center [320, 203] width 408 height 160
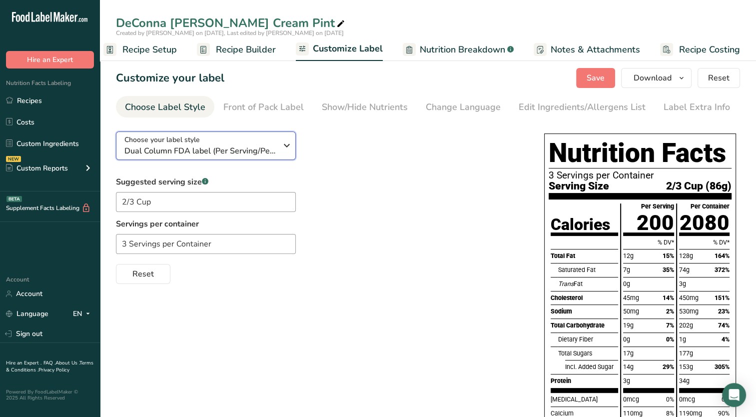
click at [264, 143] on div "Choose your label style Dual Column FDA label (Per Serving/Per Container)" at bounding box center [200, 145] width 152 height 22
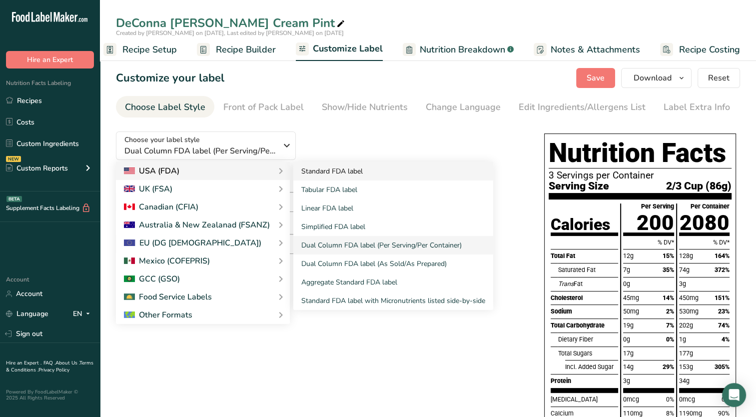
click at [341, 172] on link "Standard FDA label" at bounding box center [393, 171] width 200 height 18
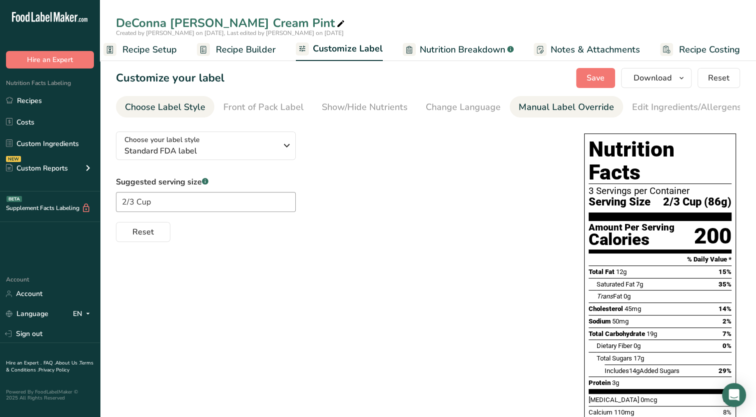
click at [552, 109] on div "Manual Label Override" at bounding box center [566, 106] width 95 height 13
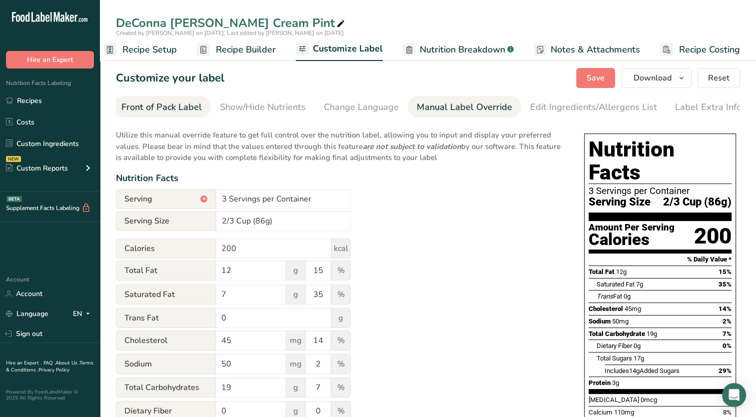
click at [183, 107] on div "Front of Pack Label" at bounding box center [161, 106] width 80 height 13
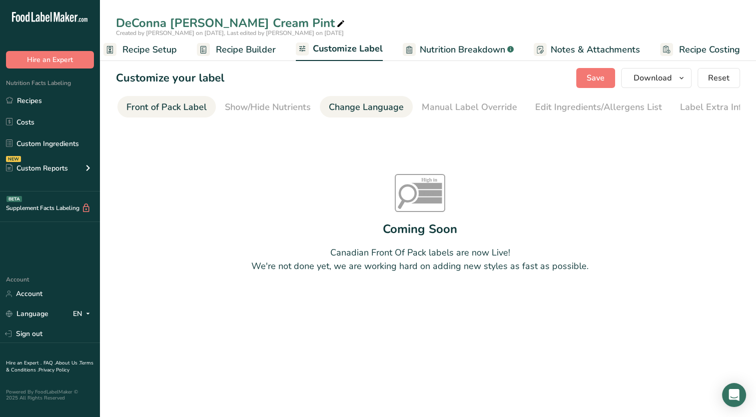
click at [277, 108] on div "Show/Hide Nutrients" at bounding box center [268, 106] width 86 height 13
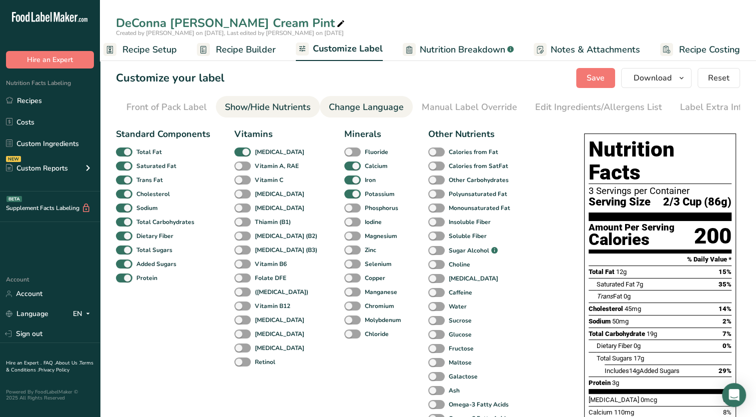
scroll to position [0, 102]
click at [307, 107] on li "Show/Hide Nutrients" at bounding box center [263, 106] width 104 height 21
click at [362, 107] on div "Change Language" at bounding box center [361, 106] width 75 height 13
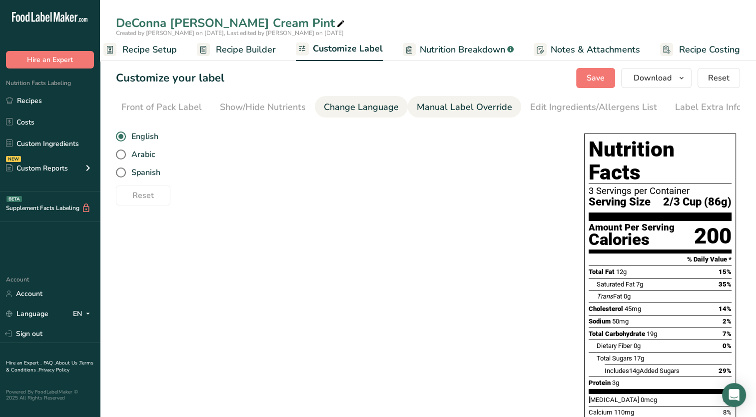
click at [440, 107] on div "Manual Label Override" at bounding box center [464, 106] width 95 height 13
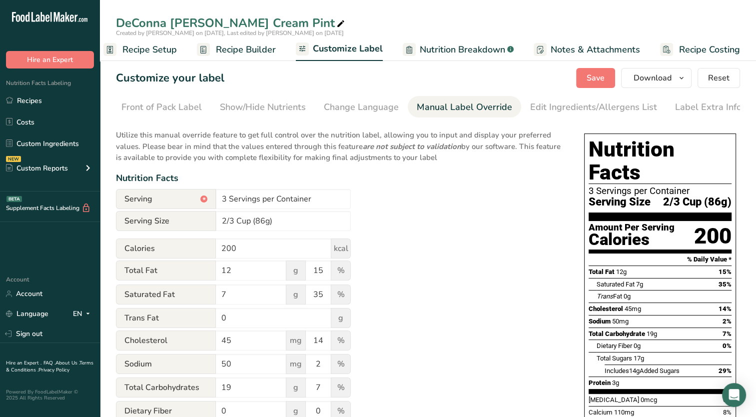
click at [165, 113] on div "Front of Pack Label" at bounding box center [161, 106] width 80 height 13
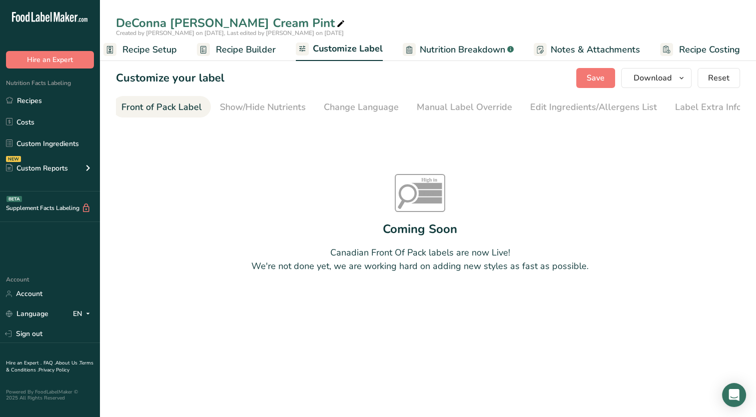
scroll to position [0, 97]
drag, startPoint x: 176, startPoint y: 120, endPoint x: 148, endPoint y: 122, distance: 28.0
click at [148, 122] on section "Customize your label Save Download Choose what to show on your downloaded label…" at bounding box center [428, 195] width 656 height 287
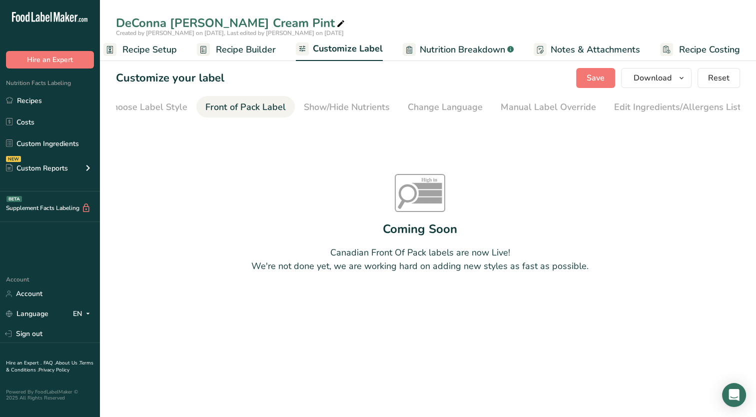
scroll to position [0, 0]
click at [177, 107] on div "Choose Label Style" at bounding box center [165, 106] width 80 height 13
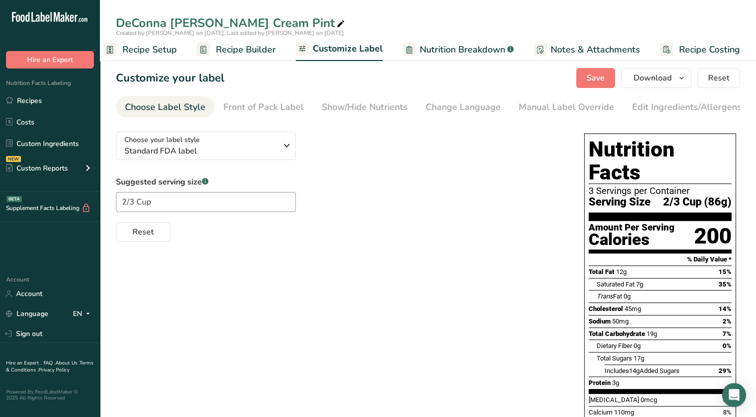
click at [299, 159] on div "Choose your label style Standard FDA label USA (FDA) Standard FDA label Tabular…" at bounding box center [340, 182] width 448 height 118
click at [278, 149] on div "Choose your label style Standard FDA label" at bounding box center [204, 145] width 160 height 22
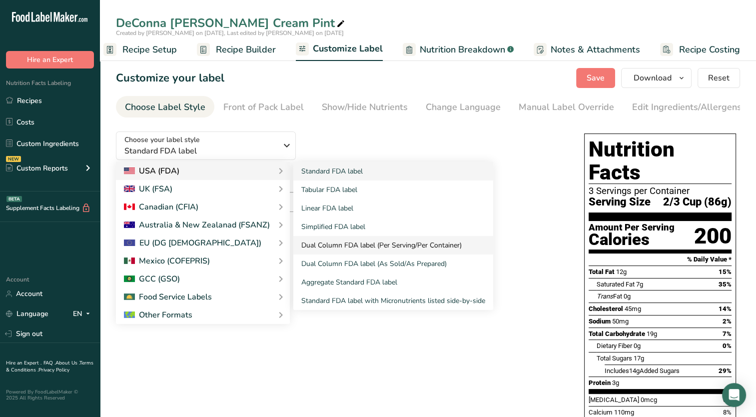
click at [375, 253] on link "Dual Column FDA label (Per Serving/Per Container)" at bounding box center [393, 245] width 200 height 18
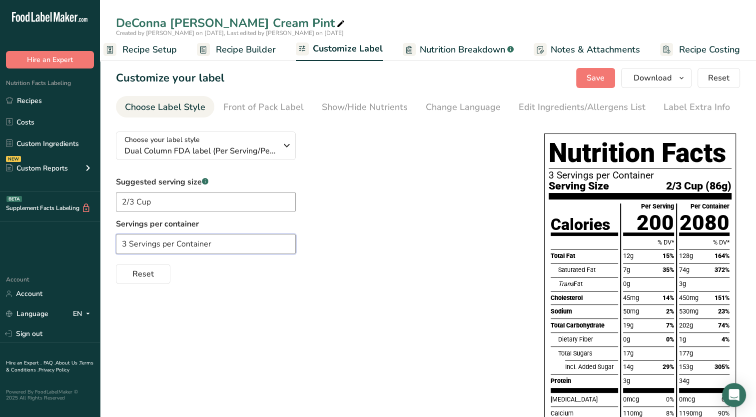
click at [213, 245] on input "3 Servings per Container" at bounding box center [206, 244] width 180 height 20
type input "3"
click at [600, 78] on span "Save" at bounding box center [596, 78] width 18 height 12
click at [178, 240] on input "3" at bounding box center [206, 244] width 180 height 20
type input "3 Servings per Container"
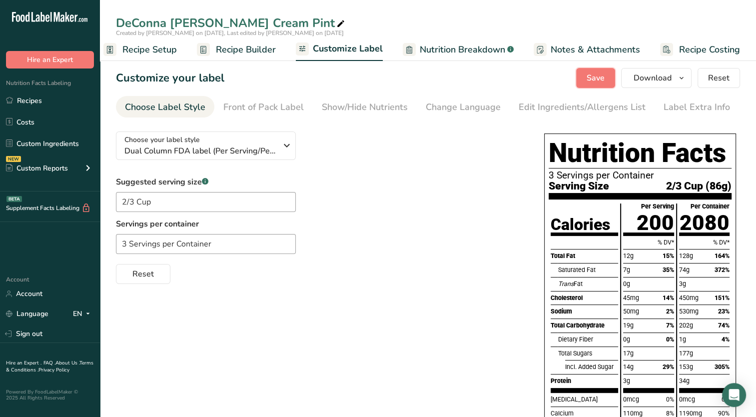
click at [593, 77] on span "Save" at bounding box center [596, 78] width 18 height 12
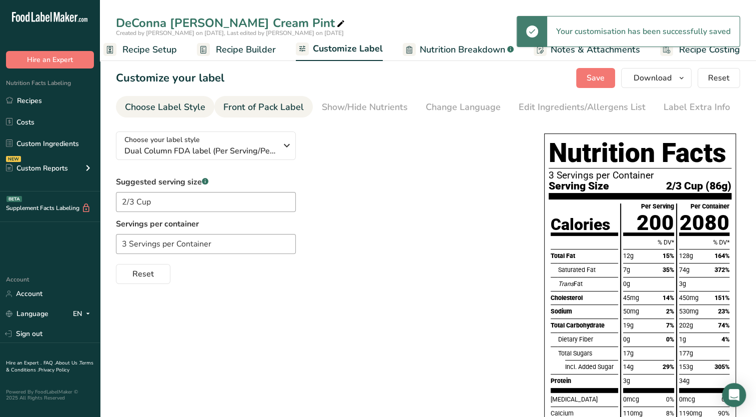
click at [246, 103] on div "Front of Pack Label" at bounding box center [263, 106] width 80 height 13
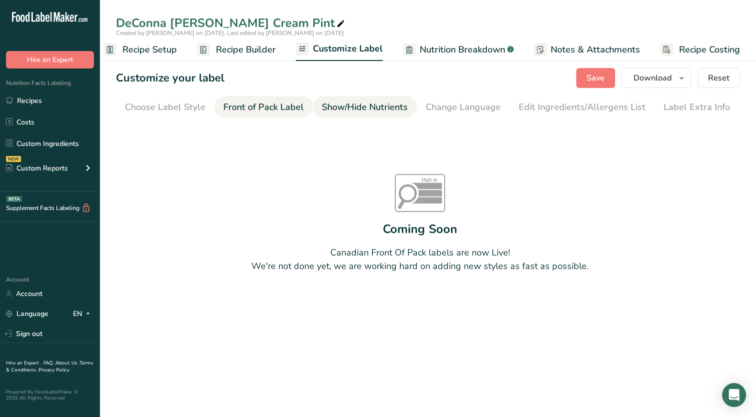
click at [377, 110] on div "Show/Hide Nutrients" at bounding box center [365, 106] width 86 height 13
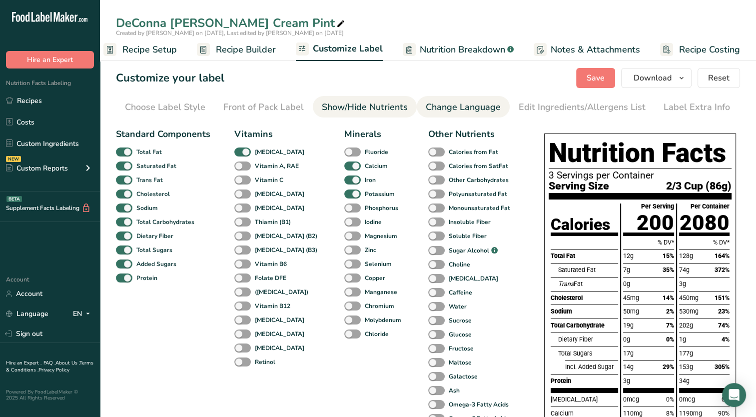
click at [467, 109] on div "Change Language" at bounding box center [463, 106] width 75 height 13
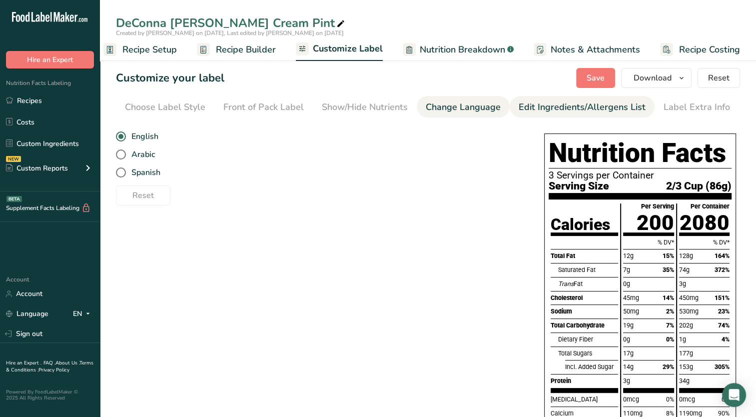
click at [544, 112] on div "Edit Ingredients/Allergens List" at bounding box center [582, 106] width 127 height 13
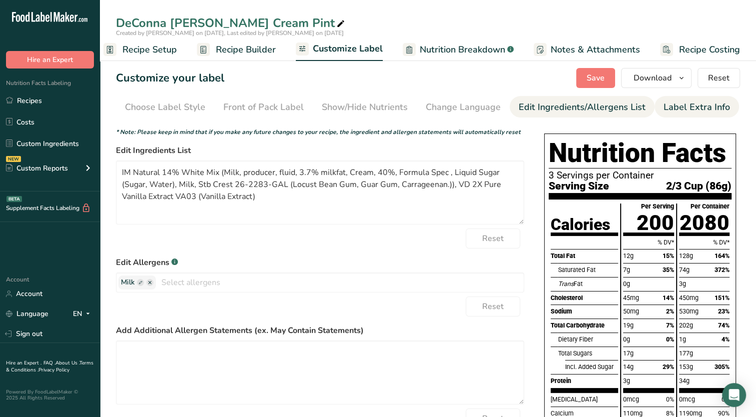
click at [708, 103] on div "Label Extra Info" at bounding box center [697, 106] width 66 height 13
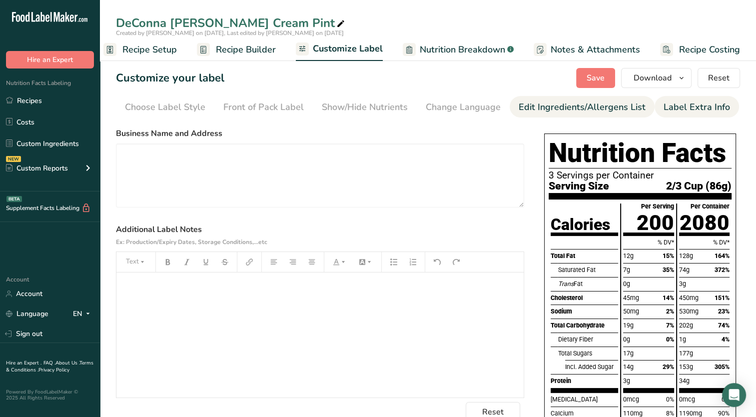
click at [574, 109] on div "Edit Ingredients/Allergens List" at bounding box center [582, 106] width 127 height 13
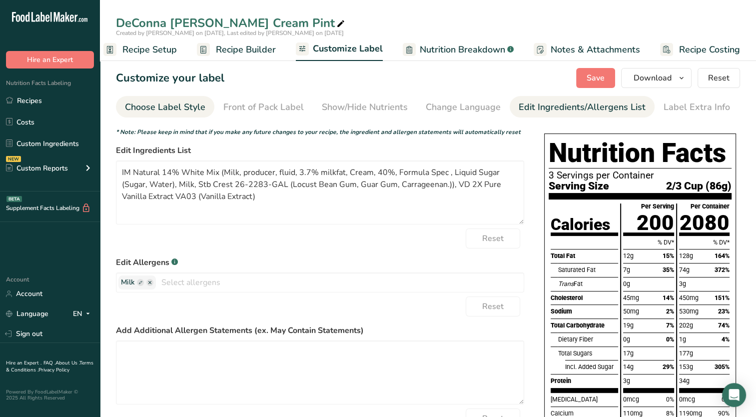
drag, startPoint x: 178, startPoint y: 113, endPoint x: 186, endPoint y: 113, distance: 8.5
click at [178, 113] on div "Choose Label Style" at bounding box center [165, 106] width 80 height 13
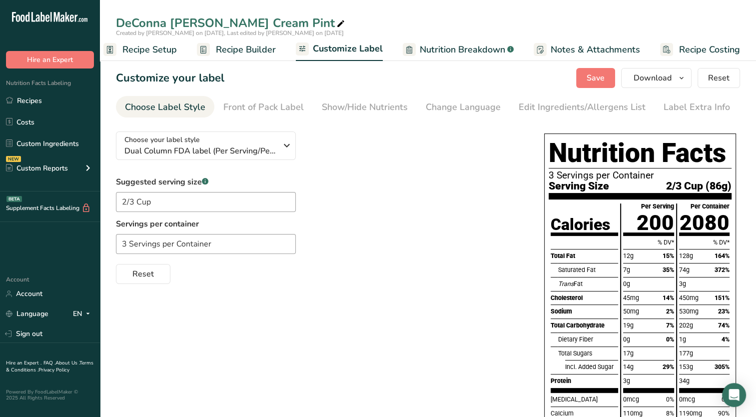
click at [152, 46] on span "Recipe Setup" at bounding box center [149, 49] width 54 height 13
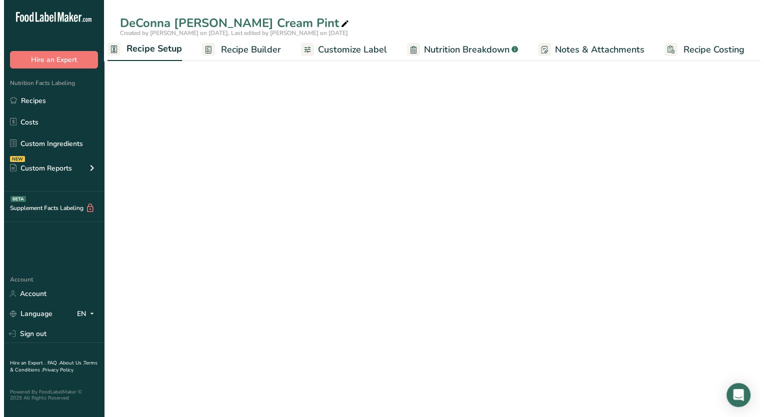
scroll to position [0, 3]
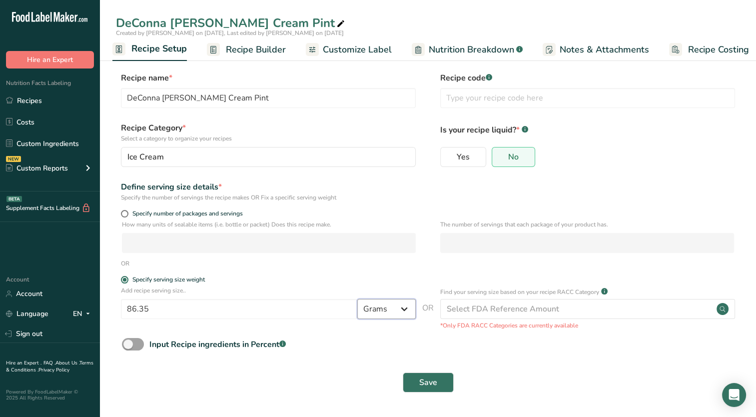
click at [407, 312] on select "Grams kg mg mcg lb oz l mL fl oz tbsp tsp cup qt gallon" at bounding box center [386, 309] width 58 height 20
click at [448, 278] on div "Specify serving size weight" at bounding box center [428, 281] width 624 height 10
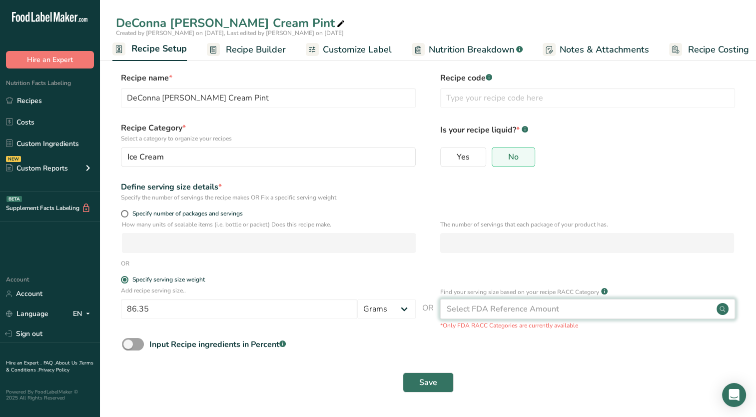
click at [578, 305] on div "Select FDA Reference Amount" at bounding box center [587, 309] width 295 height 20
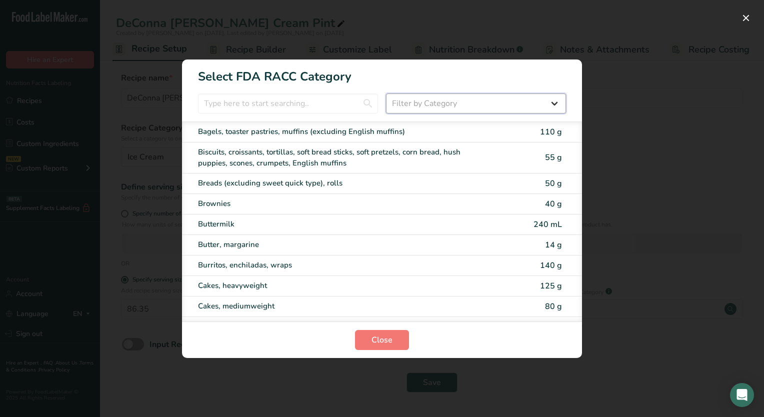
click at [547, 100] on select "Filter by Category All Bakery products [GEOGRAPHIC_DATA] Cereals and other grai…" at bounding box center [476, 103] width 180 height 20
click at [386, 93] on select "Filter by Category All Bakery products [GEOGRAPHIC_DATA] Cereals and other grai…" at bounding box center [476, 103] width 180 height 20
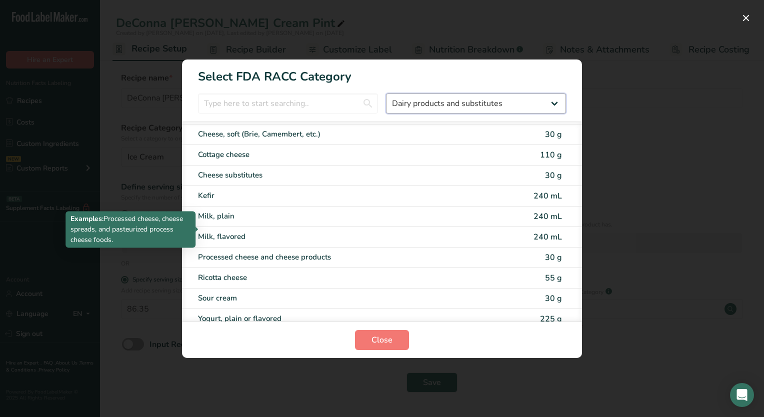
scroll to position [126, 0]
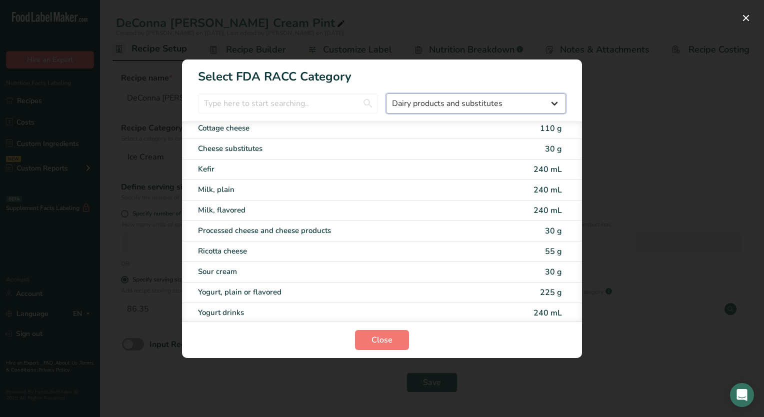
click at [556, 105] on select "All Bakery products [GEOGRAPHIC_DATA] Cereals and other grain products Dairy pr…" at bounding box center [476, 103] width 180 height 20
select select "9"
click at [386, 93] on select "All Bakery products [GEOGRAPHIC_DATA] Cereals and other grain products Dairy pr…" at bounding box center [476, 103] width 180 height 20
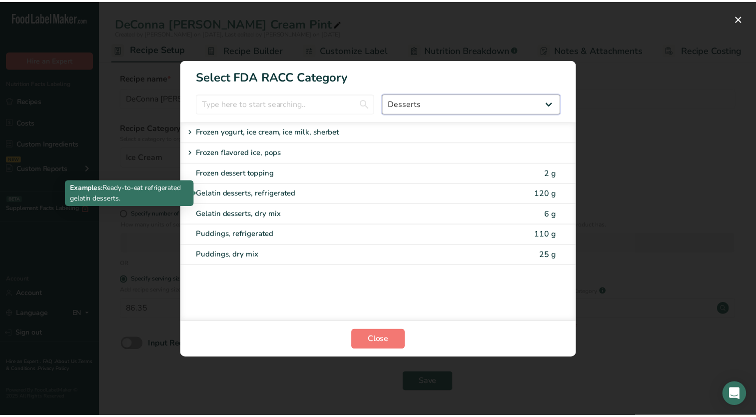
scroll to position [0, 0]
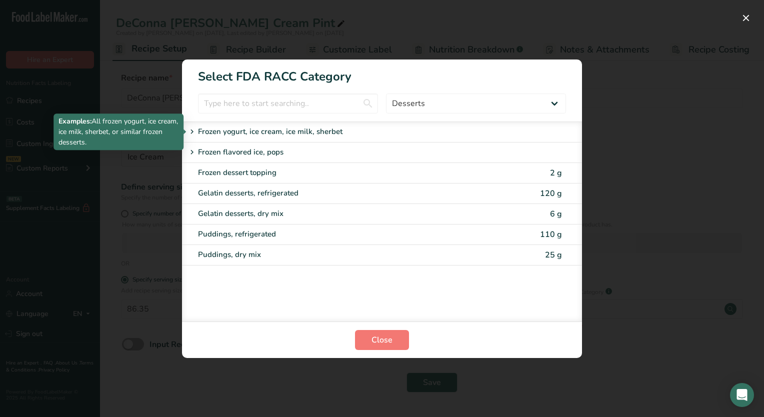
click at [266, 129] on p "Frozen yogurt, ice cream, ice milk, sherbet" at bounding box center [270, 132] width 144 height 12
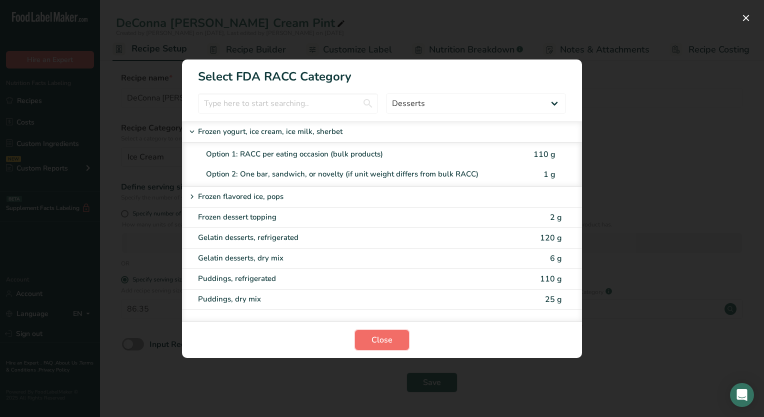
click at [371, 344] on button "Close" at bounding box center [382, 340] width 54 height 20
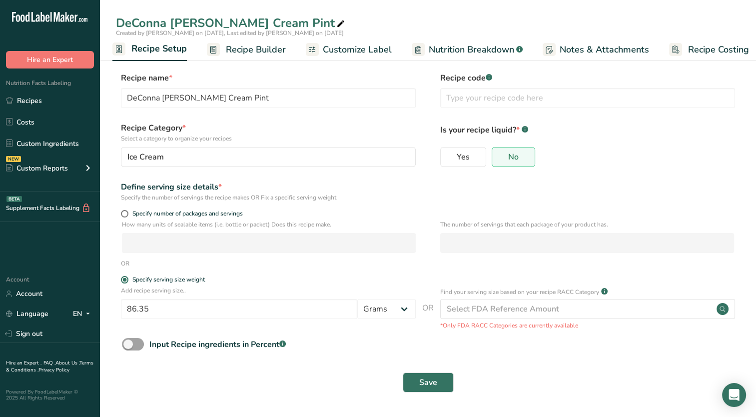
click at [261, 51] on span "Recipe Builder" at bounding box center [256, 49] width 60 height 13
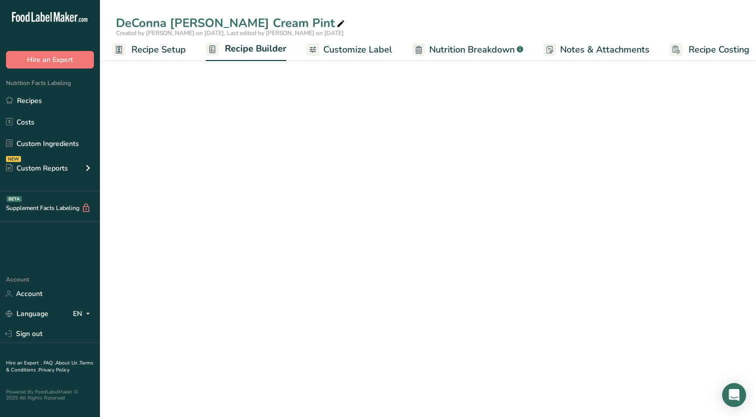
scroll to position [0, 12]
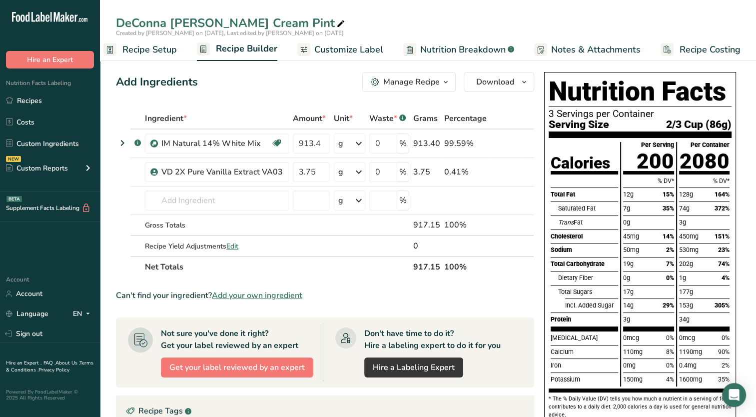
click at [443, 83] on icon "button" at bounding box center [446, 82] width 8 height 12
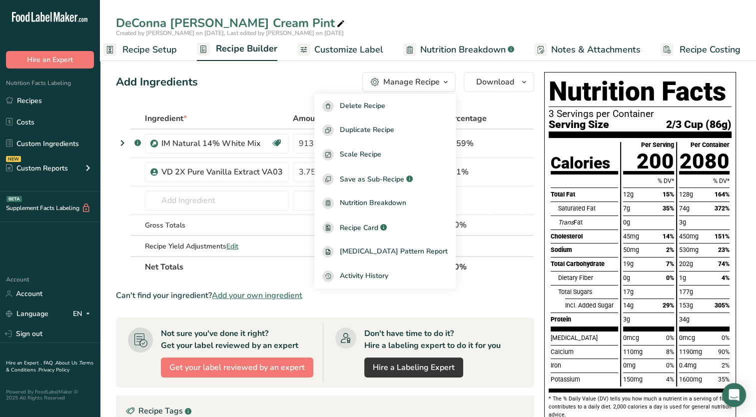
click at [443, 83] on icon "button" at bounding box center [446, 82] width 8 height 12
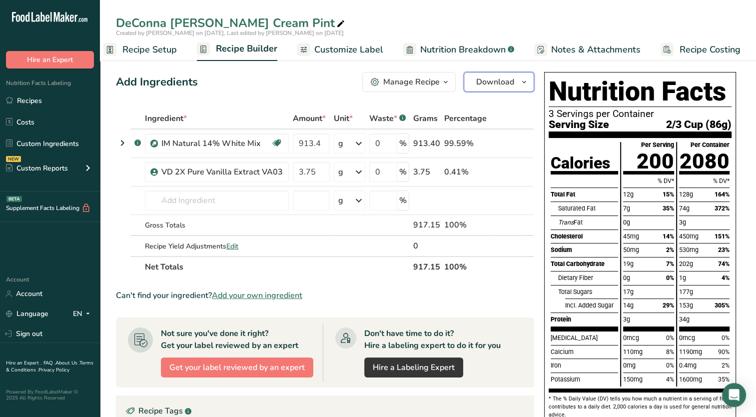
click at [508, 82] on span "Download" at bounding box center [495, 82] width 38 height 12
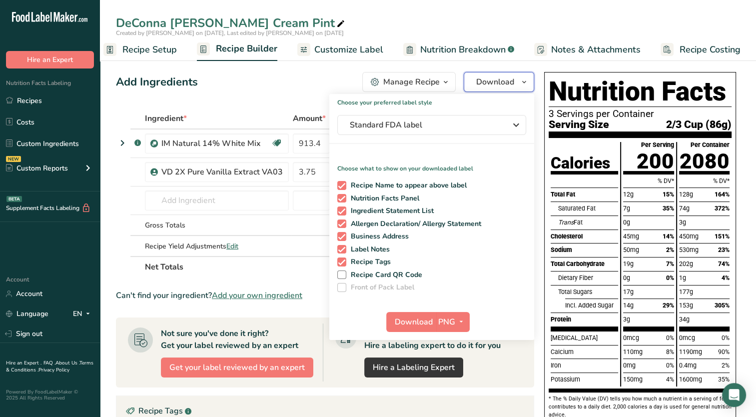
click at [526, 82] on icon "button" at bounding box center [524, 82] width 8 height 12
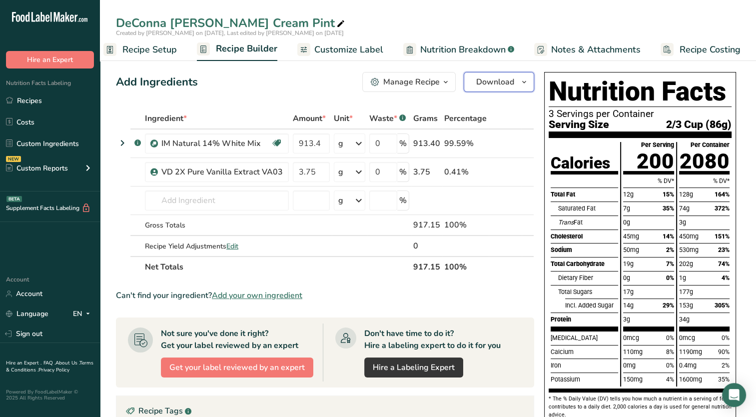
click at [525, 82] on icon "button" at bounding box center [524, 82] width 8 height 12
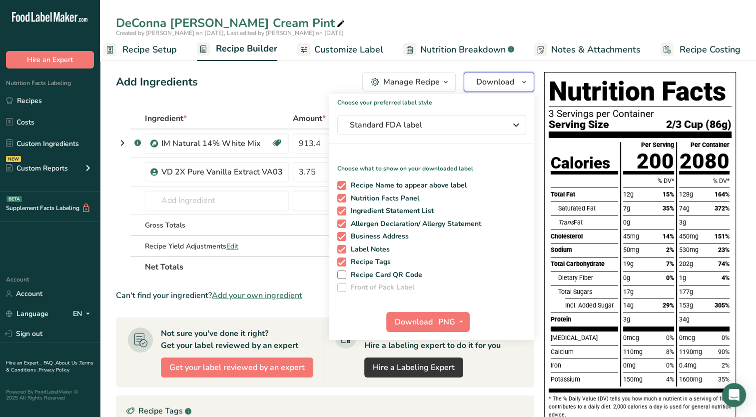
click at [525, 83] on icon "button" at bounding box center [524, 82] width 8 height 12
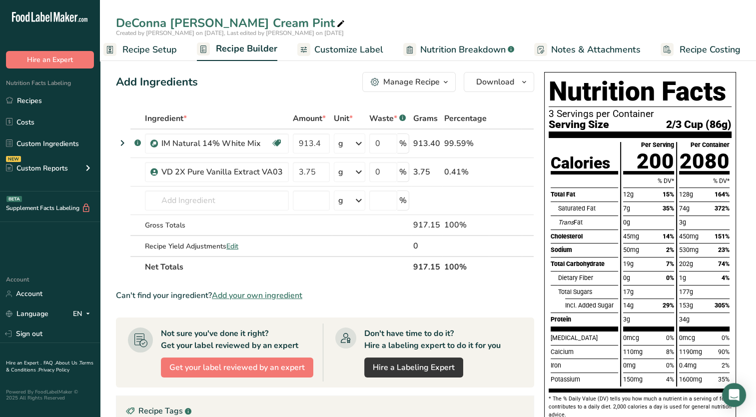
click at [439, 87] on div "Manage Recipe" at bounding box center [411, 82] width 56 height 12
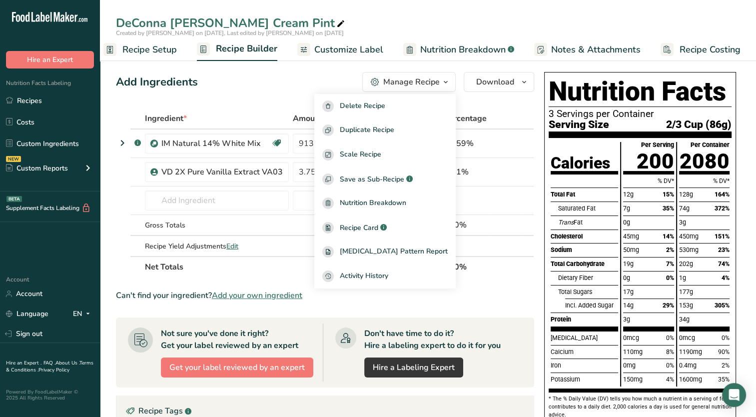
click at [289, 83] on div "Add Ingredients Manage Recipe Delete Recipe Duplicate Recipe Scale Recipe Save …" at bounding box center [325, 82] width 418 height 20
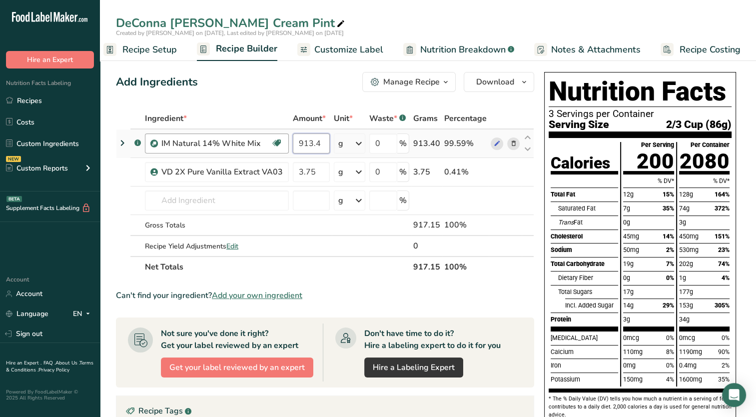
drag, startPoint x: 321, startPoint y: 142, endPoint x: 273, endPoint y: 141, distance: 48.0
click at [273, 141] on tr ".a-a{fill:#347362;}.b-a{fill:#fff;} IM Natural 14% White Mix Gluten free Vegeta…" at bounding box center [324, 143] width 417 height 28
type input "86.35"
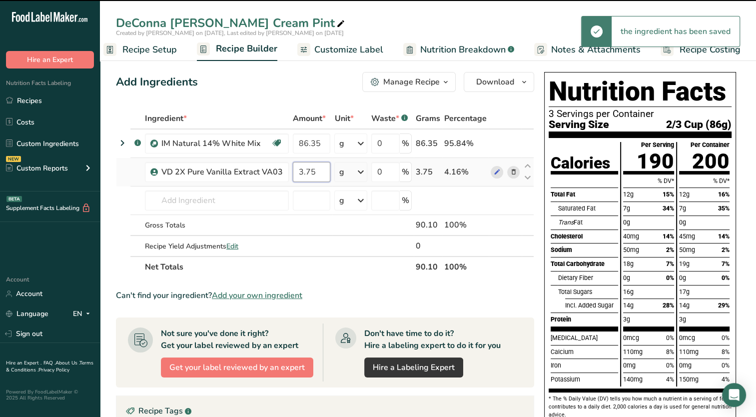
click at [317, 171] on div "Ingredient * Amount * Unit * Waste * .a-a{fill:#347362;}.b-a{fill:#fff;} Grams …" at bounding box center [325, 192] width 418 height 169
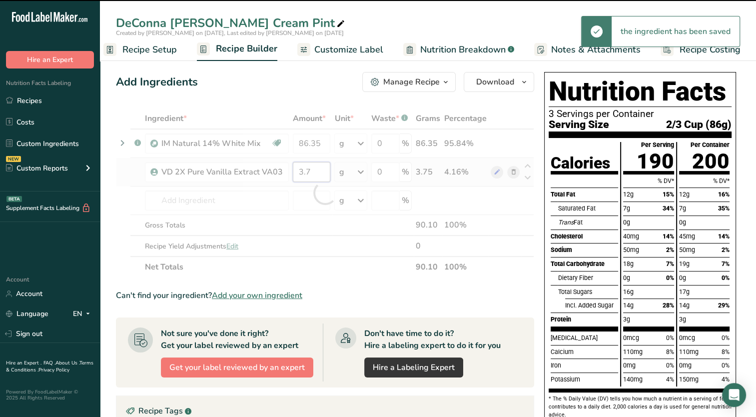
type input "3"
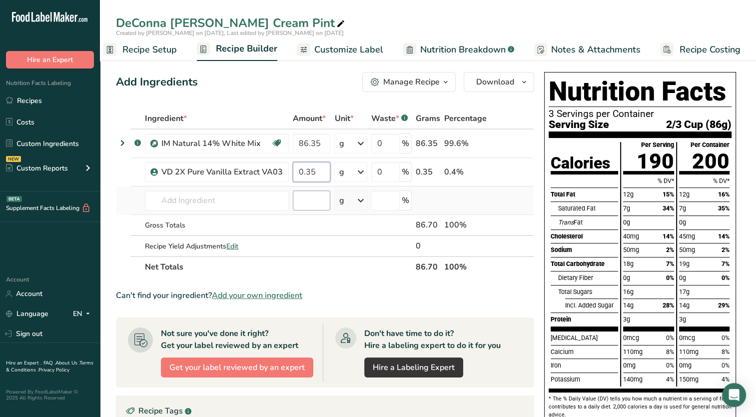
type input "0.35"
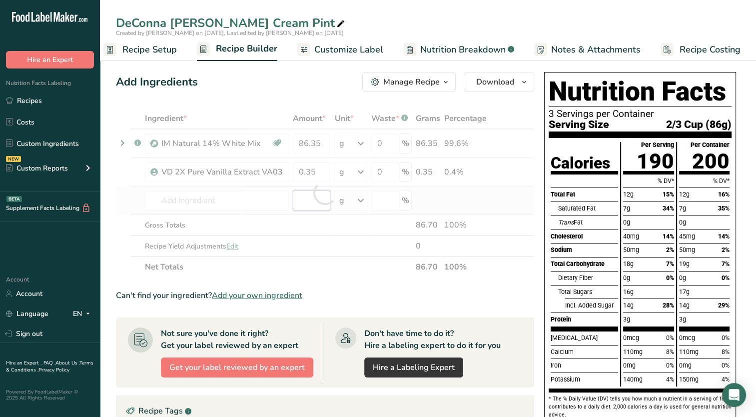
click at [305, 199] on div "Ingredient * Amount * Unit * Waste * .a-a{fill:#347362;}.b-a{fill:#fff;} Grams …" at bounding box center [325, 192] width 418 height 169
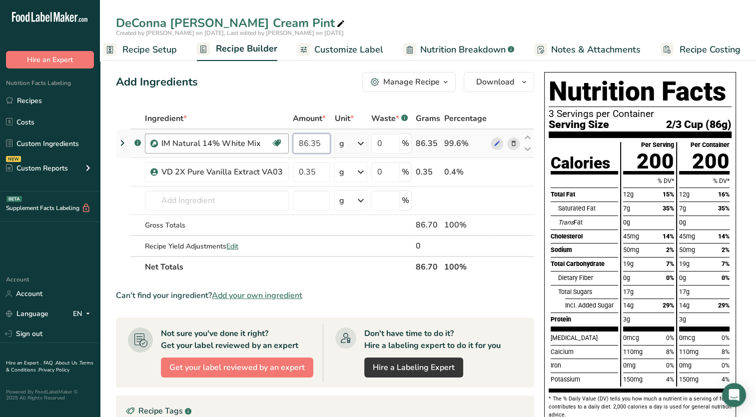
drag, startPoint x: 313, startPoint y: 142, endPoint x: 277, endPoint y: 133, distance: 36.7
click at [277, 135] on tr ".a-a{fill:#347362;}.b-a{fill:#fff;} IM Natural 14% White Mix Gluten free Vegeta…" at bounding box center [324, 143] width 417 height 28
type input "258"
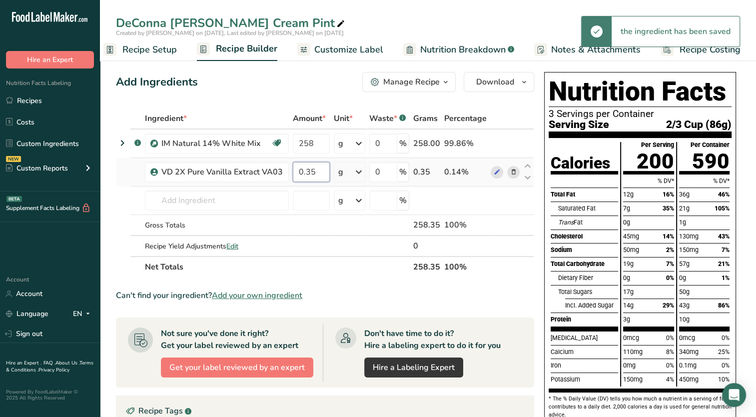
click at [319, 169] on div "Ingredient * Amount * Unit * Waste * .a-a{fill:#347362;}.b-a{fill:#fff;} Grams …" at bounding box center [325, 192] width 418 height 169
click at [270, 168] on tr "VD 2X Pure Vanilla Extract VA03 0.35 g Weight Units g kg mg See more Volume Uni…" at bounding box center [324, 172] width 417 height 28
type input "1.06"
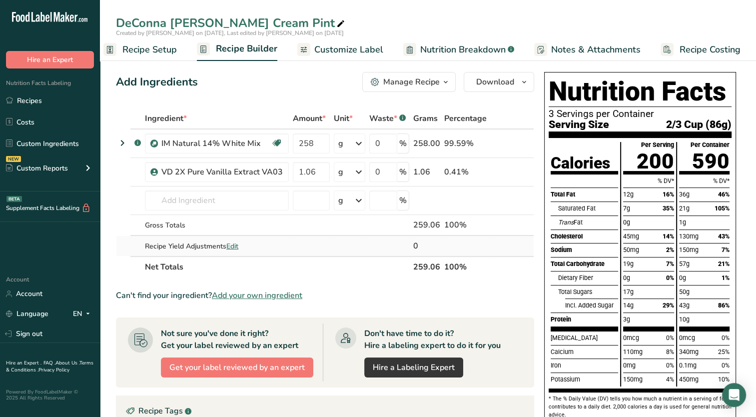
click at [528, 243] on div "Ingredient * Amount * Unit * Waste * .a-a{fill:#347362;}.b-a{fill:#fff;} Grams …" at bounding box center [325, 192] width 418 height 169
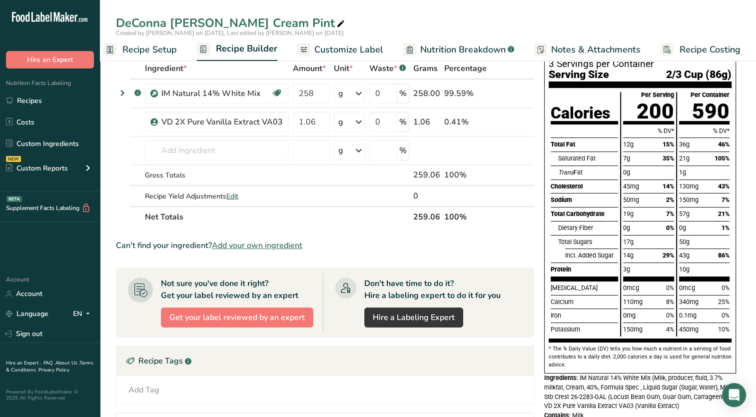
scroll to position [0, 0]
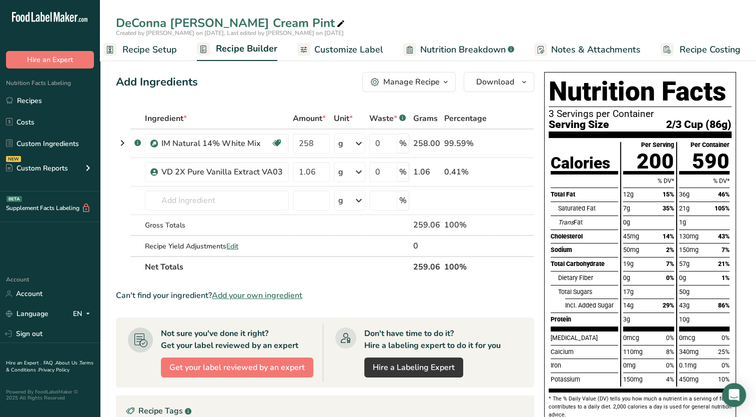
click at [365, 54] on span "Customize Label" at bounding box center [348, 49] width 69 height 13
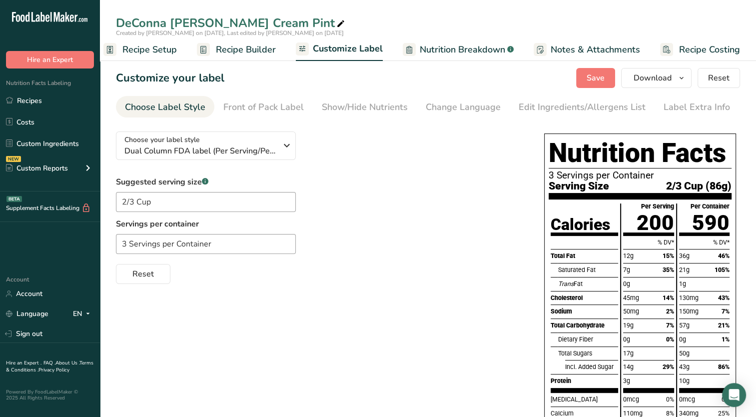
click at [593, 110] on div "Edit Ingredients/Allergens List" at bounding box center [582, 106] width 127 height 13
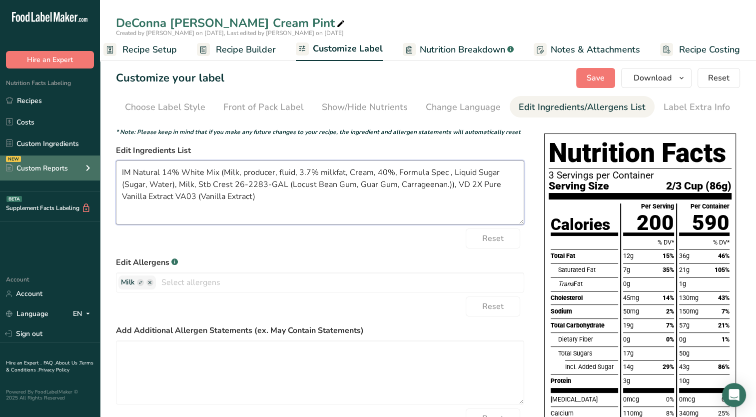
drag, startPoint x: 222, startPoint y: 171, endPoint x: 84, endPoint y: 167, distance: 138.6
click at [83, 169] on div ".a-20{fill:#fff;} Hire an Expert Nutrition Facts Labeling Recipes Costs Custom …" at bounding box center [378, 279] width 756 height 558
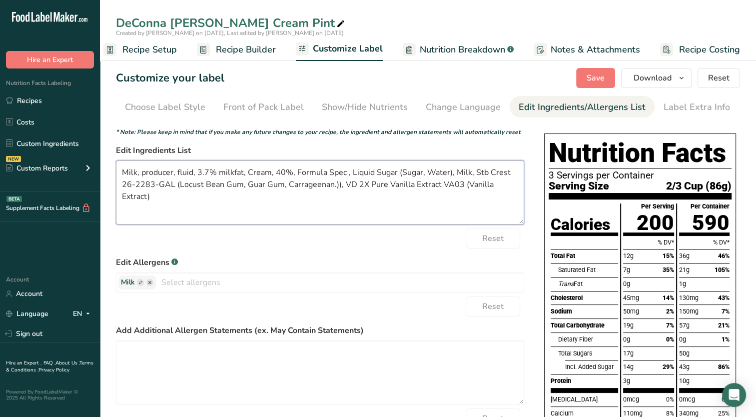
drag, startPoint x: 244, startPoint y: 173, endPoint x: 142, endPoint y: 172, distance: 102.0
click at [142, 172] on textarea "Milk, producer, fluid, 3.7% milkfat, Cream, 40%, Formula Spec , Liquid Sugar (S…" at bounding box center [320, 192] width 408 height 64
drag, startPoint x: 244, startPoint y: 171, endPoint x: 172, endPoint y: 173, distance: 71.5
click at [172, 173] on textarea "Milk, Cream, 40%, Formula Spec , Liquid Sugar (Sugar, Water), Milk, Stb Crest 2…" at bounding box center [320, 192] width 408 height 64
drag, startPoint x: 386, startPoint y: 172, endPoint x: 277, endPoint y: 173, distance: 109.0
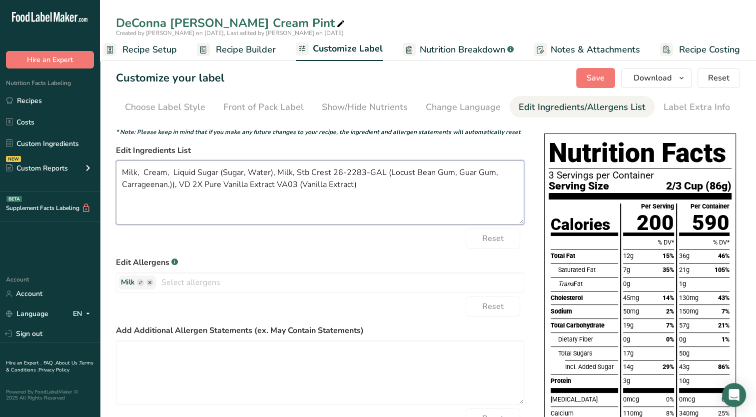
click at [277, 173] on textarea "Milk, Cream, Liquid Sugar (Sugar, Water), Milk, Stb Crest 26-2283-GAL (Locust B…" at bounding box center [320, 192] width 408 height 64
click at [438, 172] on textarea "Milk, Cream, Liquid Sugar (Sugar, Water), Locust Bean Gum, Guar Gum, Carrageena…" at bounding box center [320, 192] width 408 height 64
click at [345, 174] on textarea "Milk, Cream, Liquid Sugar (Sugar, Water), Locust Bean Gum, Guar Gum, Carrageena…" at bounding box center [320, 192] width 408 height 64
drag, startPoint x: 284, startPoint y: 184, endPoint x: 488, endPoint y: 167, distance: 204.2
click at [488, 167] on textarea "Milk, Cream, Liquid Sugar (Sugar, Water), Locust Bean Gum, Vanilla Extract, Gua…" at bounding box center [320, 192] width 408 height 64
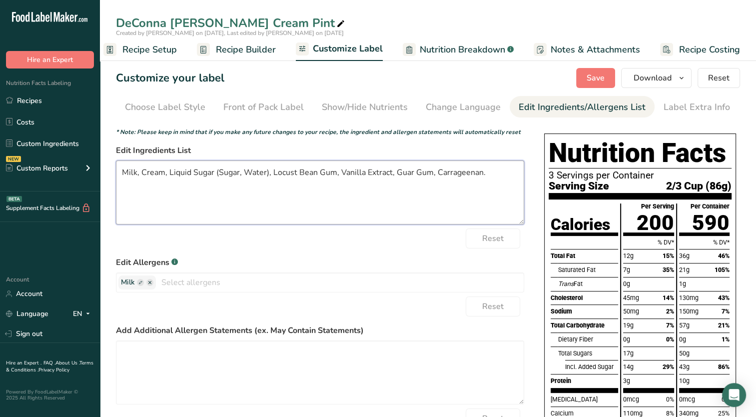
click at [489, 173] on textarea "Milk, Cream, Liquid Sugar (Sugar, Water), Locust Bean Gum, Vanilla Extract, Gua…" at bounding box center [320, 192] width 408 height 64
click at [479, 199] on textarea "Milk, Cream, Liquid Sugar (Sugar, Water), Locust Bean Gum, Vanilla Extract, Gua…" at bounding box center [320, 192] width 408 height 64
click at [497, 175] on textarea "Milk, Cream, Liquid Sugar (Sugar, Water), Locust Bean Gum, Vanilla Extract, Gua…" at bounding box center [320, 192] width 408 height 64
type textarea "Milk, Cream, Liquid Sugar (Sugar, Water), Locust Bean Gum, Vanilla Extract, Gua…"
click at [599, 77] on span "Save" at bounding box center [596, 78] width 18 height 12
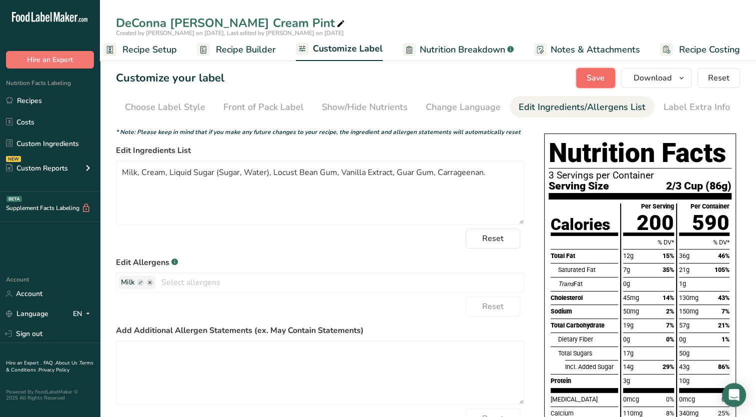
click at [593, 75] on span "Save" at bounding box center [596, 78] width 18 height 12
click at [681, 78] on icon "button" at bounding box center [682, 78] width 8 height 12
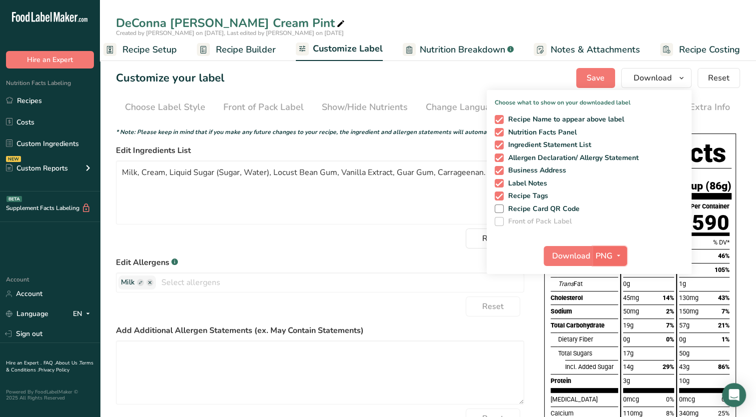
click at [615, 255] on icon "button" at bounding box center [619, 255] width 8 height 12
click at [613, 325] on link "PDF" at bounding box center [611, 325] width 32 height 16
drag, startPoint x: 578, startPoint y: 250, endPoint x: 585, endPoint y: 252, distance: 7.3
click at [577, 251] on span "Download" at bounding box center [572, 256] width 38 height 12
click at [420, 177] on textarea "Milk, Cream, Liquid Sugar (Sugar, Water), Locust Bean Gum, Vanilla Extract, Gua…" at bounding box center [320, 192] width 408 height 64
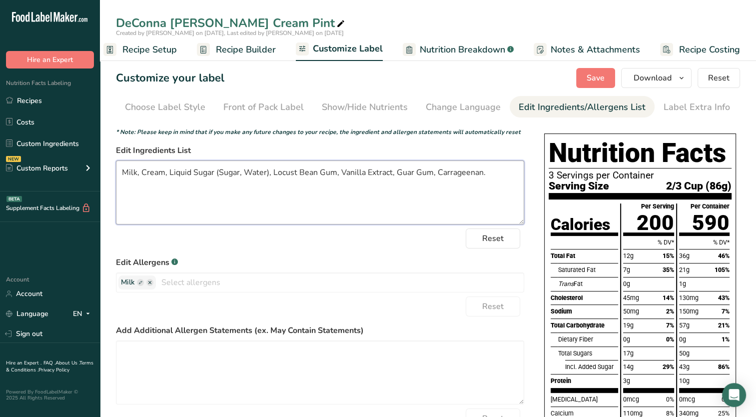
click at [498, 172] on textarea "Milk, Cream, Liquid Sugar (Sugar, Water), Locust Bean Gum, Vanilla Extract, Gua…" at bounding box center [320, 192] width 408 height 64
click at [492, 168] on textarea "Milk, Cream, Liquid Sugar (Sugar, Water), Locust Bean Gum, Vanilla Extract, Gua…" at bounding box center [320, 192] width 408 height 64
